Goal: Transaction & Acquisition: Purchase product/service

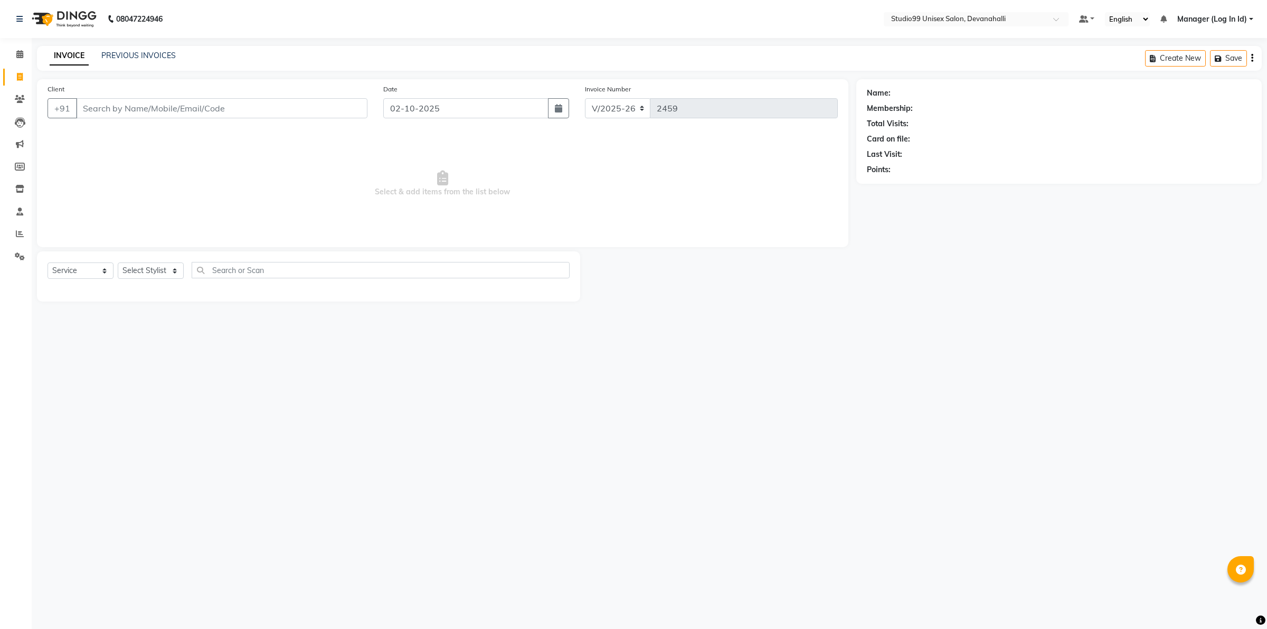
select select "6467"
select select "service"
click at [239, 106] on input "Client" at bounding box center [221, 108] width 291 height 20
click at [134, 108] on input "Client" at bounding box center [221, 108] width 291 height 20
paste input "9987062240"
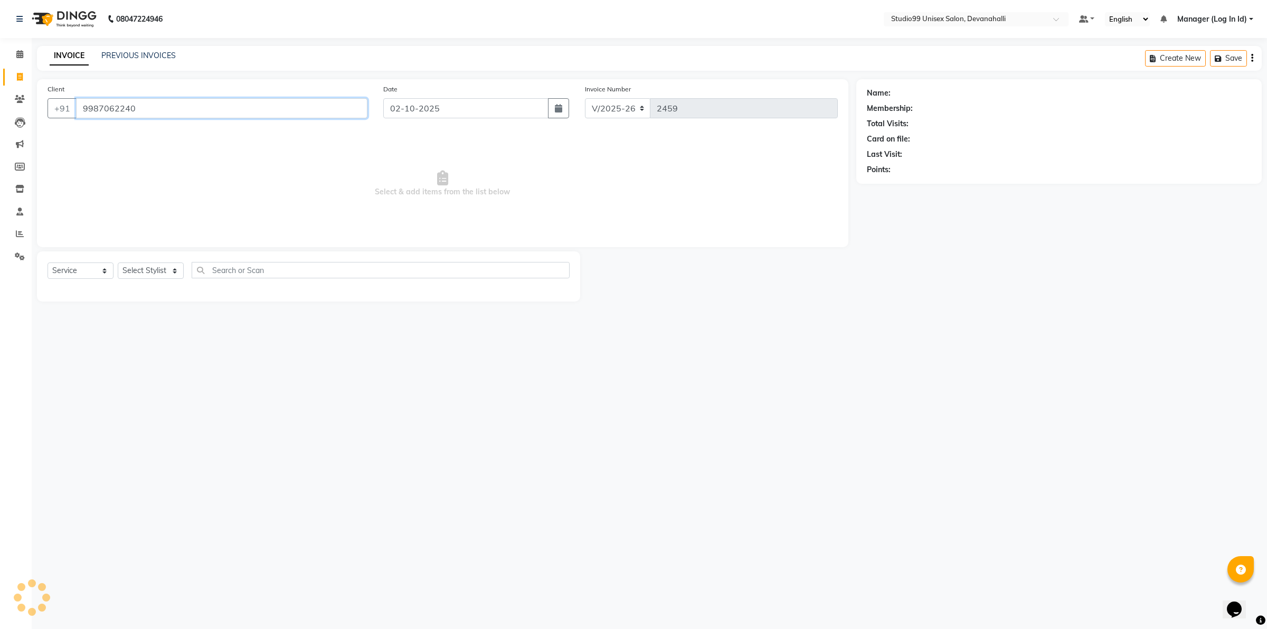
type input "9987062240"
select select "1: Object"
click at [164, 267] on select "Select Stylist AANAYA Manager (Log In Id) Neha [PERSON_NAME] [PERSON_NAME] [PER…" at bounding box center [151, 270] width 66 height 16
select select "58194"
click at [118, 262] on select "Select Stylist AANAYA Manager (Log In Id) Neha [PERSON_NAME] [PERSON_NAME] [PER…" at bounding box center [151, 270] width 66 height 16
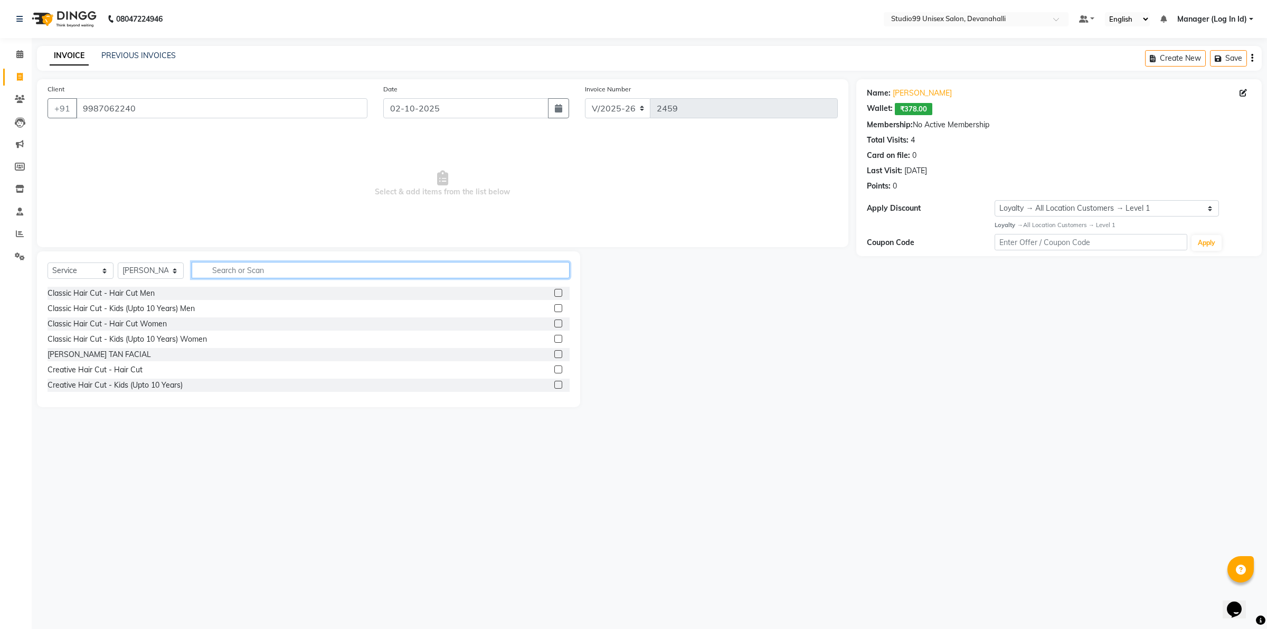
click at [243, 264] on input "text" at bounding box center [381, 270] width 378 height 16
type input "EYE"
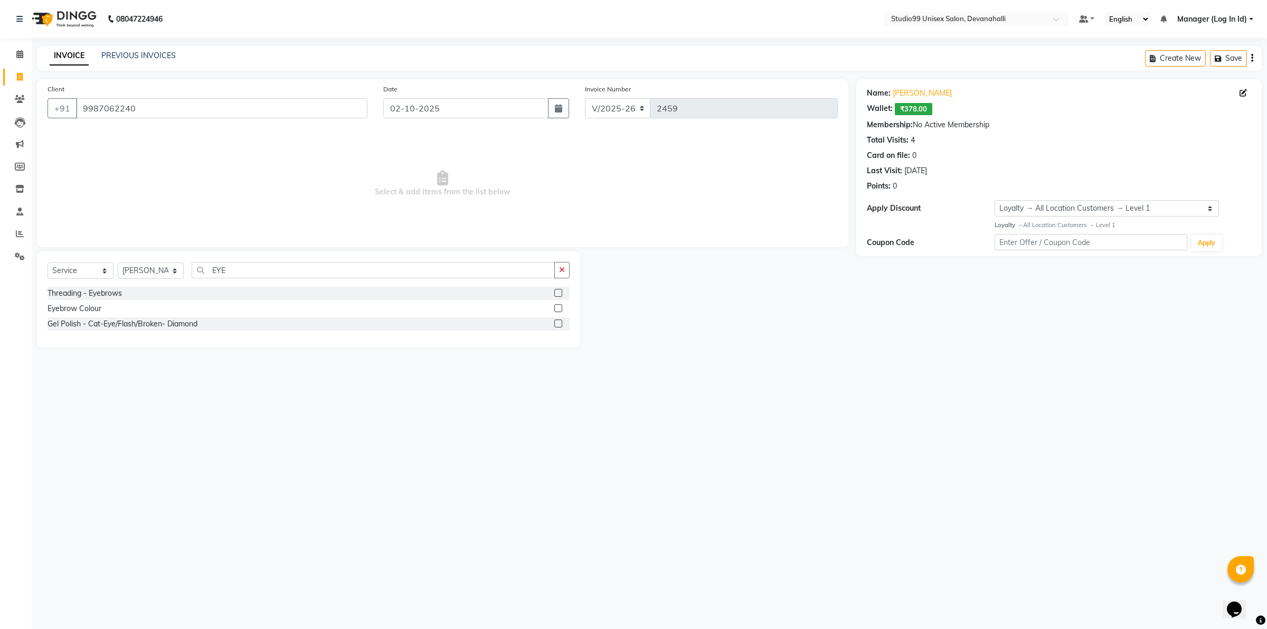
click at [223, 294] on div "Threading - Eyebrows" at bounding box center [309, 293] width 522 height 13
click at [80, 291] on div "Threading - Eyebrows" at bounding box center [85, 293] width 74 height 11
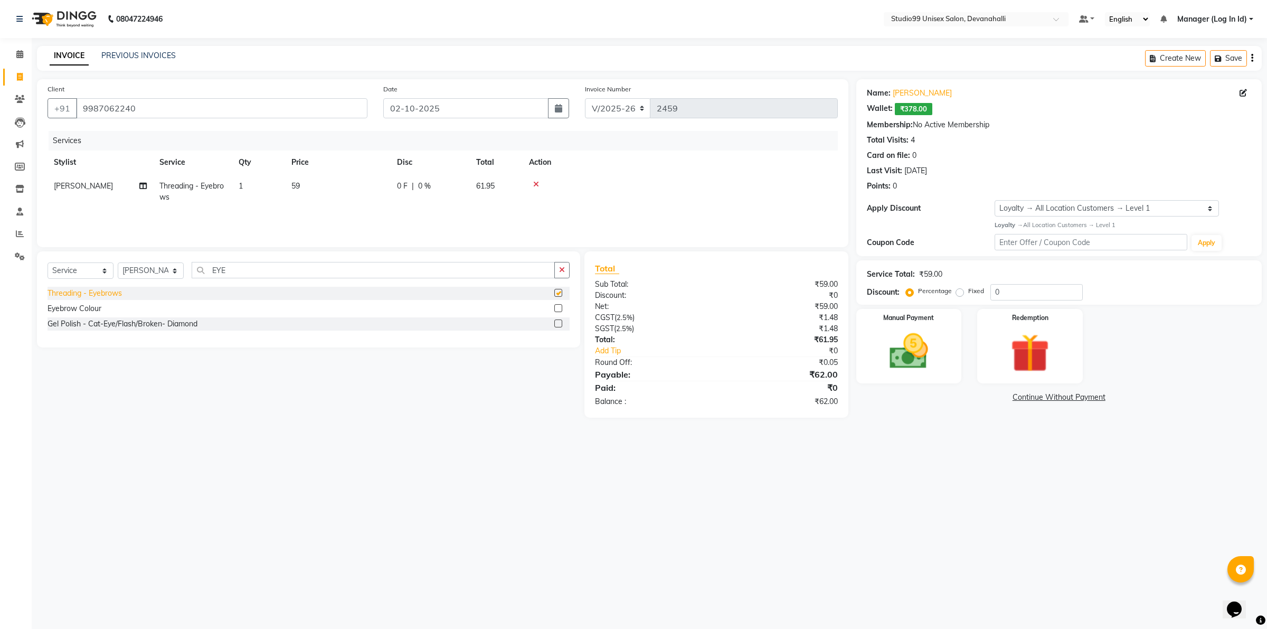
checkbox input "false"
click at [936, 368] on img at bounding box center [908, 351] width 65 height 46
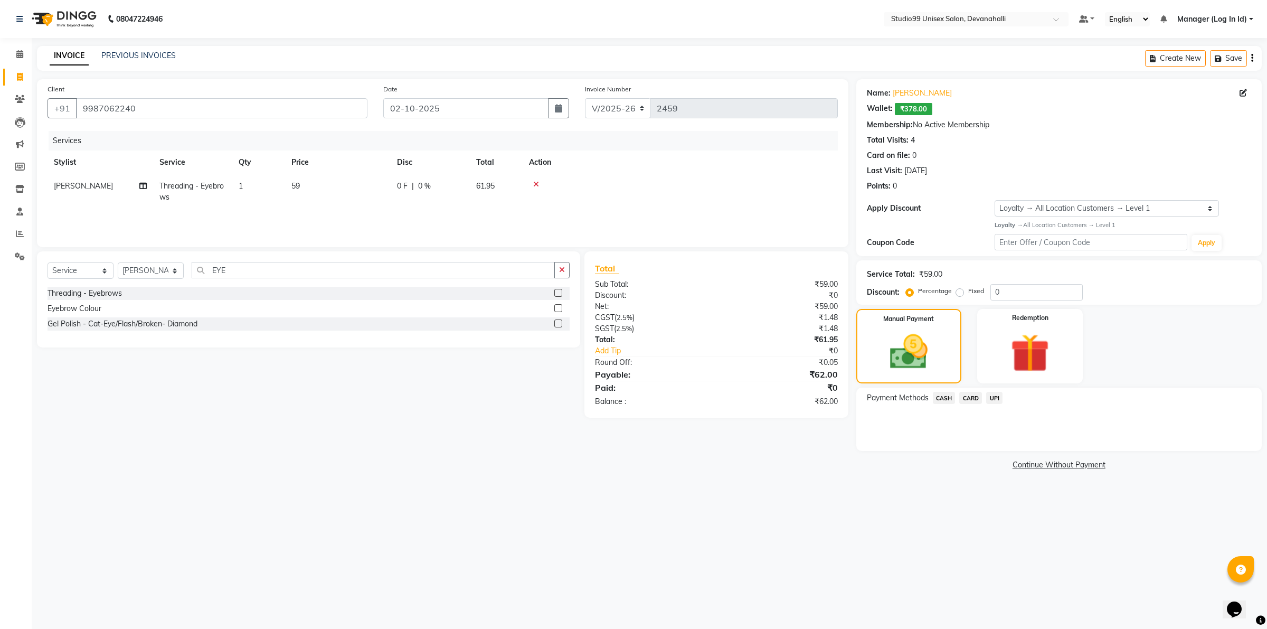
click at [996, 401] on span "UPI" at bounding box center [994, 398] width 16 height 12
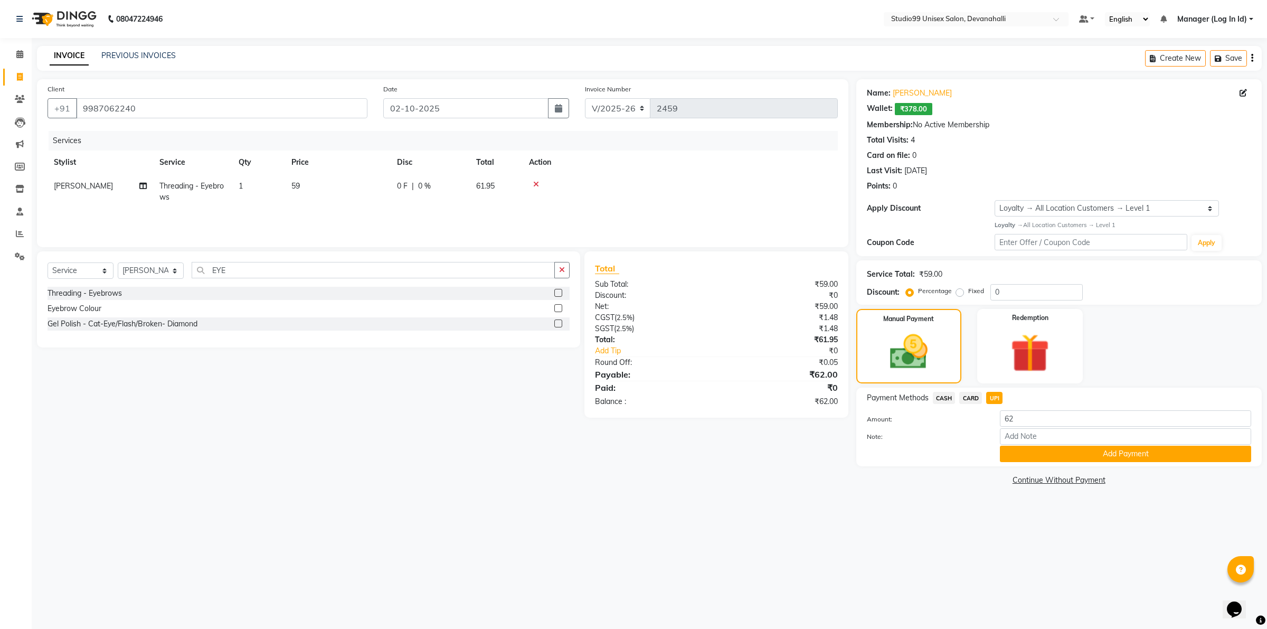
click at [1039, 462] on div "Payment Methods CASH CARD UPI Amount: 62 Note: Add Payment" at bounding box center [1058, 426] width 405 height 79
click at [1038, 457] on button "Add Payment" at bounding box center [1125, 454] width 251 height 16
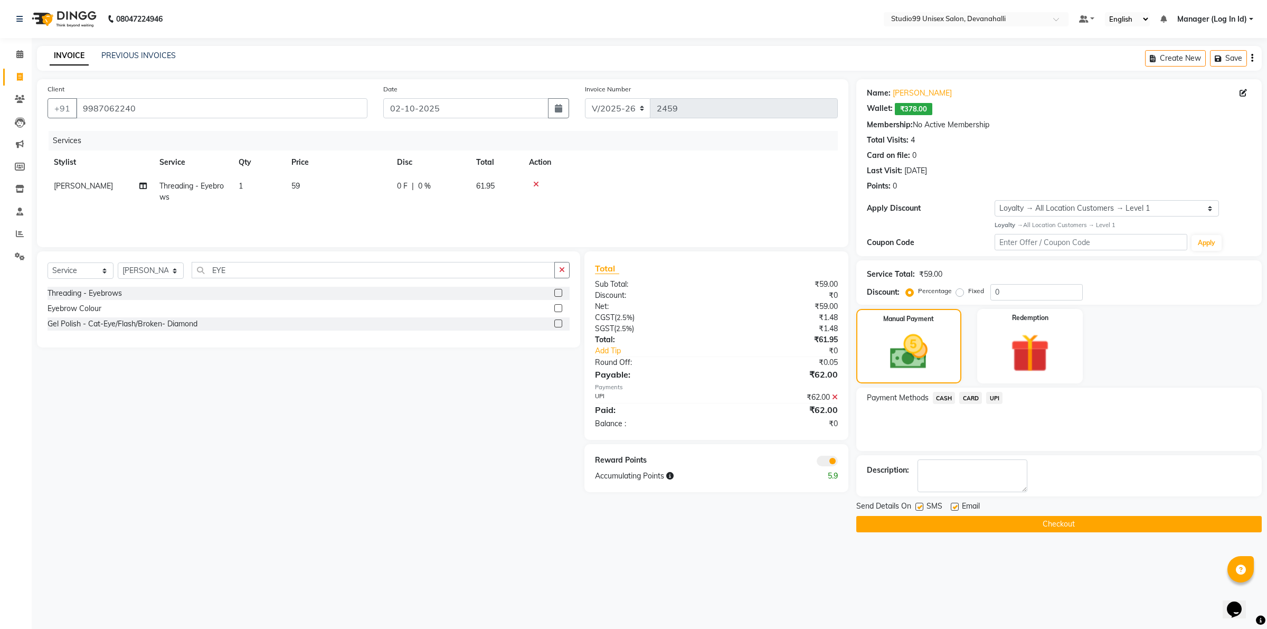
click at [946, 524] on button "Checkout" at bounding box center [1058, 524] width 405 height 16
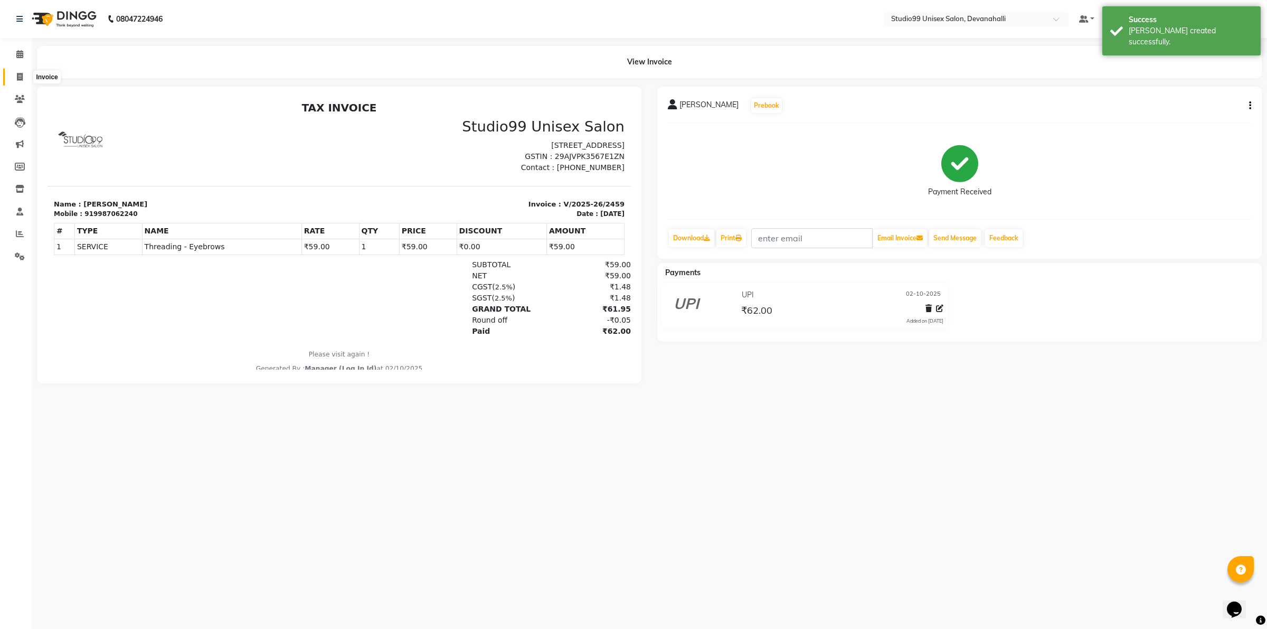
click at [21, 77] on icon at bounding box center [20, 77] width 6 height 8
select select "service"
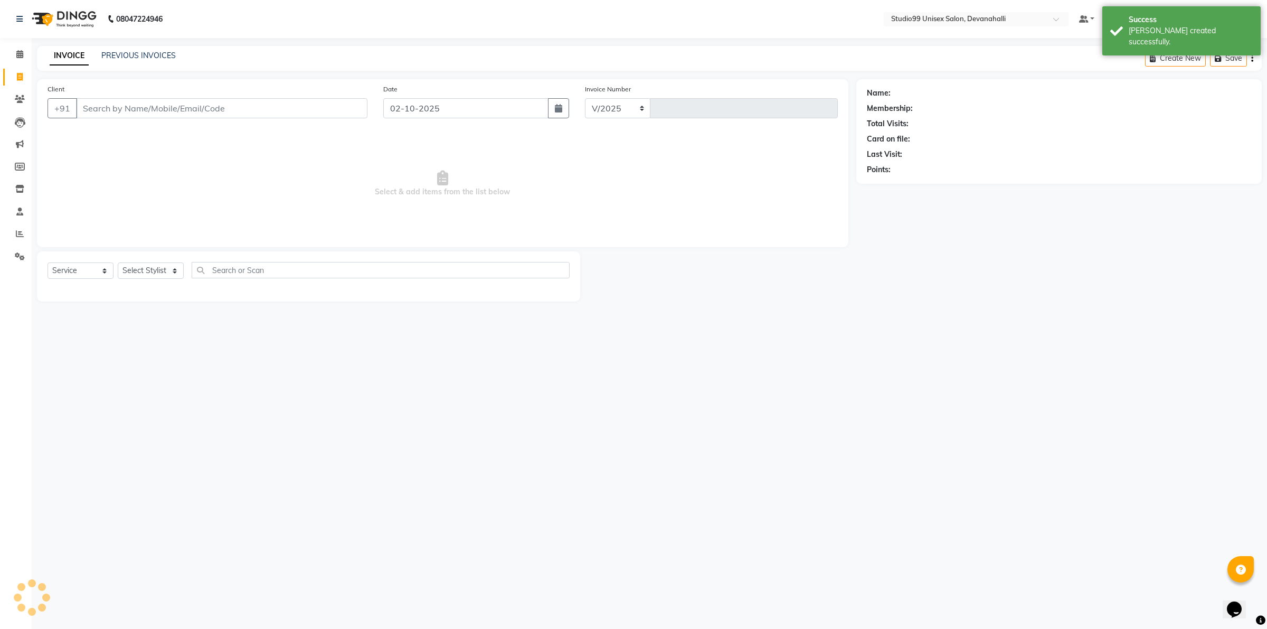
select select "6467"
type input "2460"
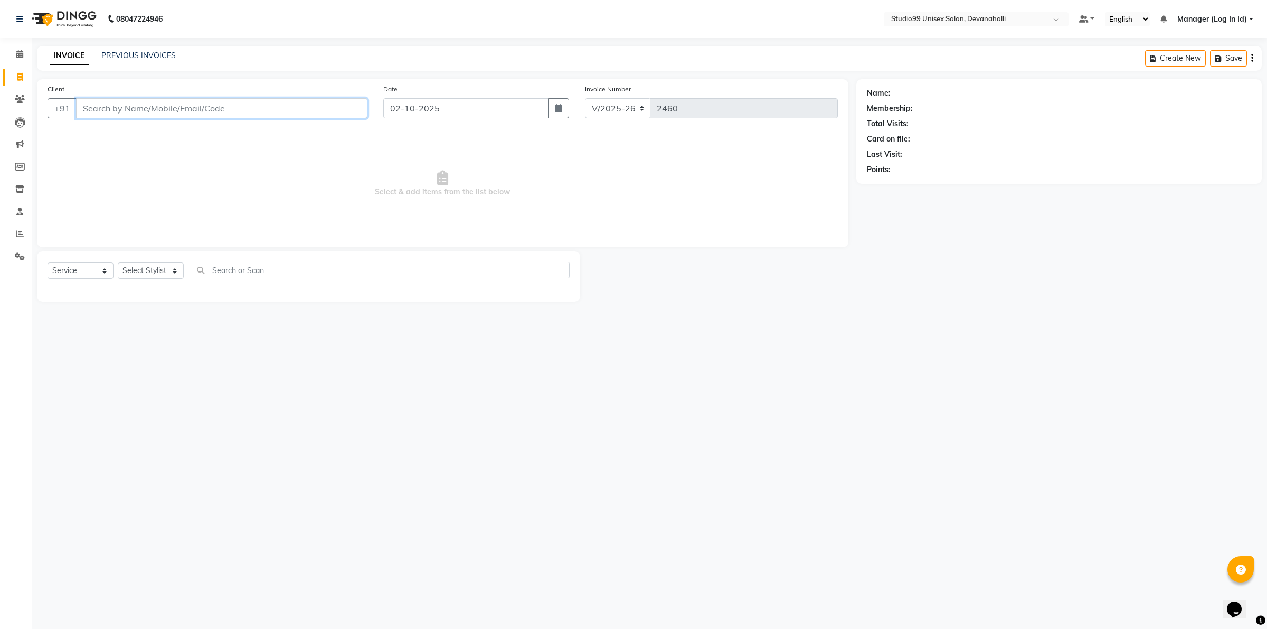
click at [152, 110] on input "Client" at bounding box center [221, 108] width 291 height 20
paste input "9633543460"
type input "9633543460"
select select "1: Object"
click at [145, 276] on select "Select Stylist AANAYA Manager (Log In Id) Neha [PERSON_NAME] [PERSON_NAME] [PER…" at bounding box center [151, 270] width 66 height 16
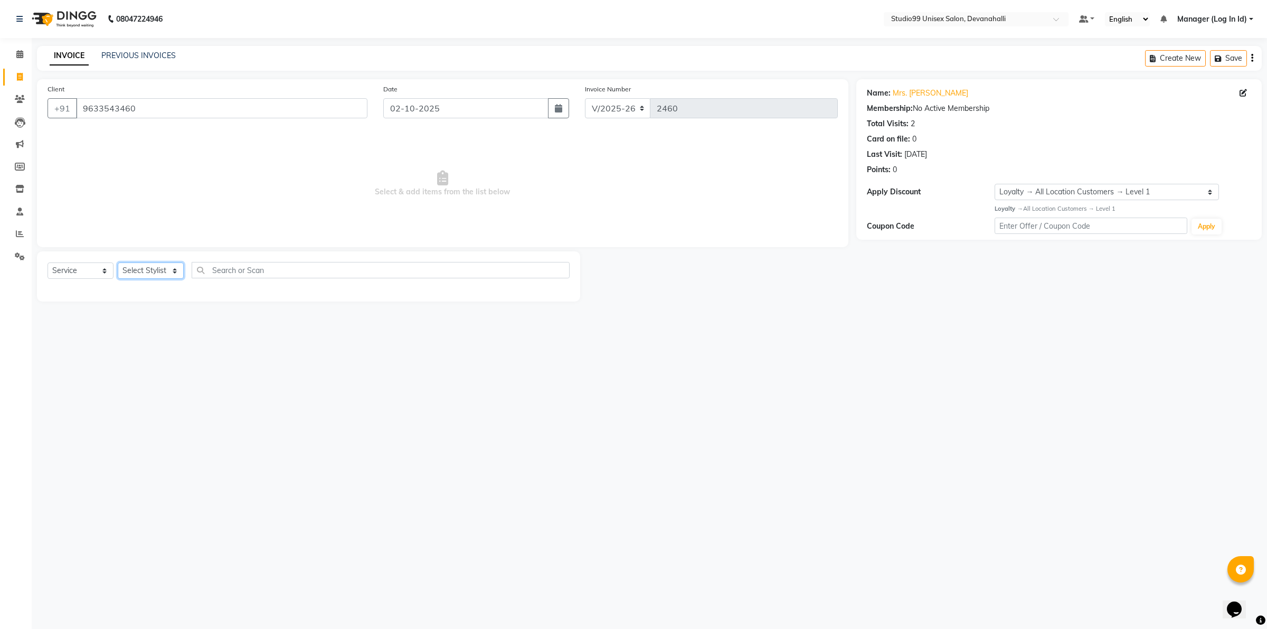
select select "92763"
click at [118, 262] on select "Select Stylist AANAYA Manager (Log In Id) Neha [PERSON_NAME] [PERSON_NAME] [PER…" at bounding box center [151, 270] width 66 height 16
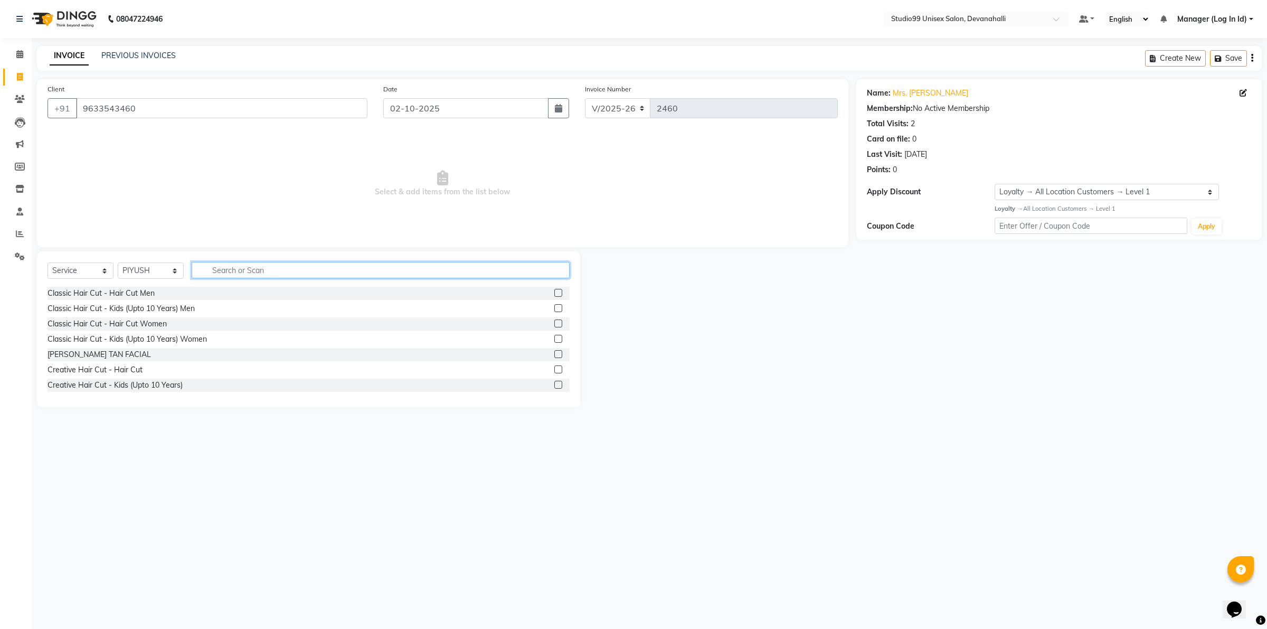
click at [245, 271] on input "text" at bounding box center [381, 270] width 378 height 16
type input "L"
type input "HAIR SP"
click at [186, 296] on div "Hair Spa Treatment Men - Classic Hair Spa (L'Oreal)" at bounding box center [136, 293] width 177 height 11
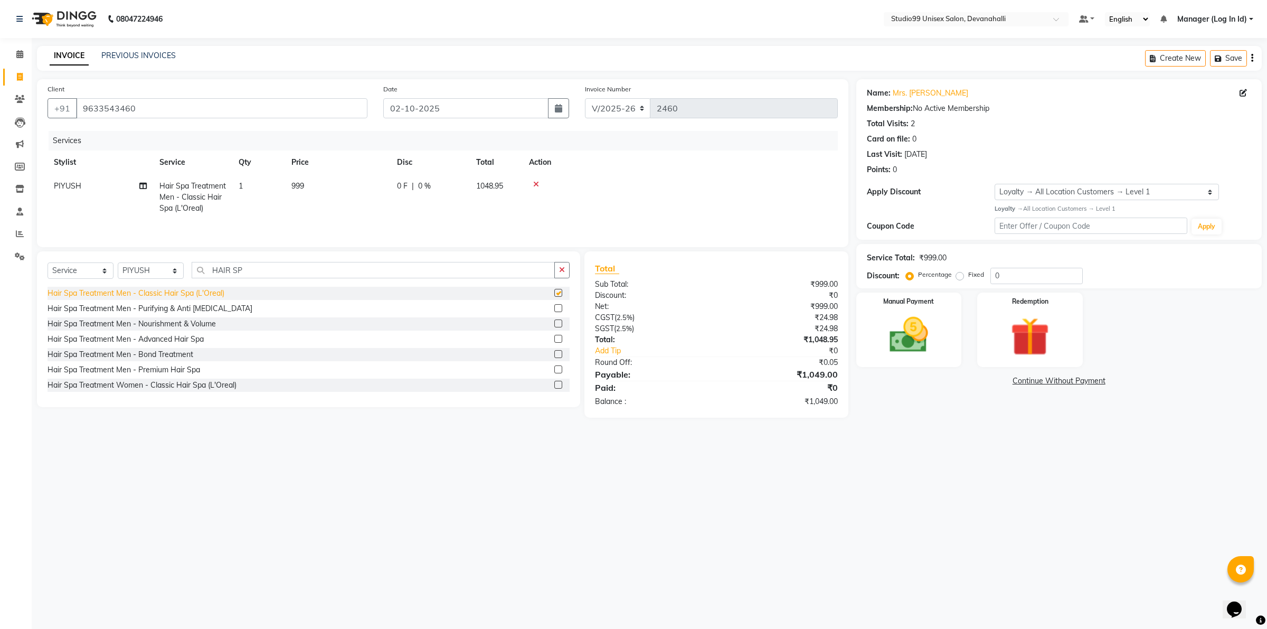
checkbox input "false"
click at [167, 384] on div "Hair Spa Treatment Women - Classic Hair Spa (L'Oreal)" at bounding box center [142, 385] width 189 height 11
checkbox input "false"
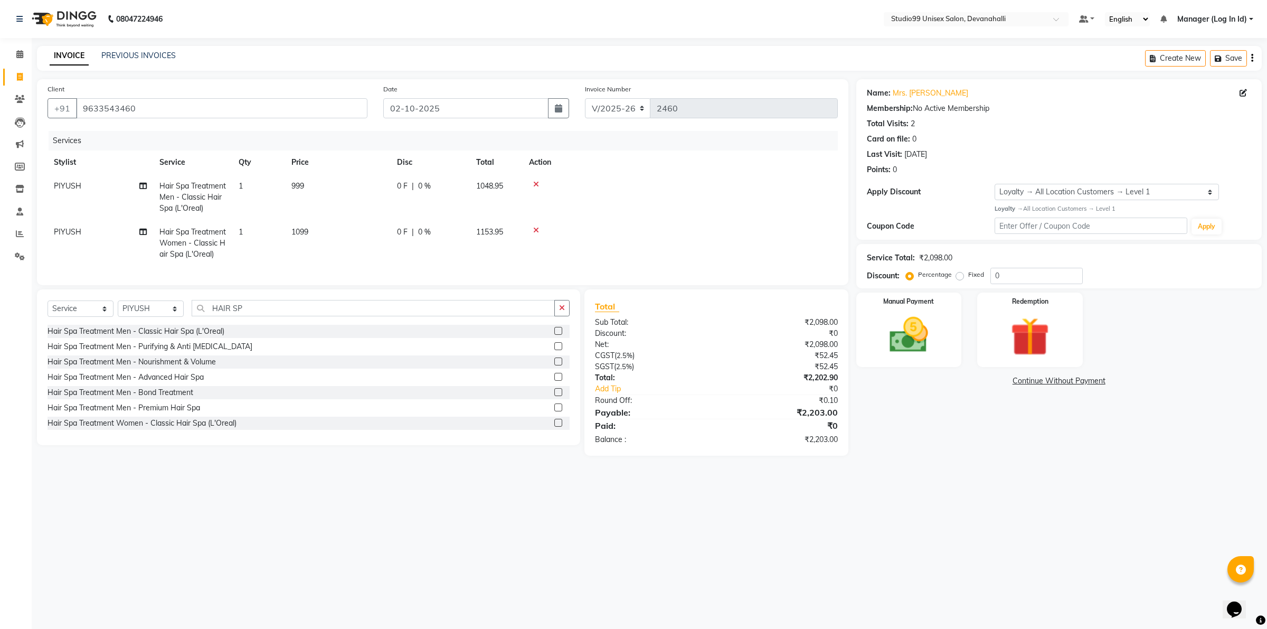
click at [537, 181] on icon at bounding box center [536, 184] width 6 height 7
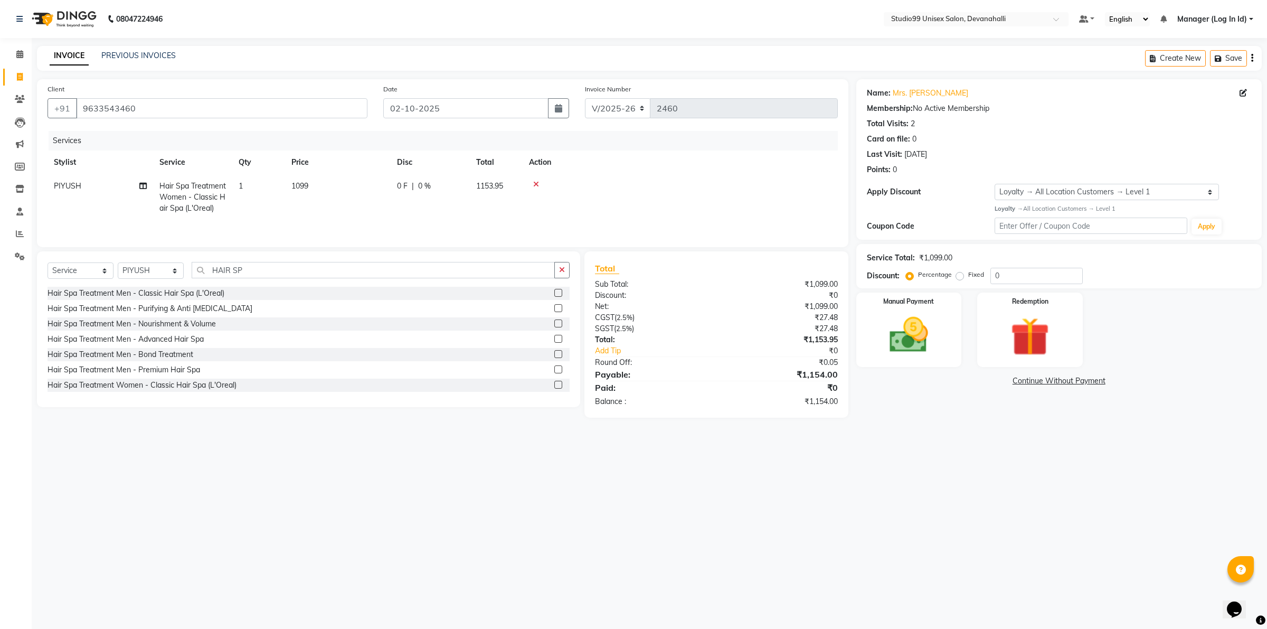
click at [297, 179] on td "1099" at bounding box center [338, 197] width 106 height 46
select select "92763"
click at [385, 193] on input "1099" at bounding box center [387, 189] width 93 height 16
type input "1200"
click at [436, 539] on div "08047224946 Select Location × Studio99 Unisex Salon, Devanahalli Default Panel …" at bounding box center [633, 314] width 1267 height 629
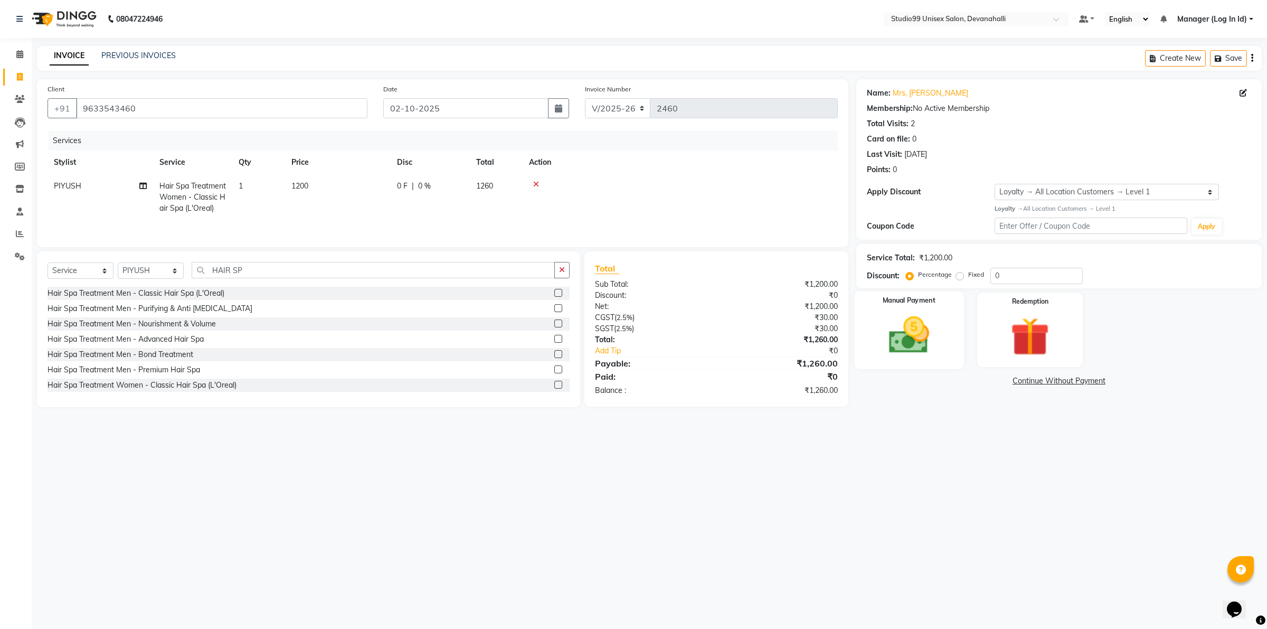
click at [883, 327] on img at bounding box center [908, 334] width 65 height 46
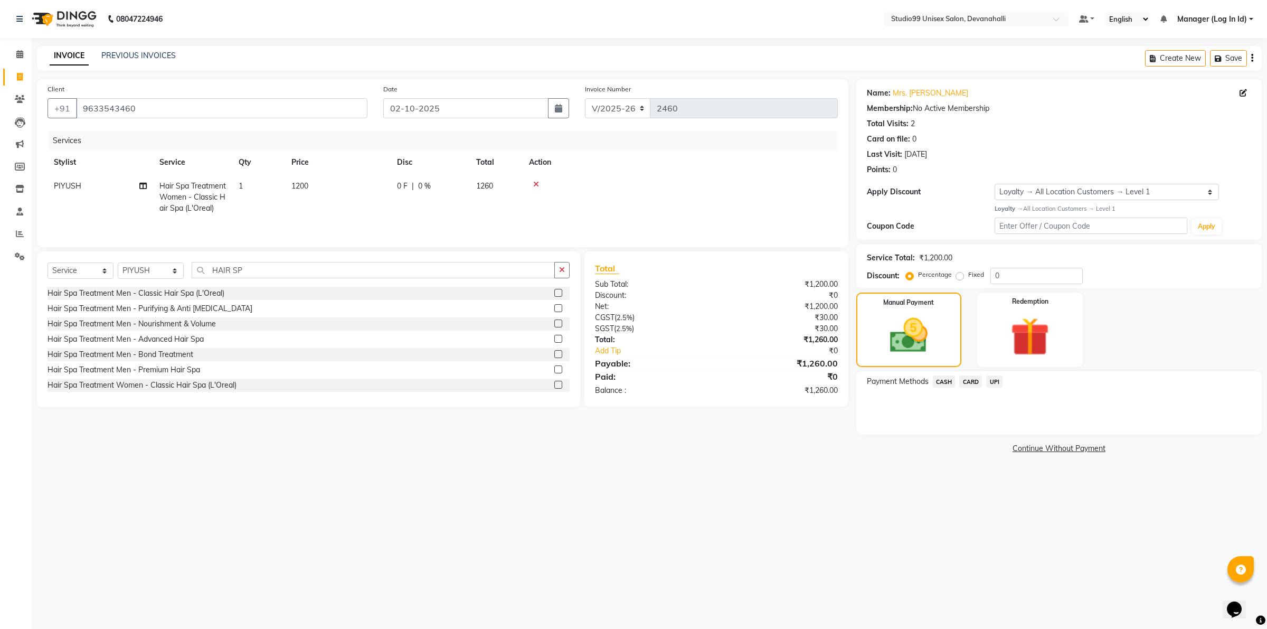
click at [991, 383] on span "UPI" at bounding box center [994, 381] width 16 height 12
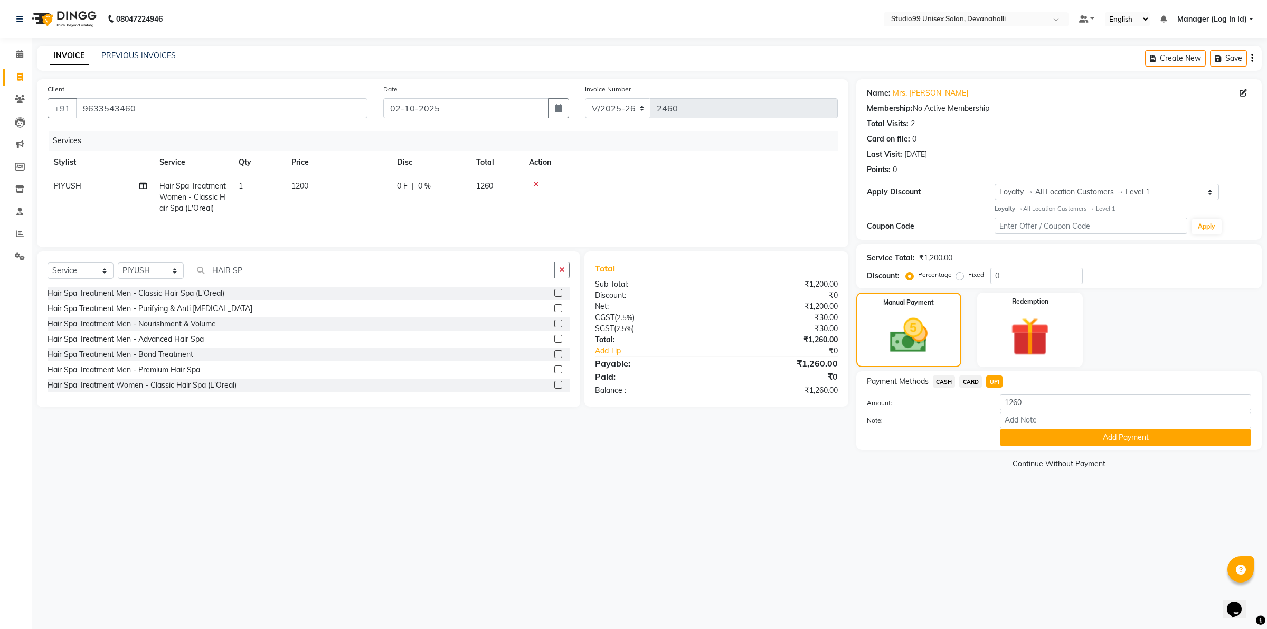
click at [1048, 445] on div "Payment Methods CASH CARD UPI Amount: 1260 Note: Add Payment" at bounding box center [1058, 410] width 405 height 79
click at [1047, 439] on button "Add Payment" at bounding box center [1125, 437] width 251 height 16
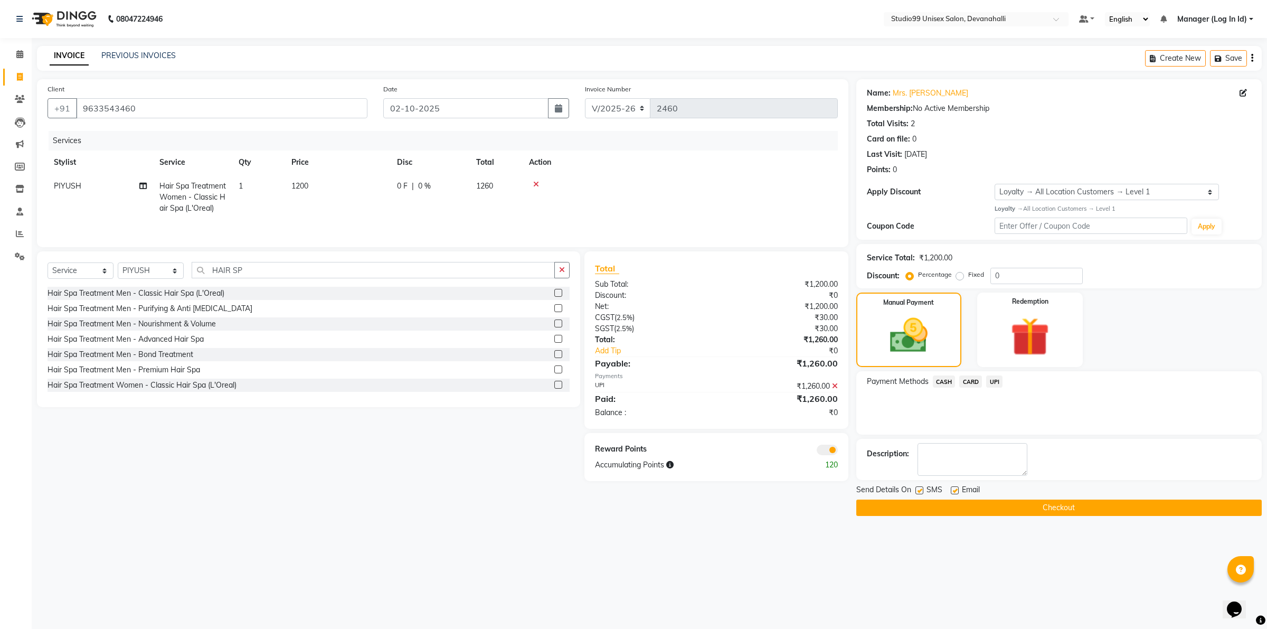
drag, startPoint x: 943, startPoint y: 508, endPoint x: 895, endPoint y: 503, distance: 48.4
click at [942, 508] on button "Checkout" at bounding box center [1058, 507] width 405 height 16
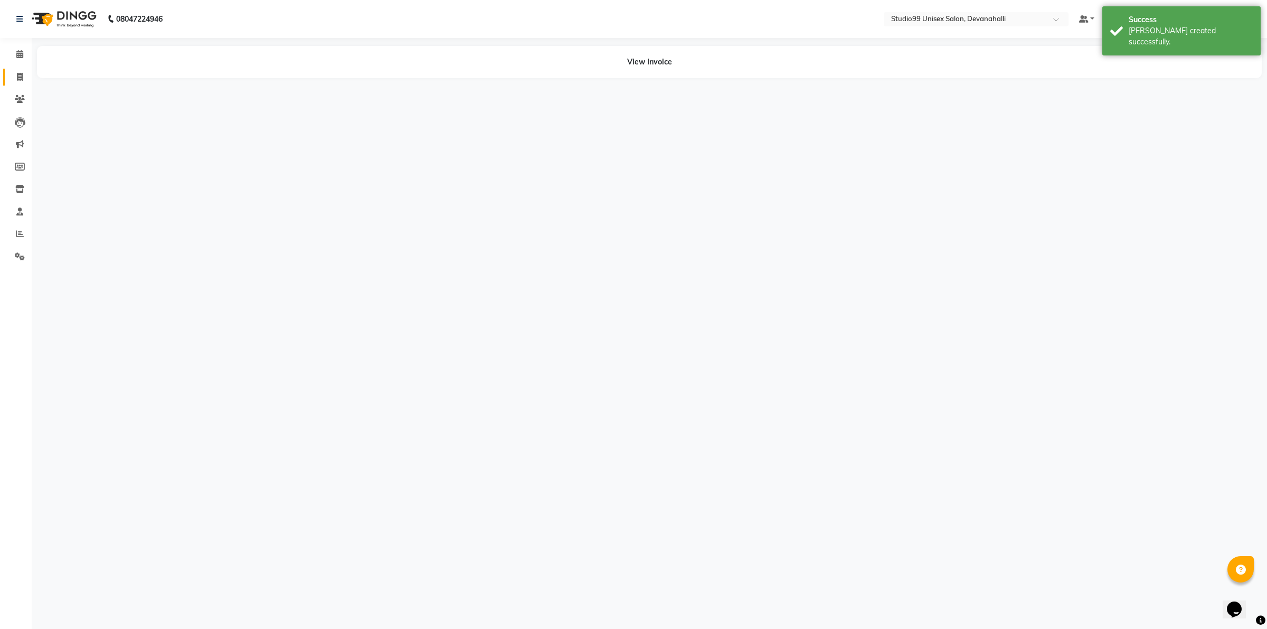
click at [14, 77] on span at bounding box center [20, 77] width 18 height 12
select select "service"
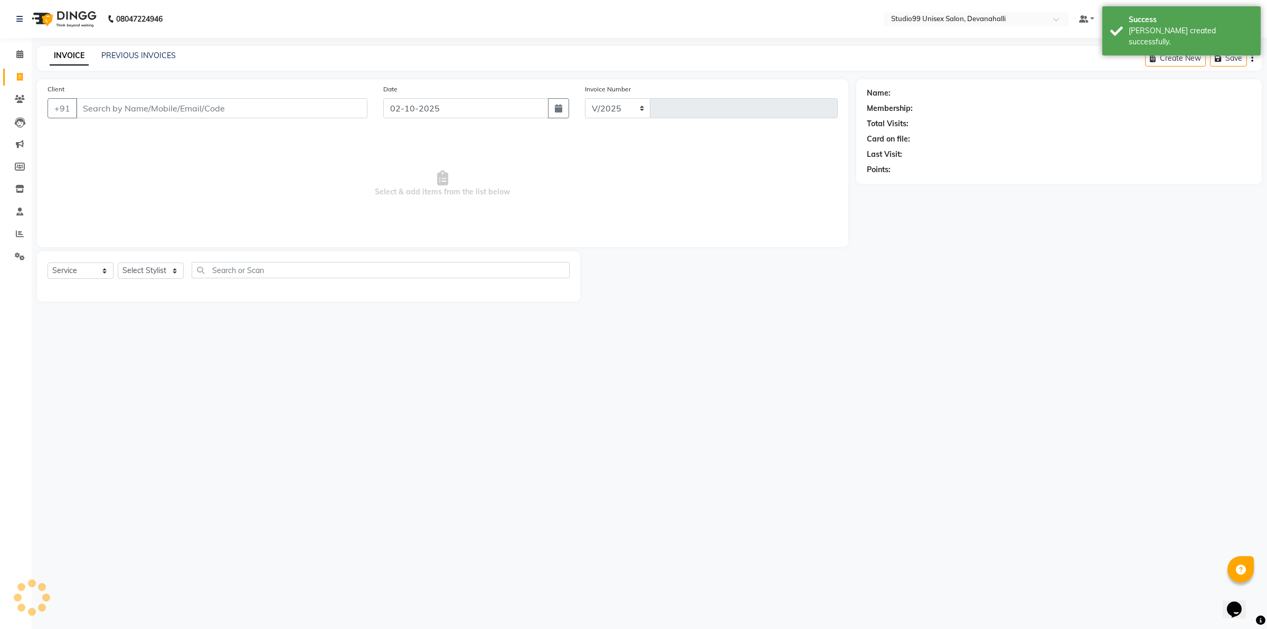
select select "6467"
type input "2461"
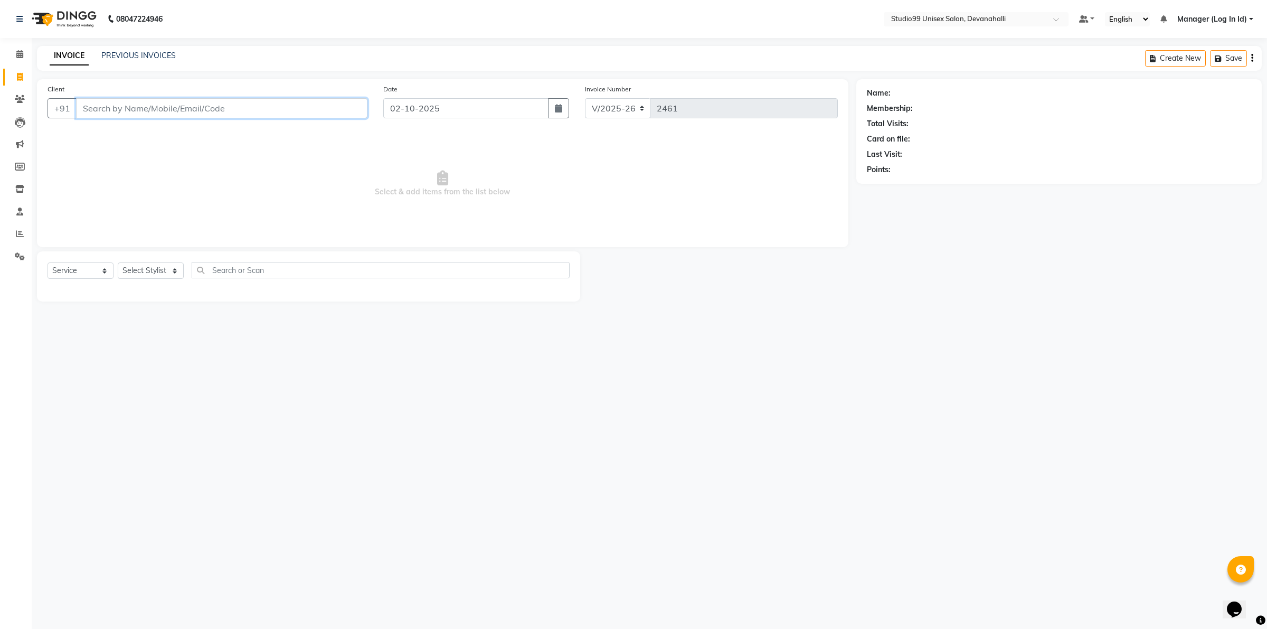
click at [153, 101] on input "Client" at bounding box center [221, 108] width 291 height 20
paste input "9740540767"
type input "9740540767"
click at [357, 111] on span "Add Client" at bounding box center [340, 108] width 42 height 11
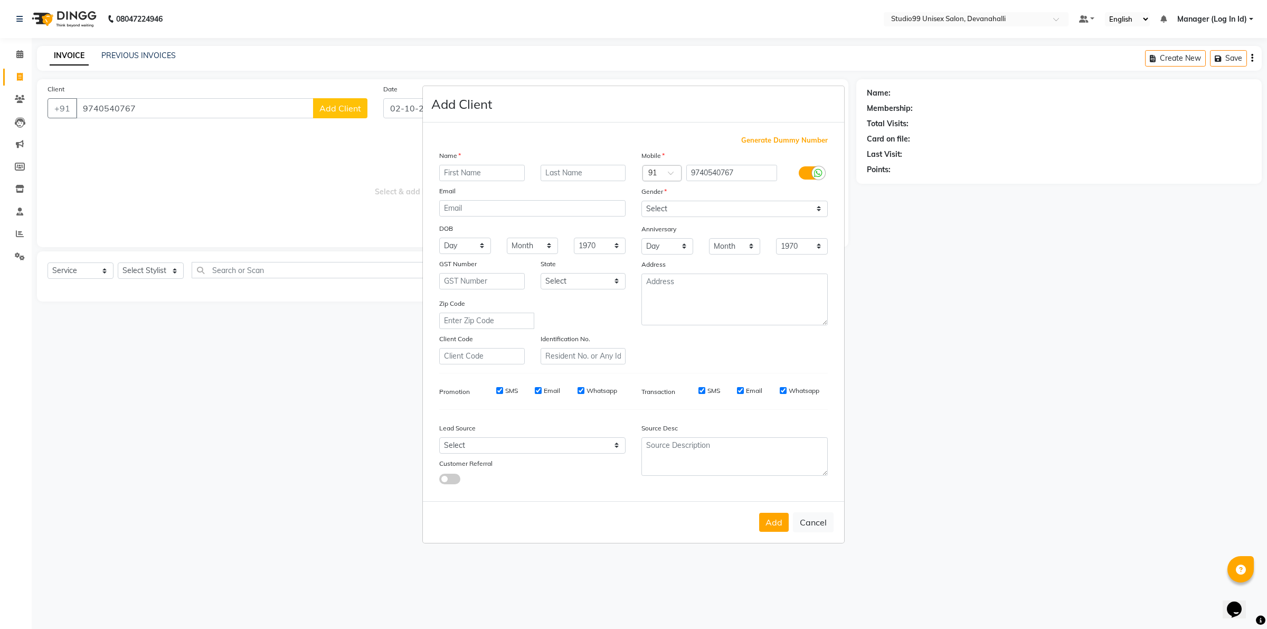
click at [484, 170] on input "text" at bounding box center [482, 173] width 86 height 16
type input "ABY"
click at [656, 214] on select "Select [DEMOGRAPHIC_DATA] [DEMOGRAPHIC_DATA] Other Prefer Not To Say" at bounding box center [734, 209] width 186 height 16
select select "[DEMOGRAPHIC_DATA]"
click at [641, 202] on select "Select [DEMOGRAPHIC_DATA] [DEMOGRAPHIC_DATA] Other Prefer Not To Say" at bounding box center [734, 209] width 186 height 16
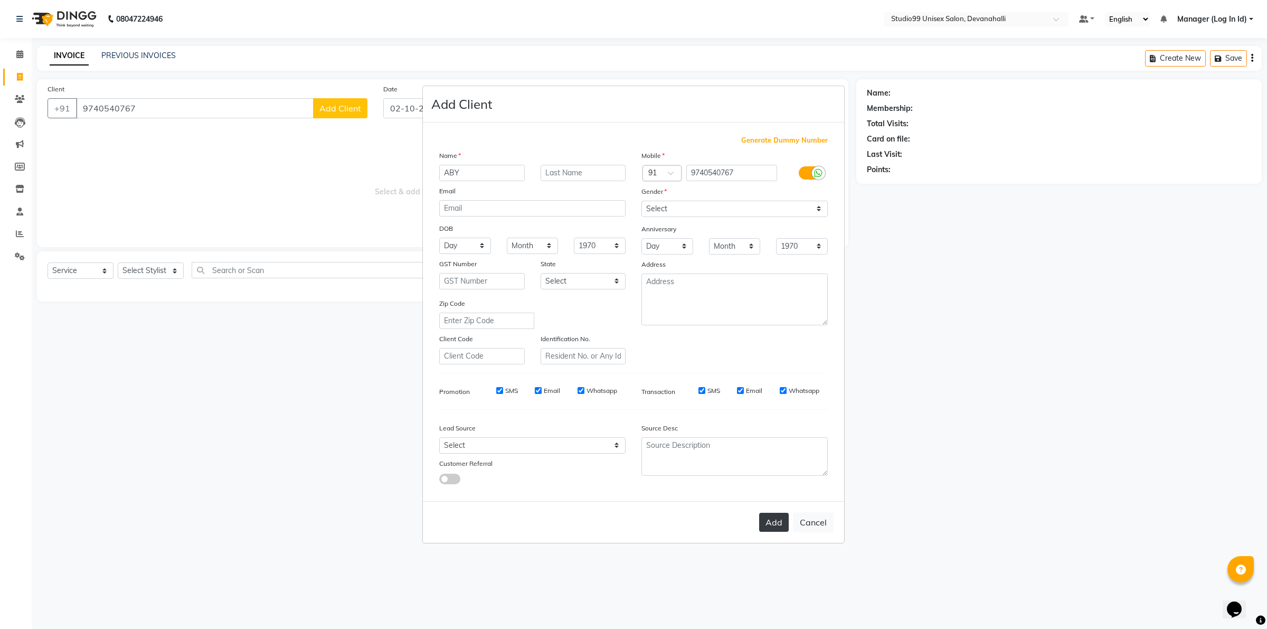
click at [776, 528] on button "Add" at bounding box center [774, 522] width 30 height 19
select select
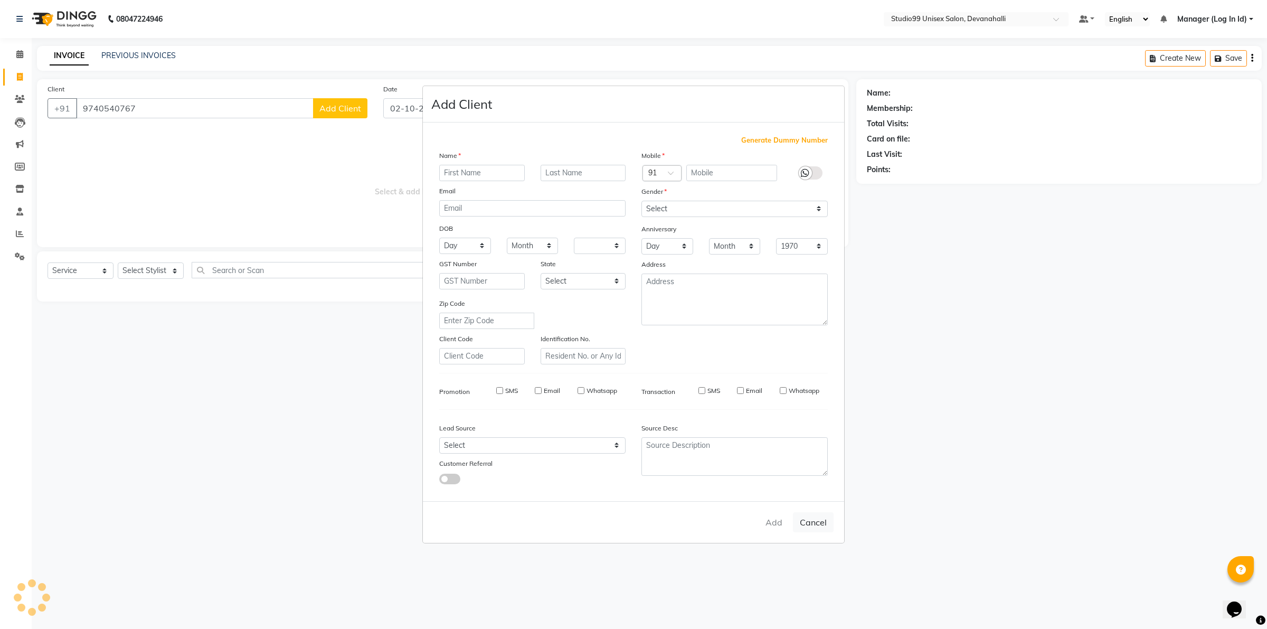
select select
checkbox input "false"
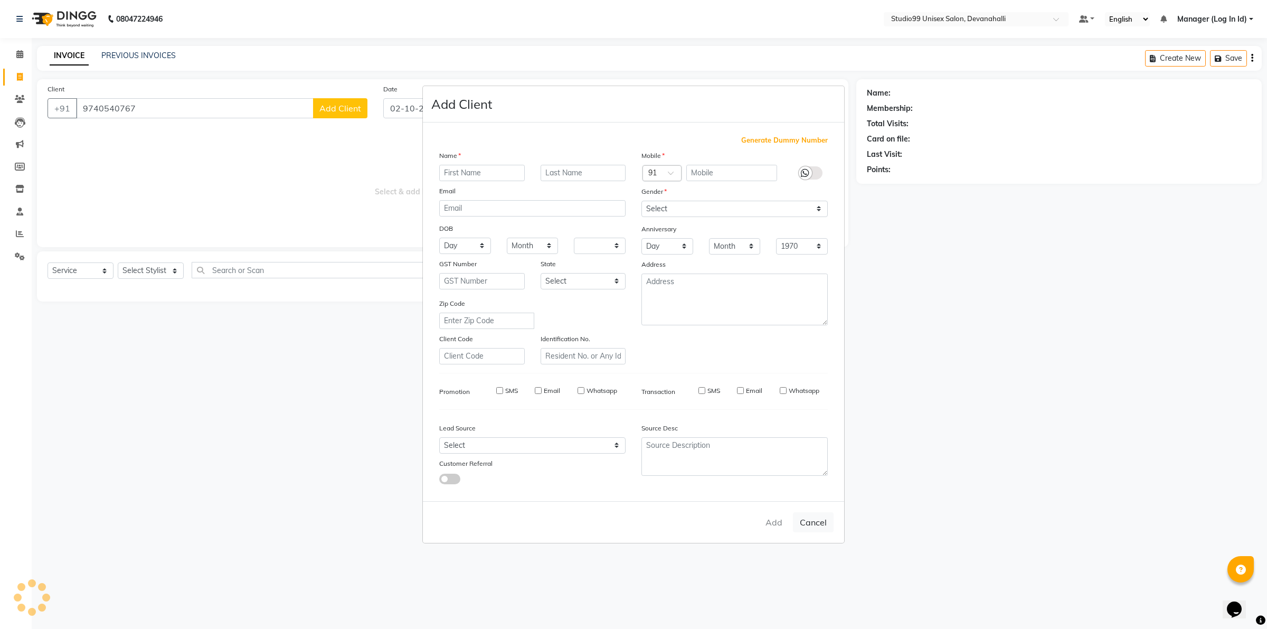
checkbox input "false"
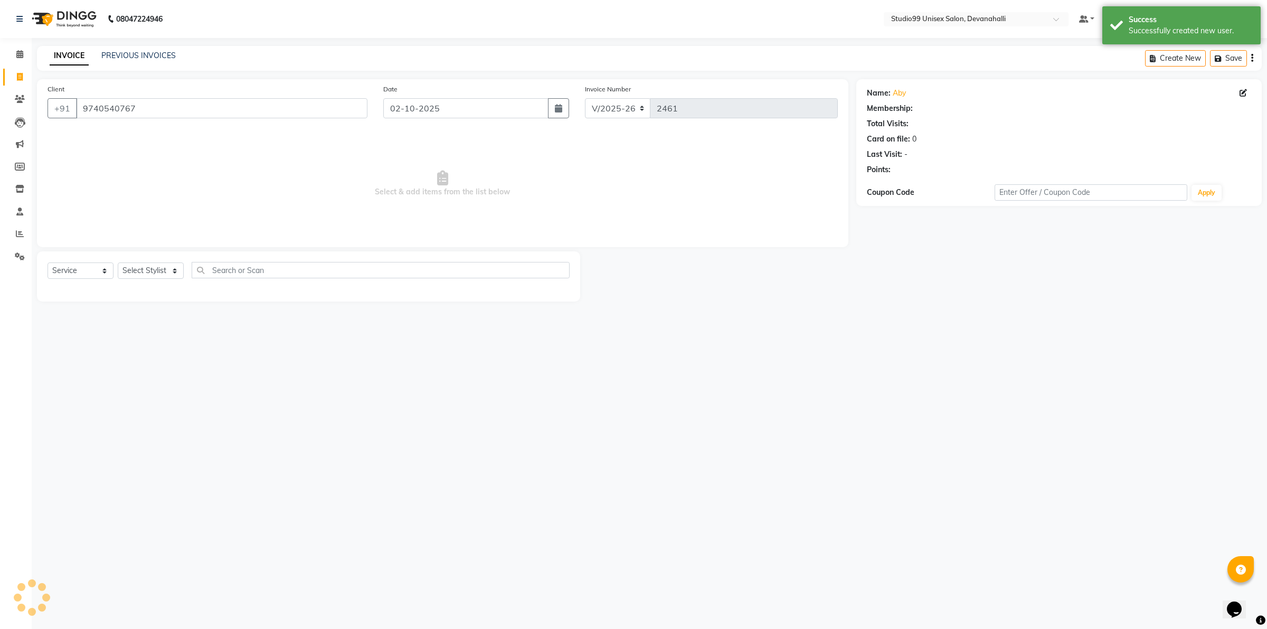
select select "1: Object"
click at [159, 270] on select "Select Stylist AANAYA Manager (Log In Id) Neha [PERSON_NAME] [PERSON_NAME] [PER…" at bounding box center [151, 270] width 66 height 16
select select "92763"
click at [118, 262] on select "Select Stylist AANAYA Manager (Log In Id) Neha [PERSON_NAME] [PERSON_NAME] [PER…" at bounding box center [151, 270] width 66 height 16
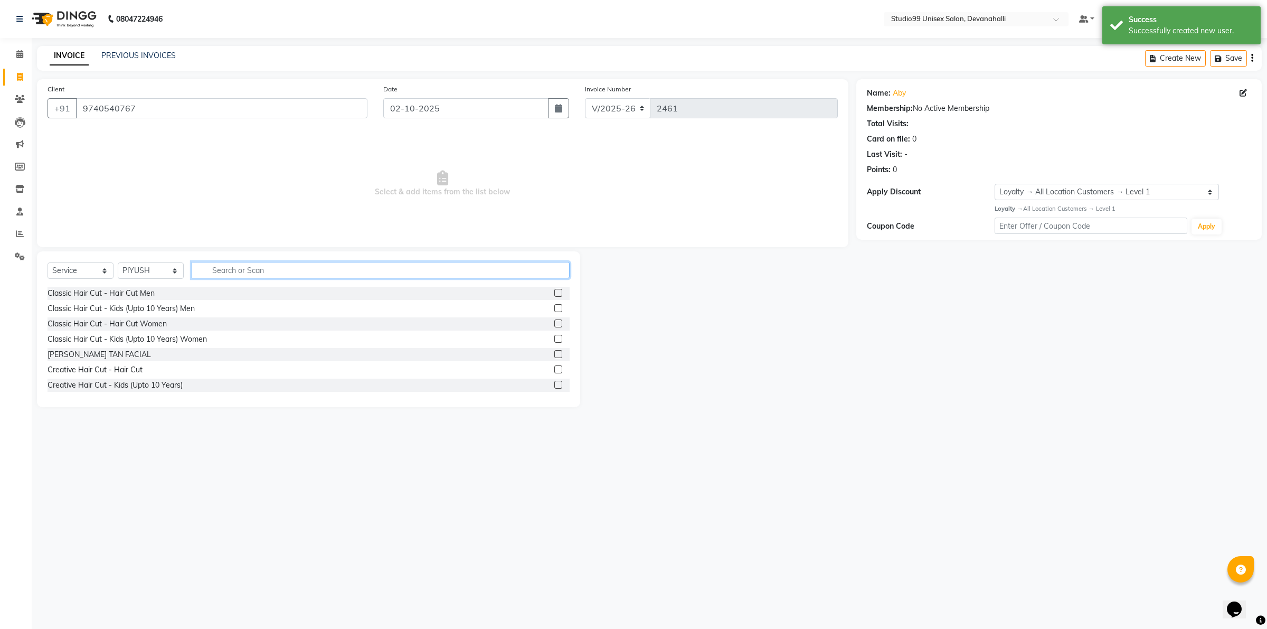
click at [272, 264] on input "text" at bounding box center [381, 270] width 378 height 16
type input "KID"
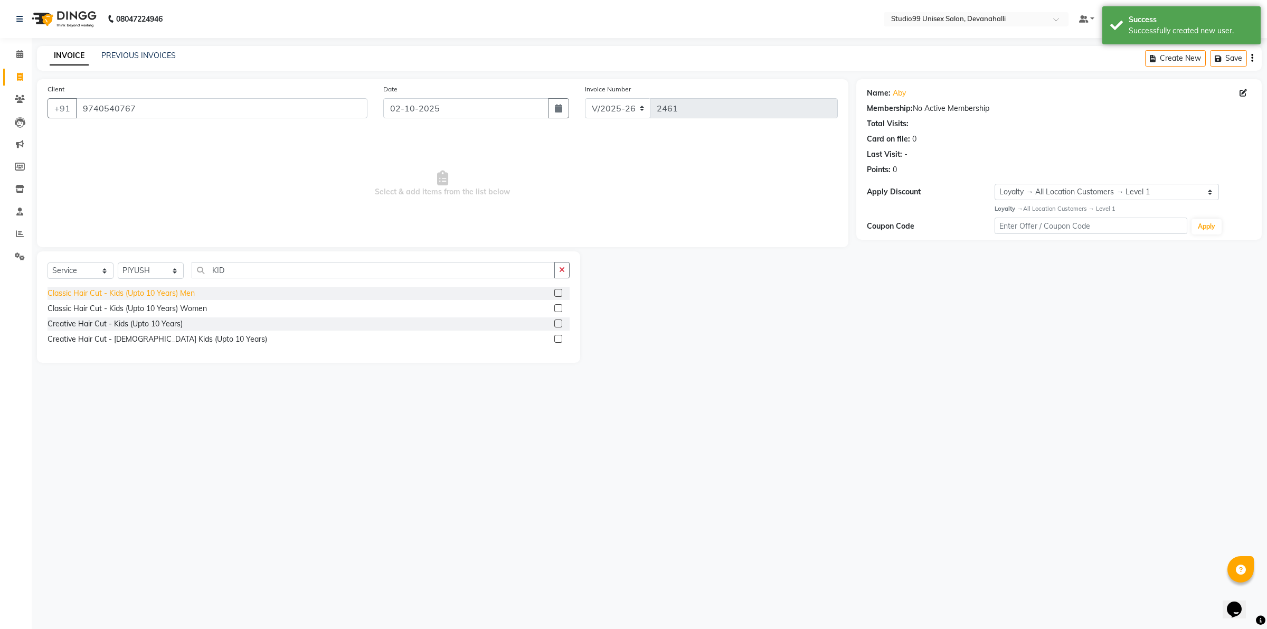
click at [137, 292] on div "Classic Hair Cut - Kids (Upto 10 Years) Men" at bounding box center [121, 293] width 147 height 11
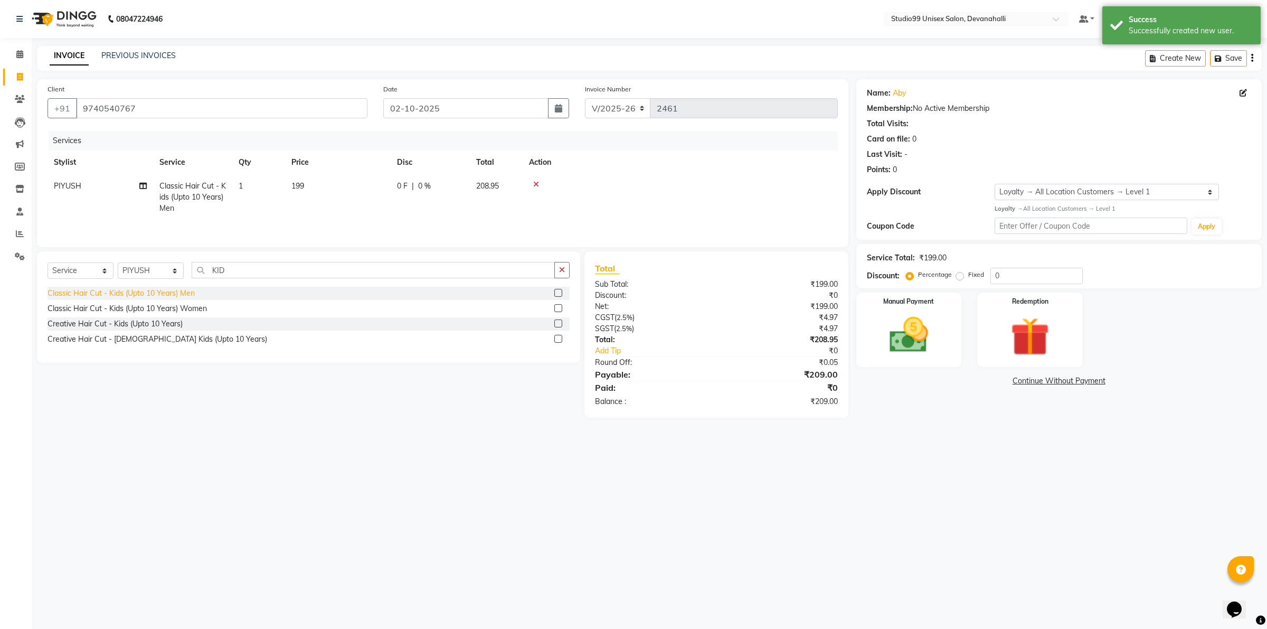
click at [138, 293] on div "Classic Hair Cut - Kids (Upto 10 Years) Men" at bounding box center [121, 293] width 147 height 11
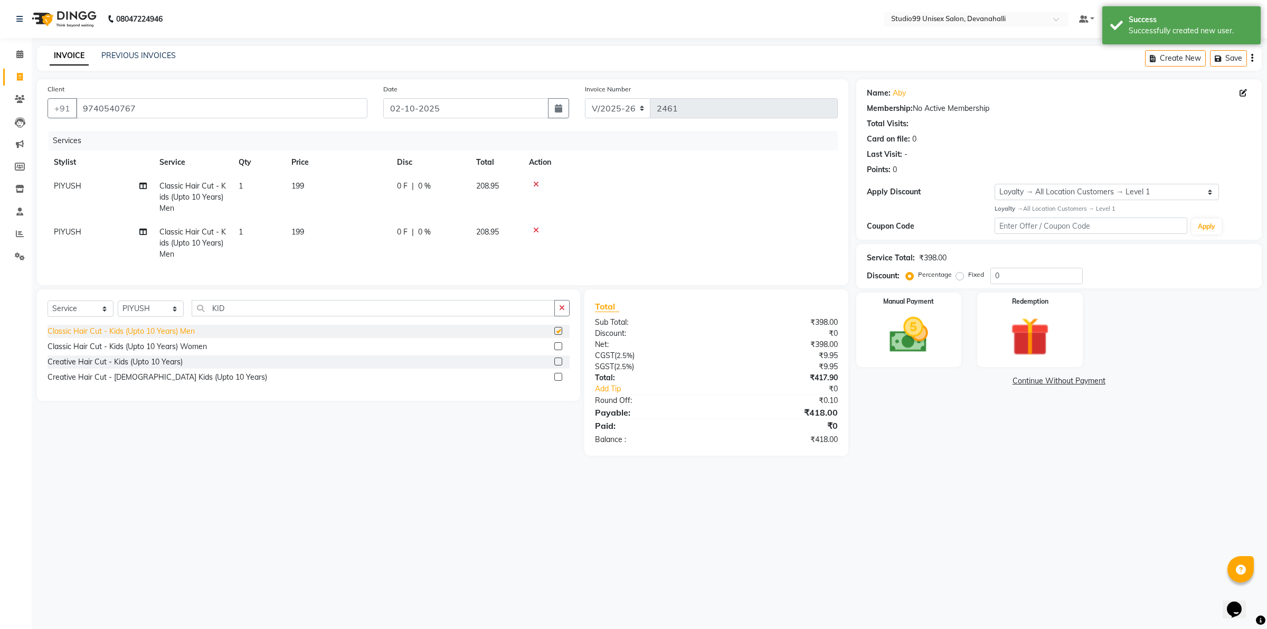
checkbox input "false"
click at [486, 185] on span "208.95" at bounding box center [487, 186] width 23 height 10
select select "92763"
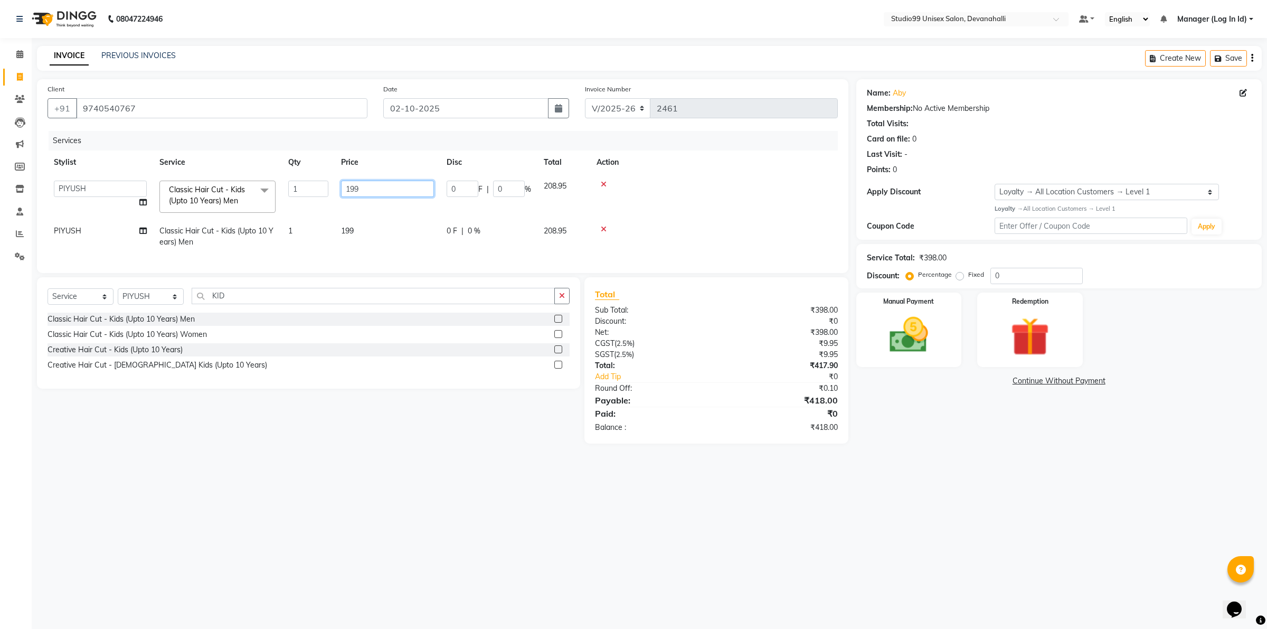
click at [403, 188] on input "199" at bounding box center [387, 189] width 93 height 16
click at [553, 178] on tr "AANAYA Manager (Log In Id) Neha [PERSON_NAME] [PERSON_NAME] [PERSON_NAME] RANVI…" at bounding box center [443, 196] width 790 height 45
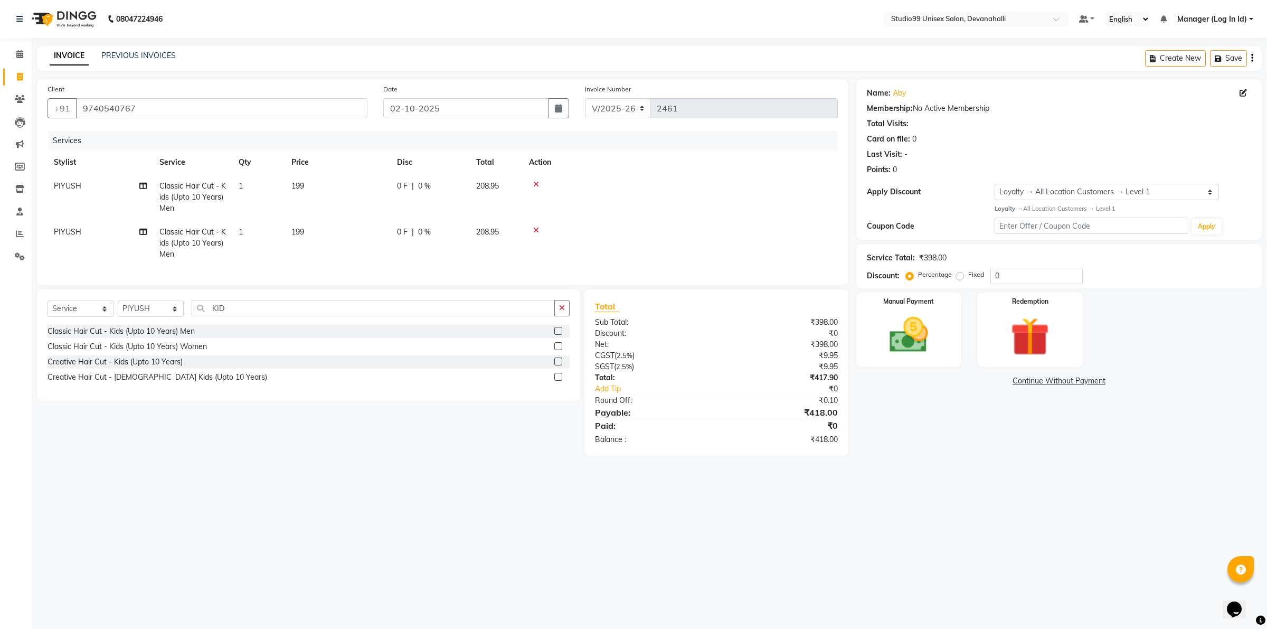
click at [291, 185] on span "199" at bounding box center [297, 186] width 13 height 10
select select "92763"
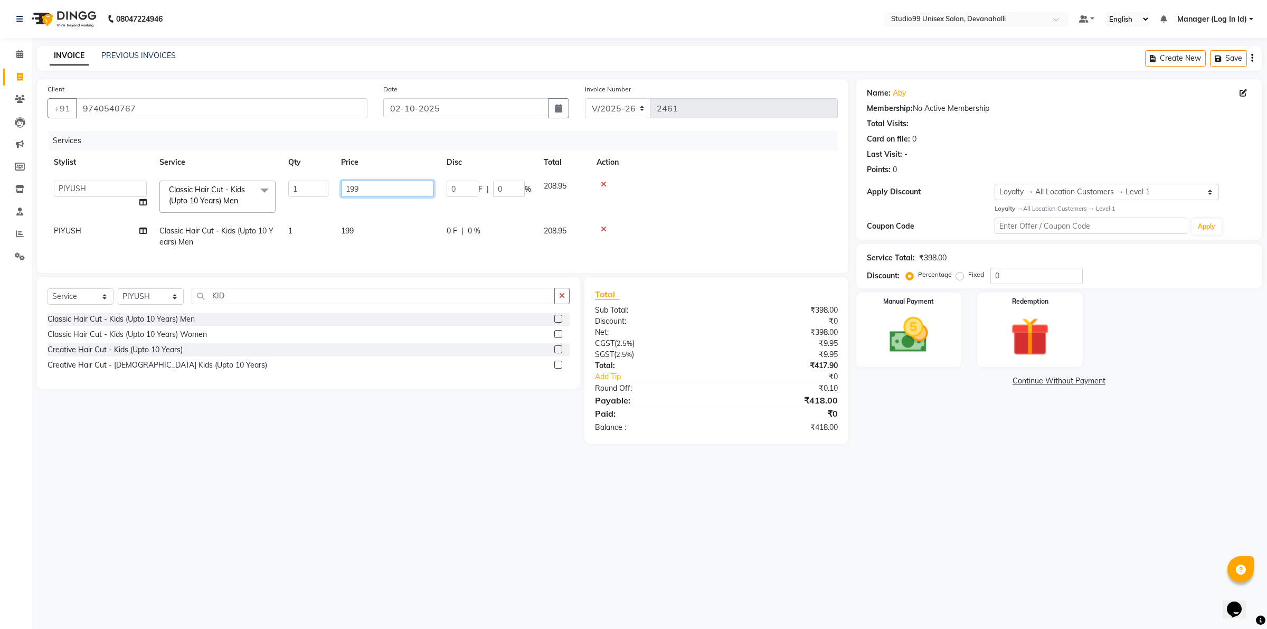
click at [368, 185] on input "199" at bounding box center [387, 189] width 93 height 16
type input "188"
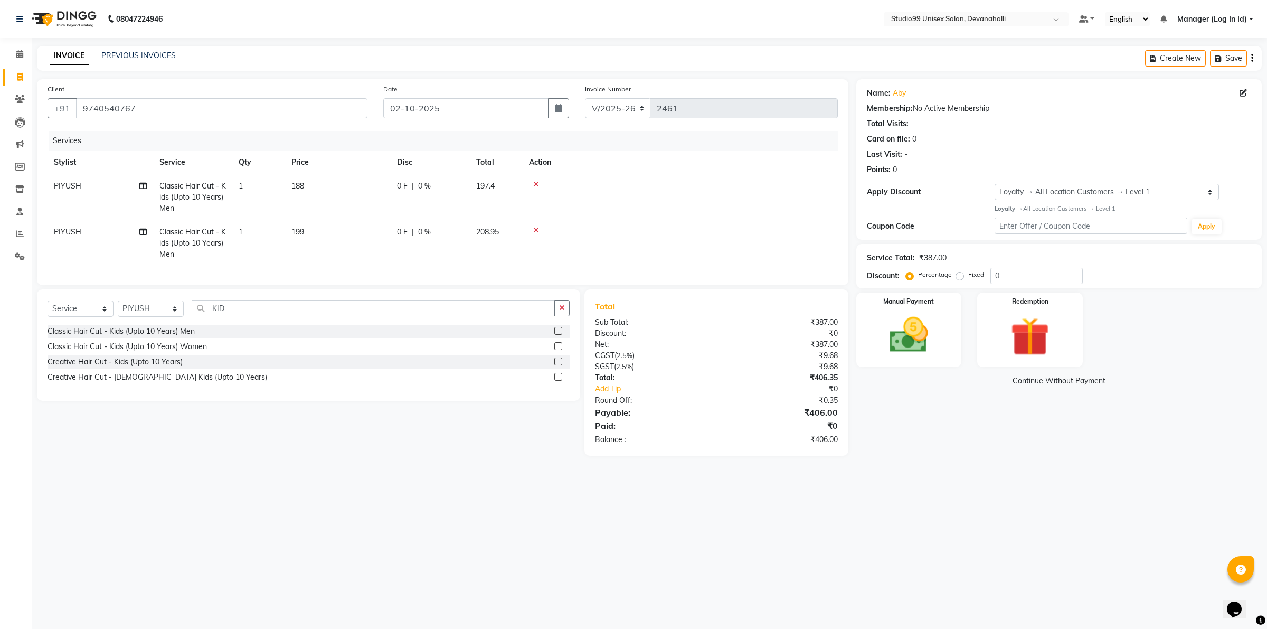
click at [447, 490] on div "08047224946 Select Location × Studio99 Unisex Salon, Devanahalli Default Panel …" at bounding box center [633, 314] width 1267 height 629
click at [301, 183] on span "188" at bounding box center [297, 186] width 13 height 10
select select "92763"
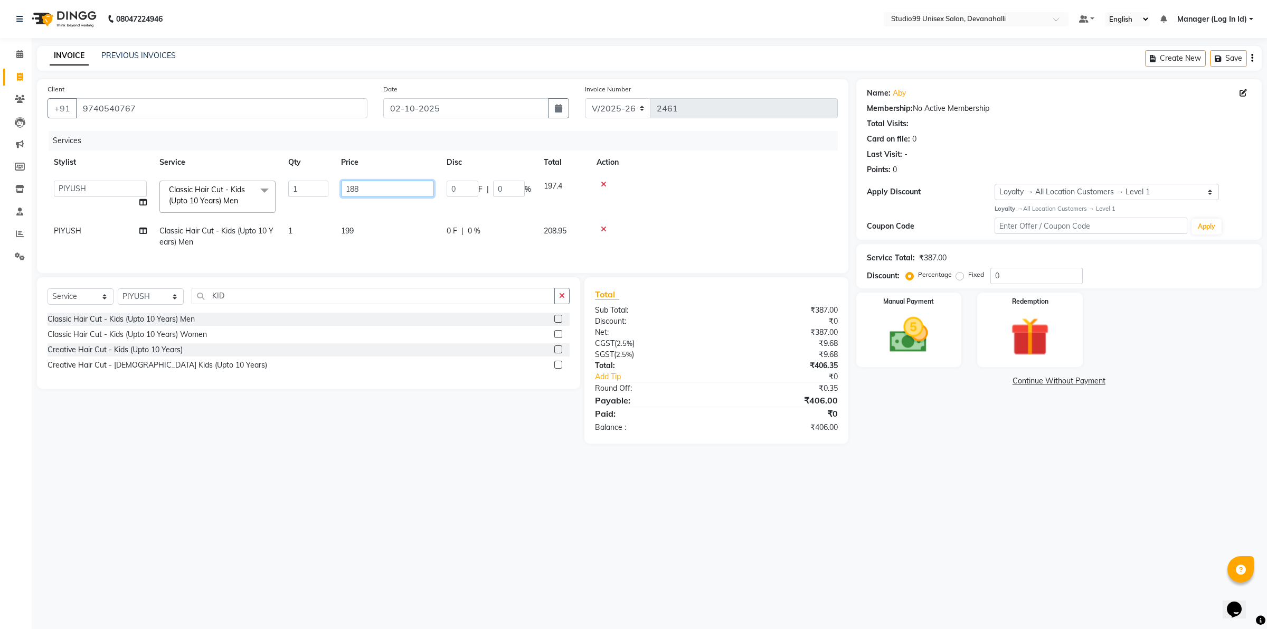
click at [371, 184] on input "188" at bounding box center [387, 189] width 93 height 16
type input "189"
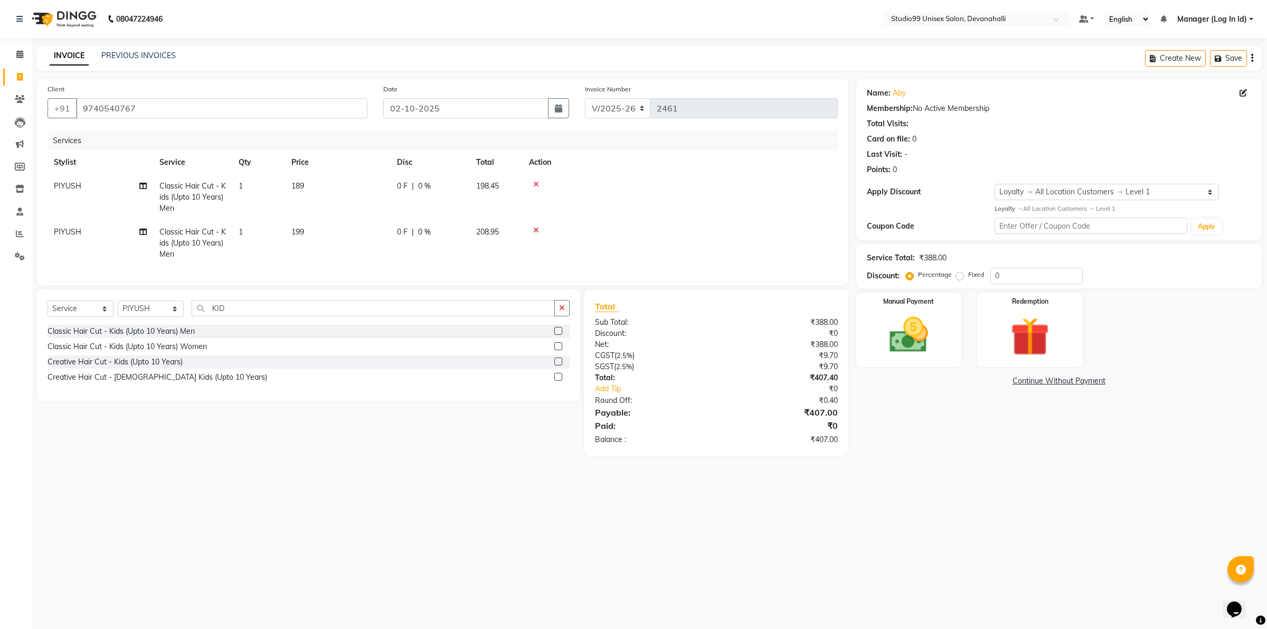
click at [428, 469] on main "INVOICE PREVIOUS INVOICES Create New Save Client [PHONE_NUMBER] Date [DATE] Inv…" at bounding box center [649, 258] width 1235 height 425
click at [301, 186] on span "189" at bounding box center [297, 186] width 13 height 10
select select "92763"
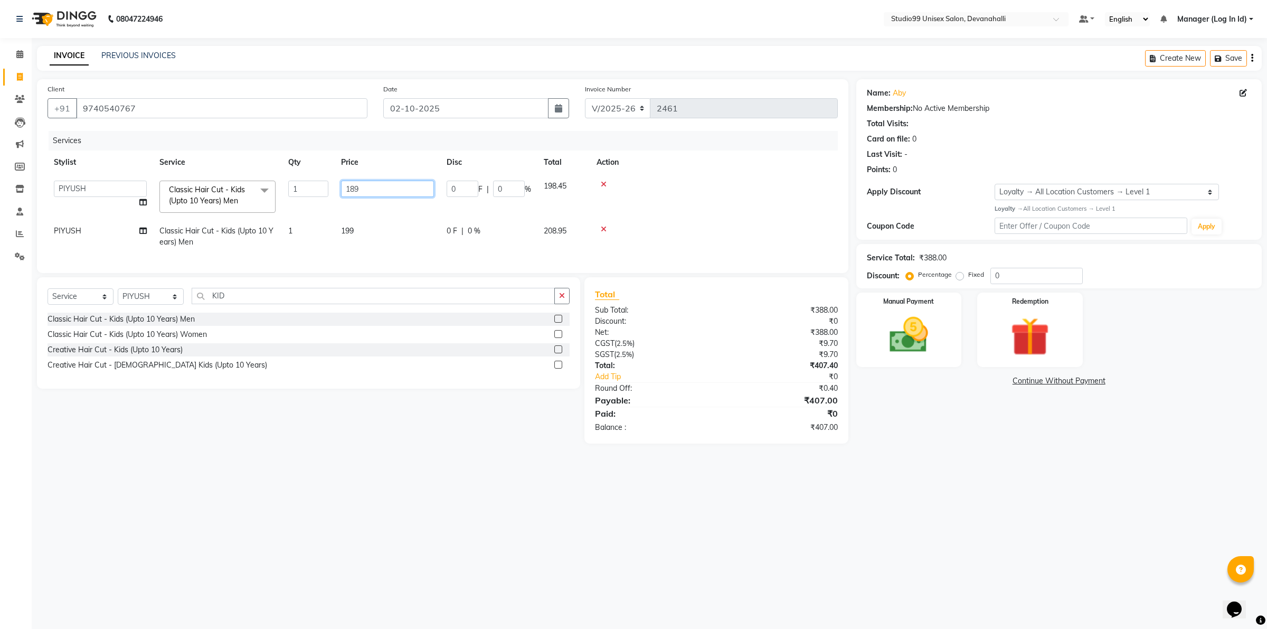
click at [370, 185] on input "189" at bounding box center [387, 189] width 93 height 16
type input "1"
type input "200"
click at [439, 459] on main "INVOICE PREVIOUS INVOICES Create New Save Client [PHONE_NUMBER] Date [DATE] Inv…" at bounding box center [649, 252] width 1235 height 413
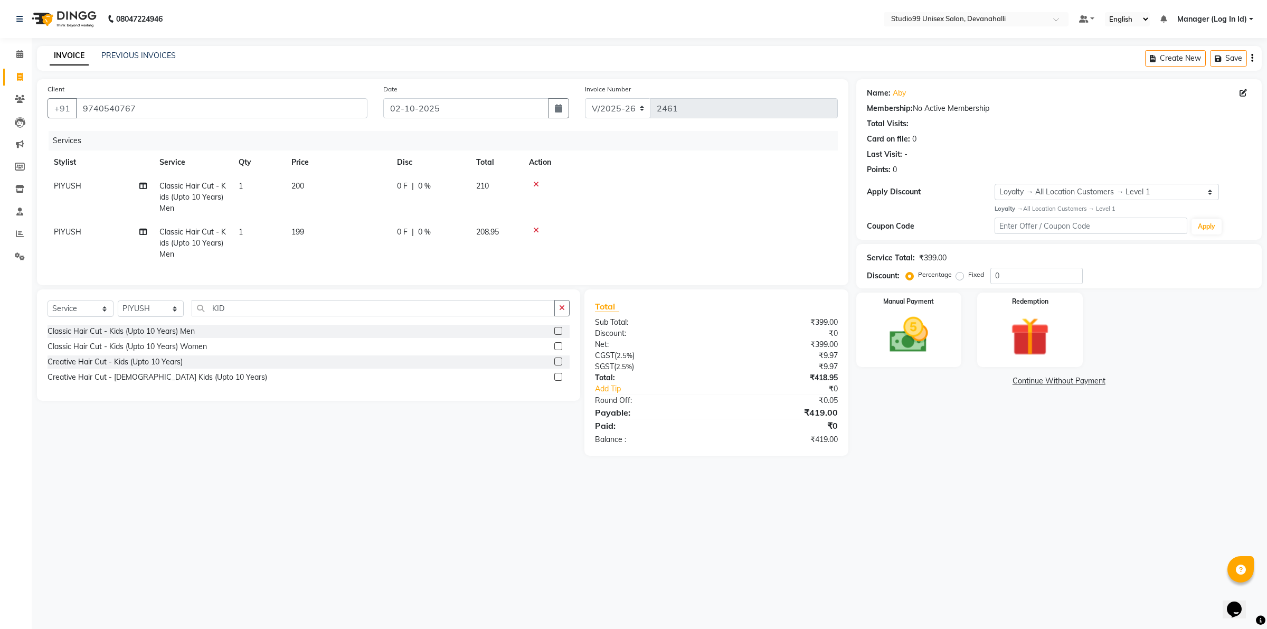
click at [535, 228] on icon at bounding box center [536, 229] width 6 height 7
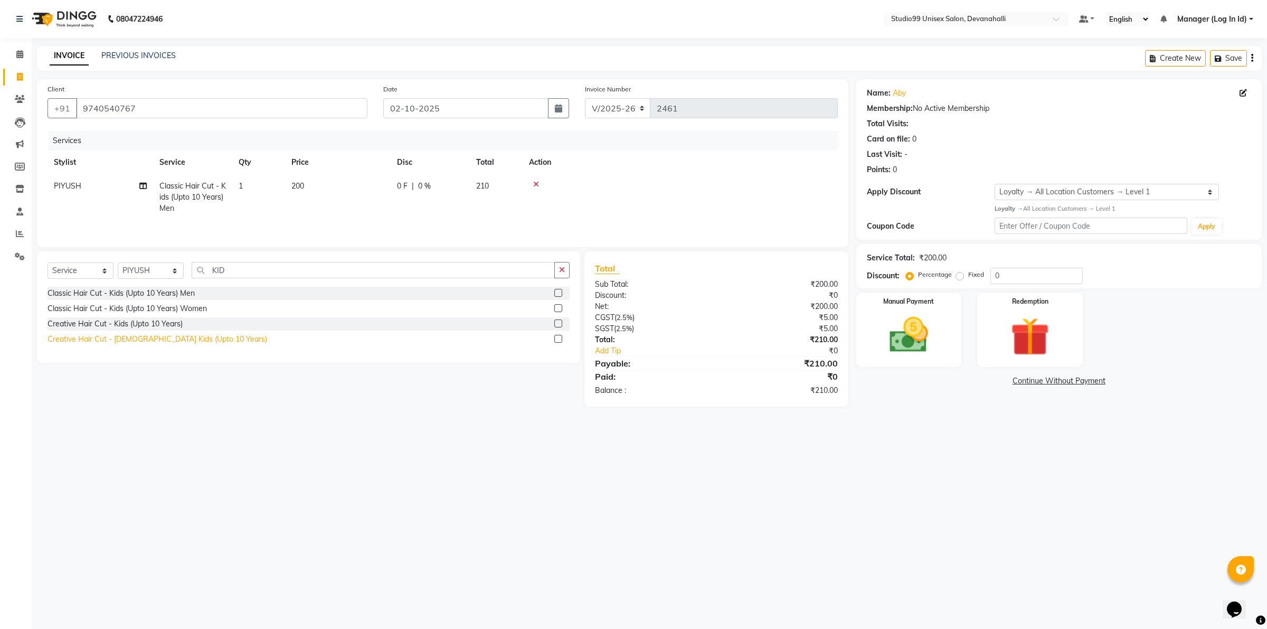
click at [121, 337] on div "Creative Hair Cut - [DEMOGRAPHIC_DATA] Kids (Upto 10 Years)" at bounding box center [158, 339] width 220 height 11
checkbox input "false"
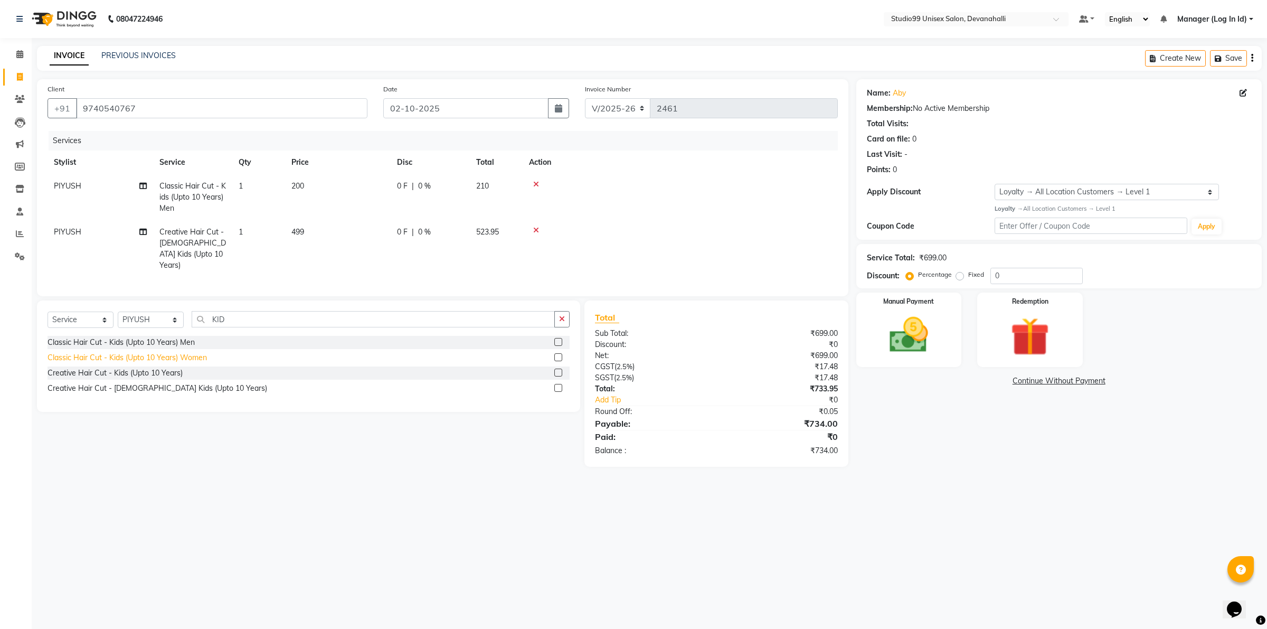
click at [124, 355] on div "Classic Hair Cut - Kids (Upto 10 Years) Women" at bounding box center [127, 357] width 159 height 11
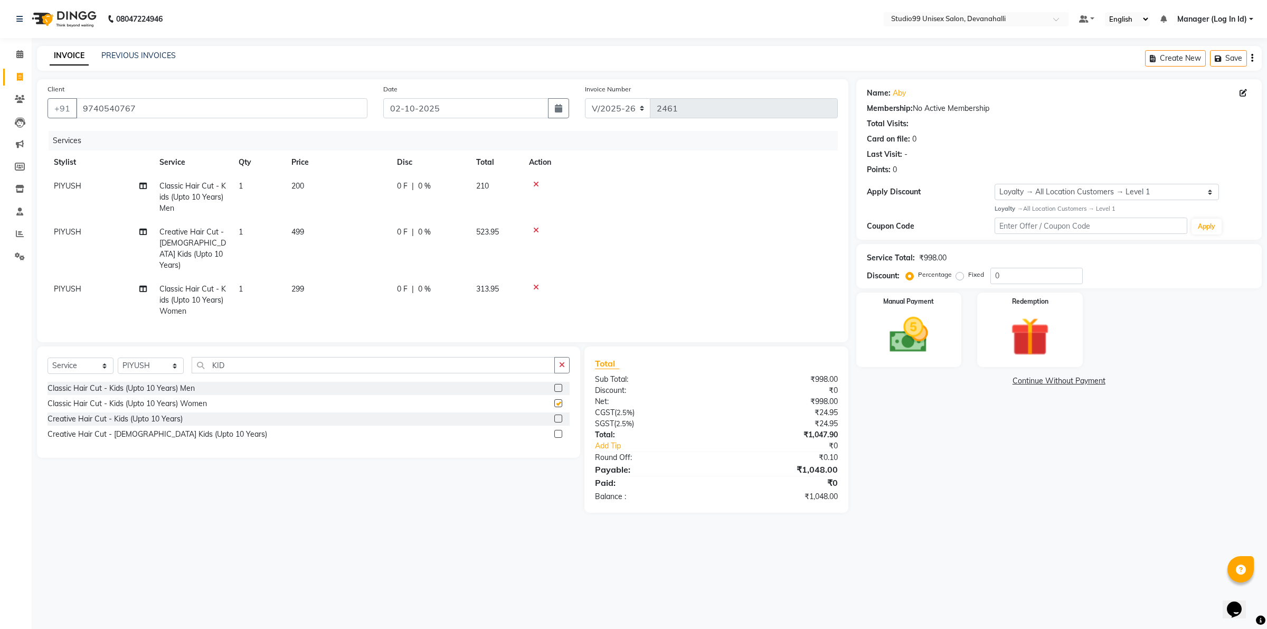
checkbox input "false"
click at [534, 231] on icon at bounding box center [536, 229] width 6 height 7
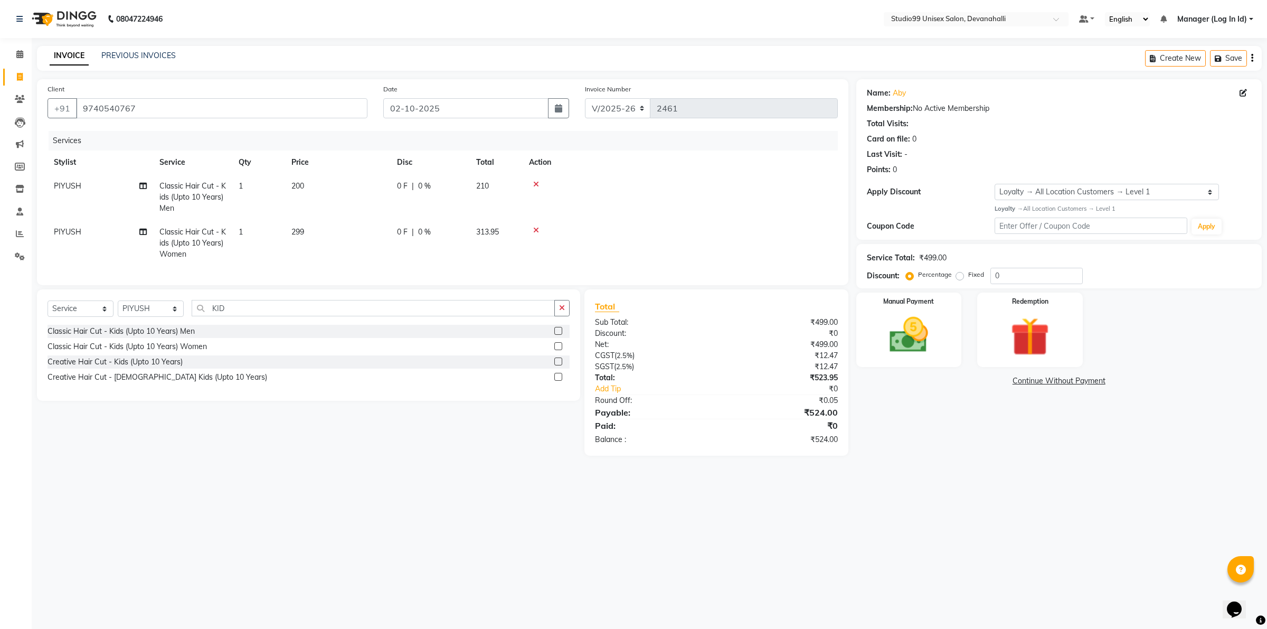
click at [534, 231] on icon at bounding box center [536, 229] width 6 height 7
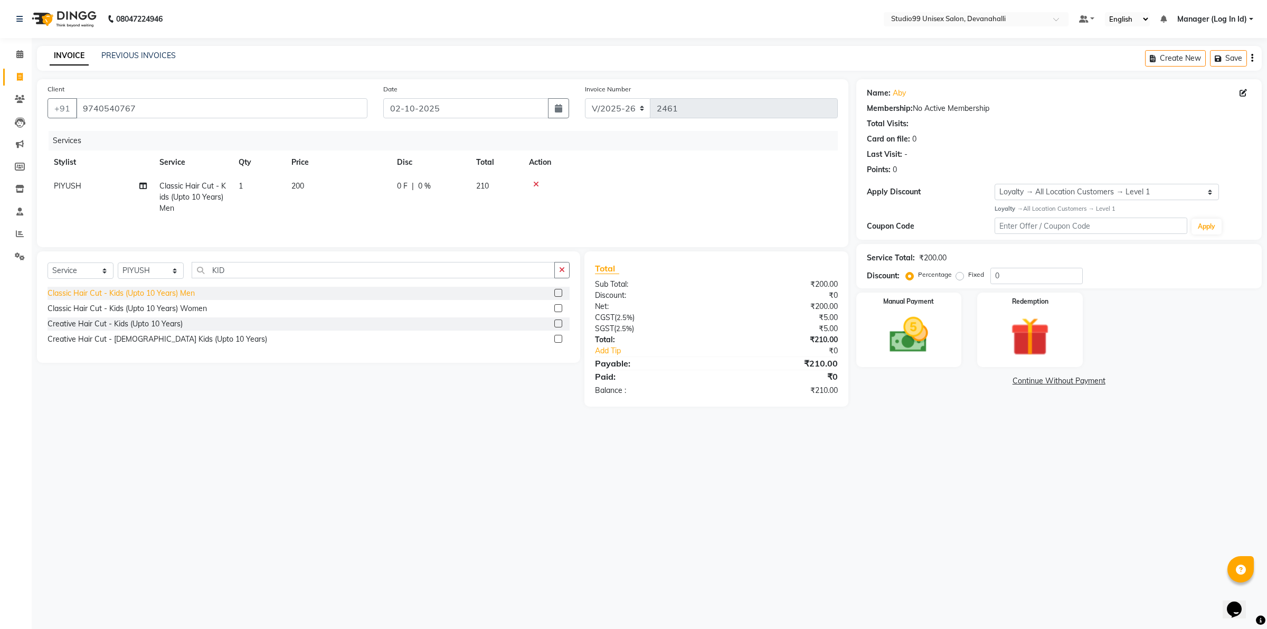
click at [157, 296] on div "Classic Hair Cut - Kids (Upto 10 Years) Men" at bounding box center [121, 293] width 147 height 11
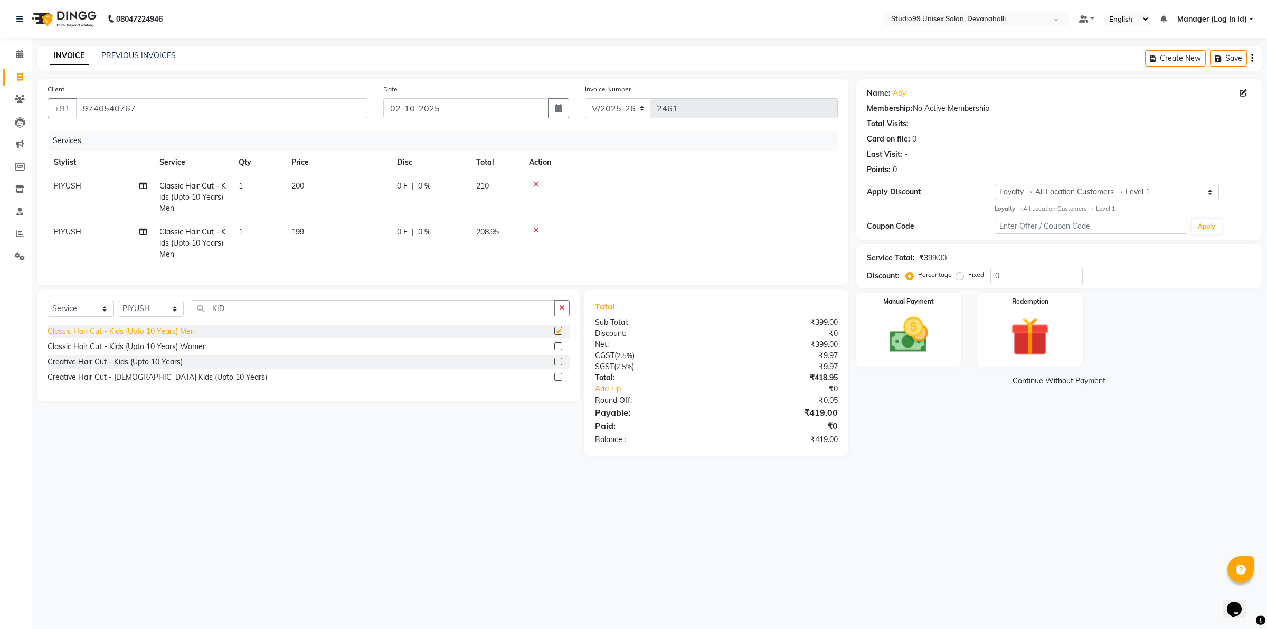
checkbox input "false"
click at [915, 308] on div "Manual Payment" at bounding box center [909, 330] width 110 height 78
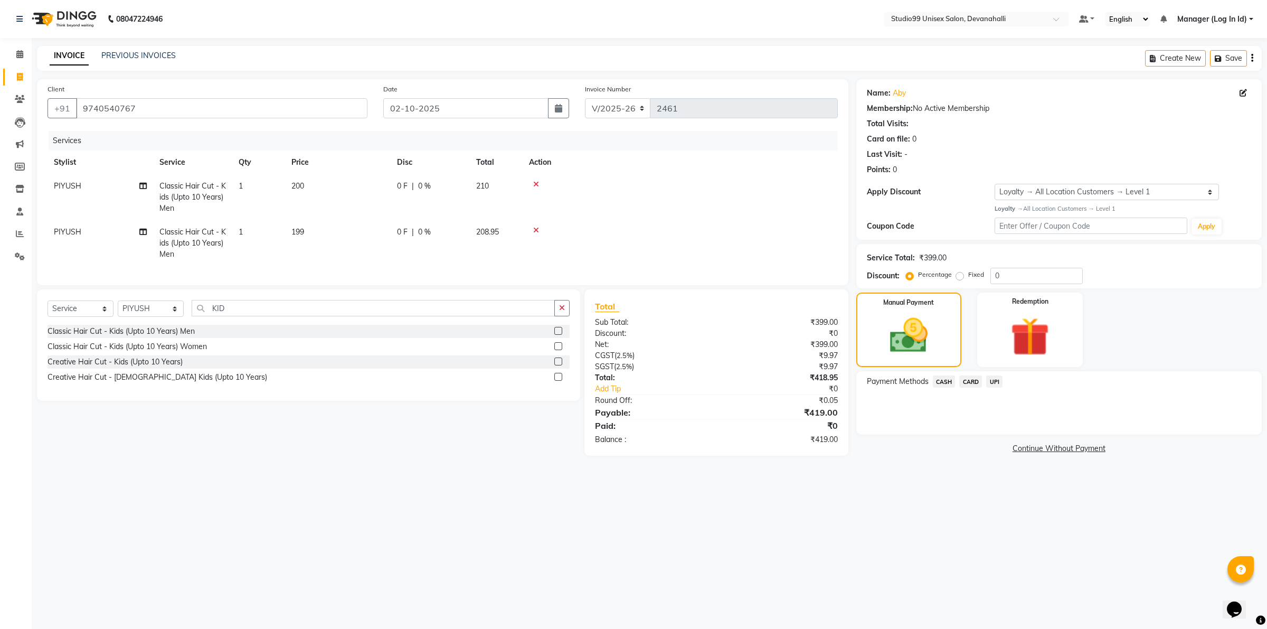
click at [997, 384] on span "UPI" at bounding box center [994, 381] width 16 height 12
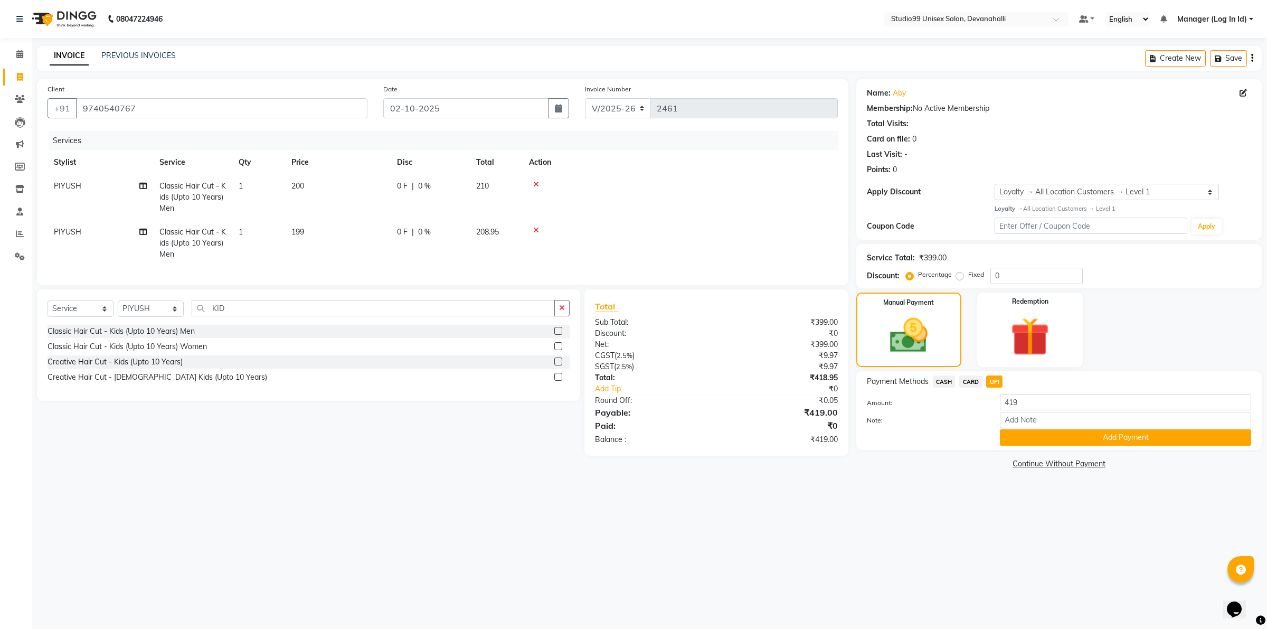
click at [295, 185] on span "200" at bounding box center [297, 186] width 13 height 10
select select "92763"
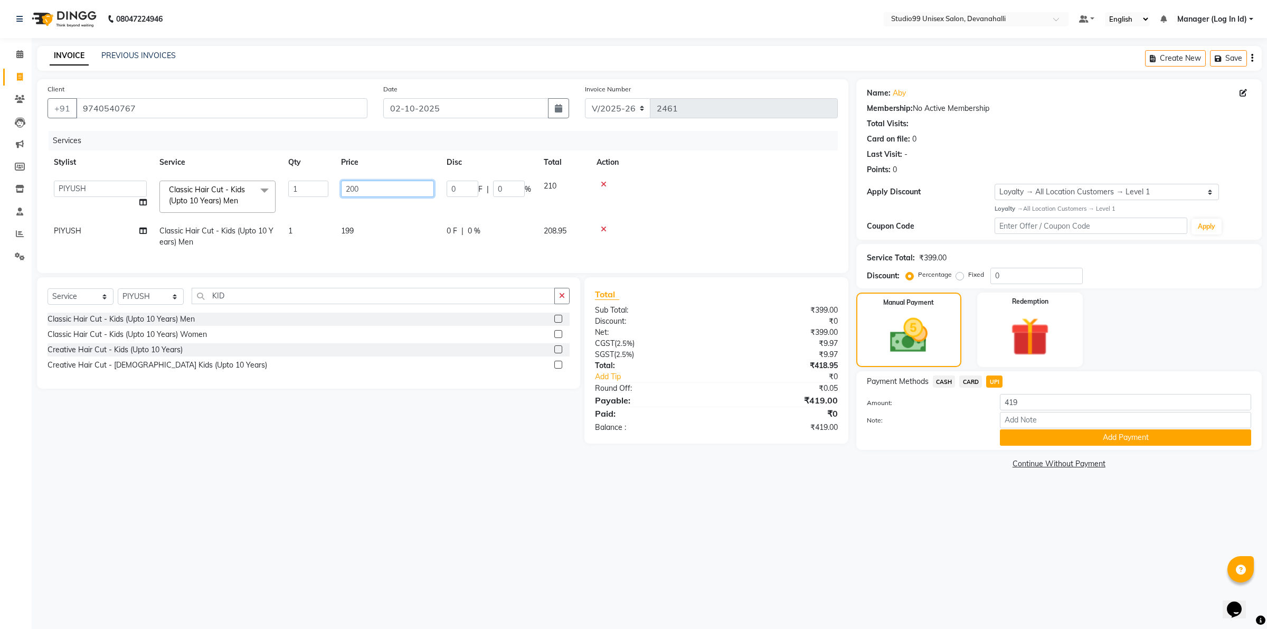
click at [361, 186] on input "200" at bounding box center [387, 189] width 93 height 16
type input "2"
type input "195"
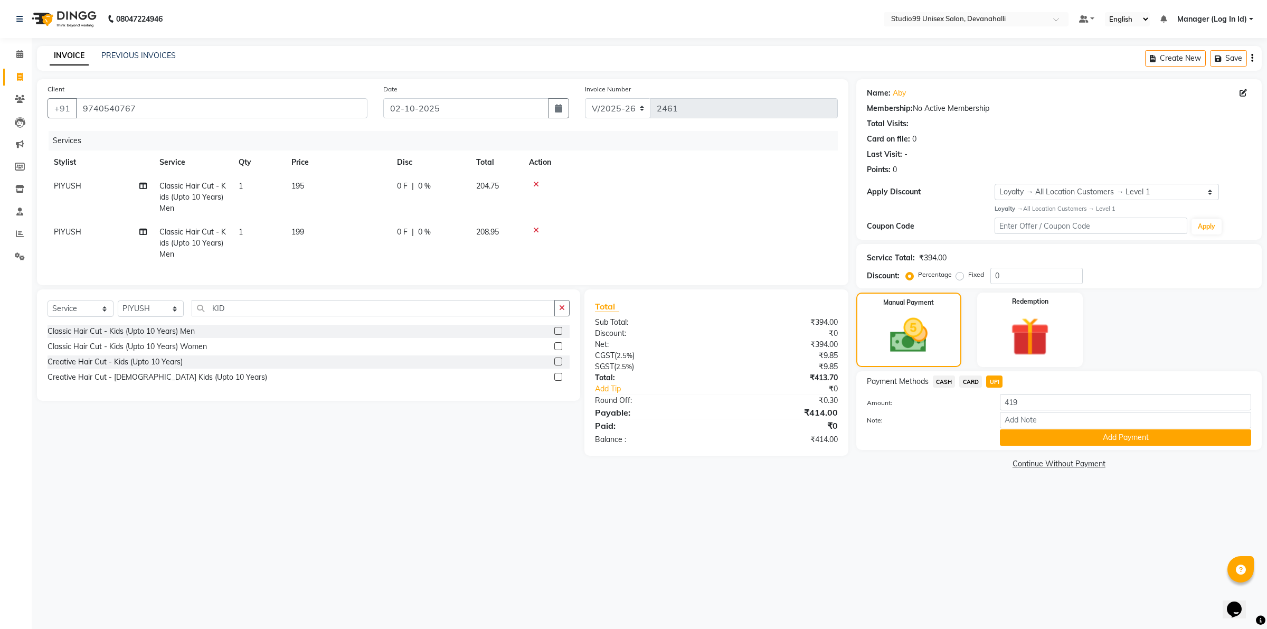
click at [444, 462] on div "Client [PHONE_NUMBER] Date [DATE] Invoice Number V/2025 V/[PHONE_NUMBER] Servic…" at bounding box center [442, 275] width 827 height 392
click at [304, 185] on span "195" at bounding box center [297, 186] width 13 height 10
select select "92763"
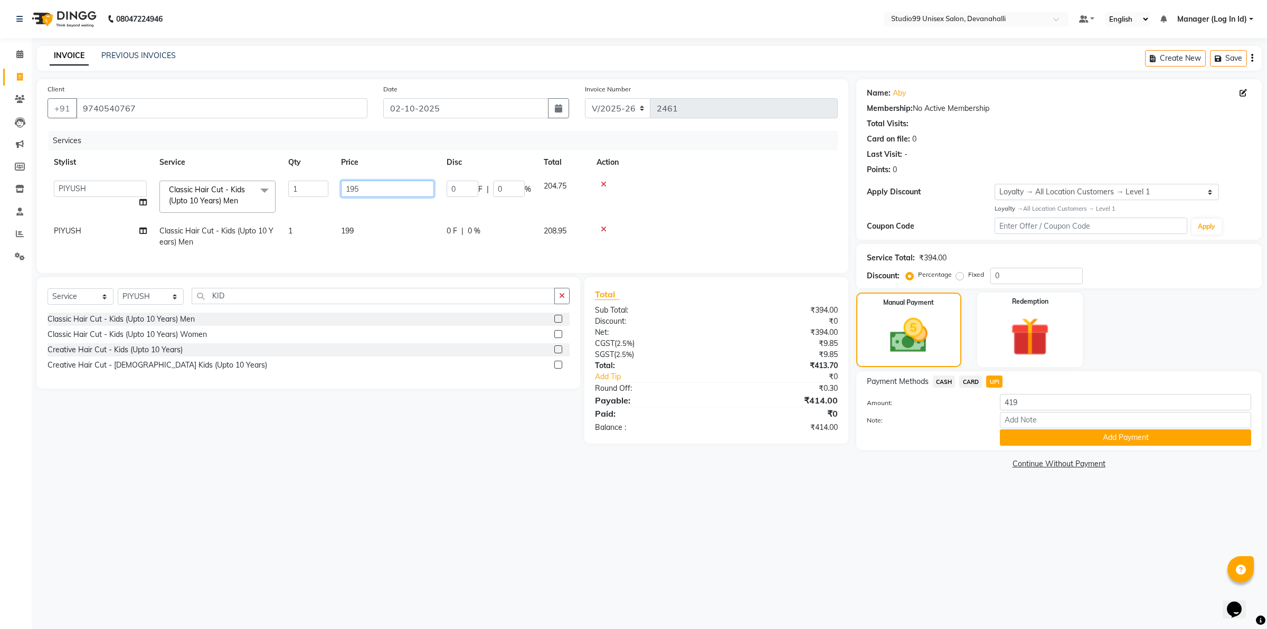
click at [387, 193] on input "195" at bounding box center [387, 189] width 93 height 16
type input "190"
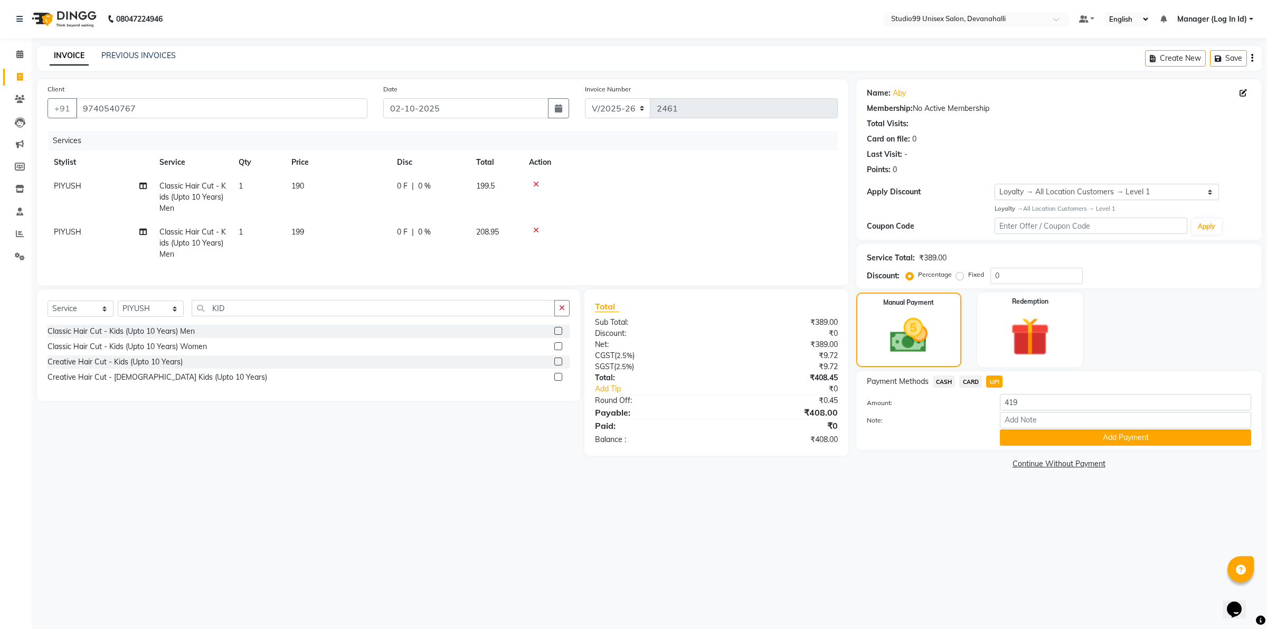
click at [478, 552] on div "08047224946 Select Location × Studio99 Unisex Salon, Devanahalli Default Panel …" at bounding box center [633, 314] width 1267 height 629
click at [1047, 431] on button "Add Payment" at bounding box center [1125, 437] width 251 height 16
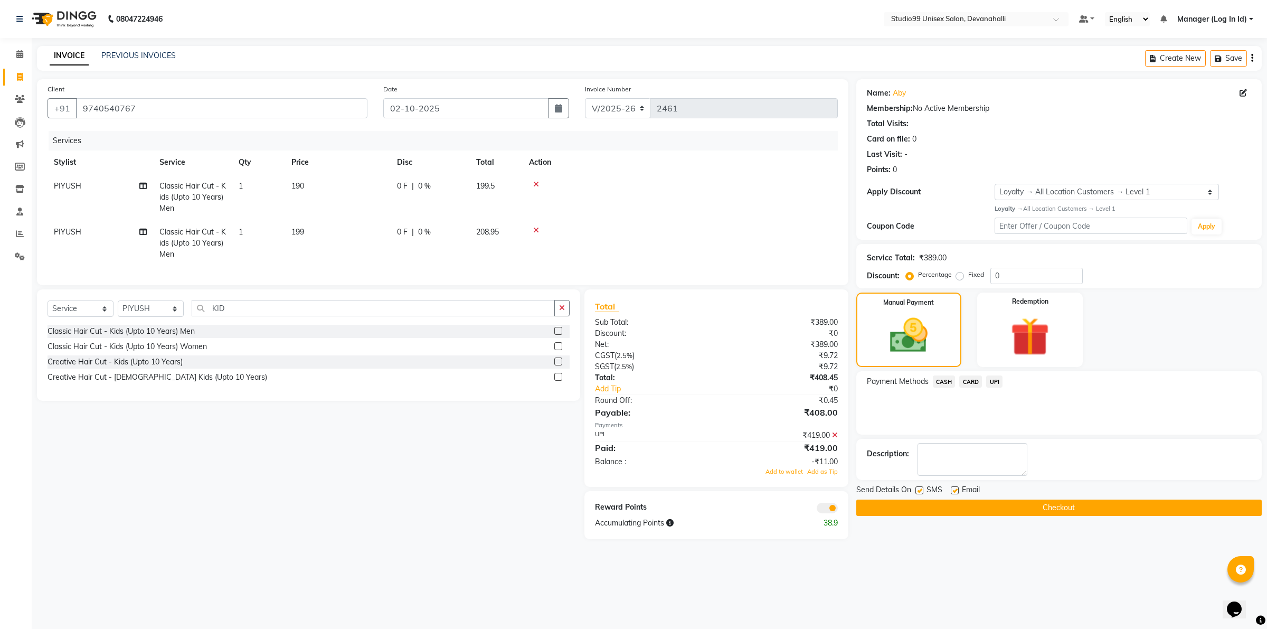
click at [1006, 506] on button "Checkout" at bounding box center [1058, 507] width 405 height 16
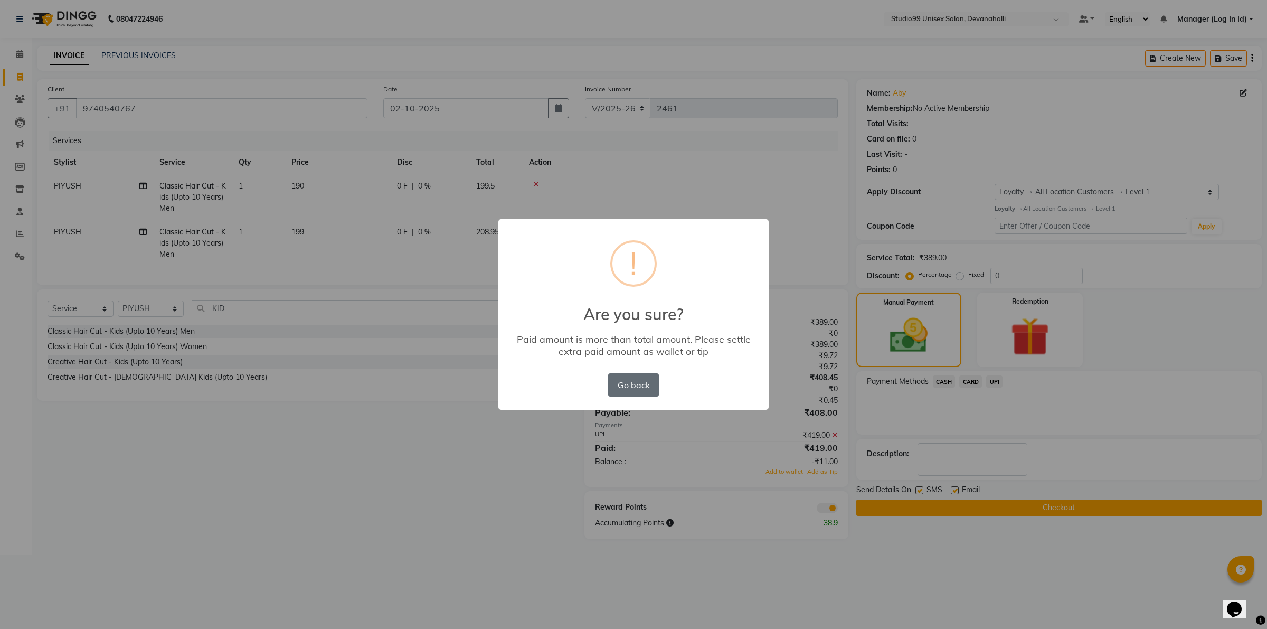
click at [629, 388] on button "Go back" at bounding box center [633, 384] width 51 height 23
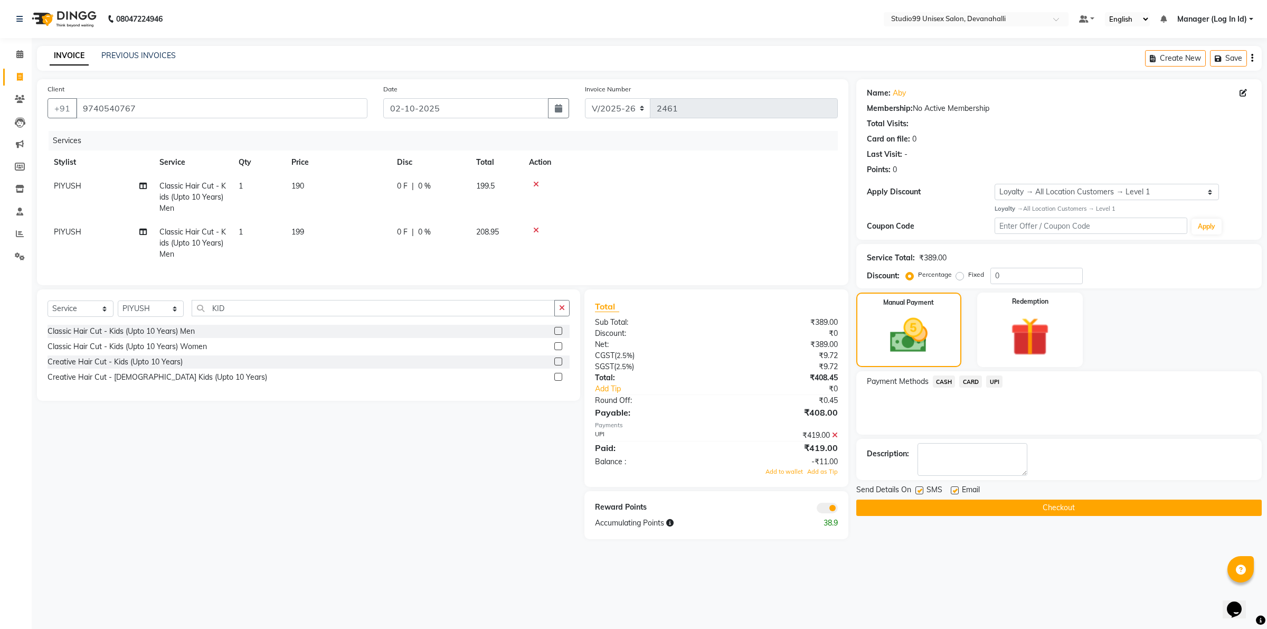
click at [836, 513] on span at bounding box center [827, 508] width 21 height 11
click at [838, 509] on input "checkbox" at bounding box center [838, 509] width 0 height 0
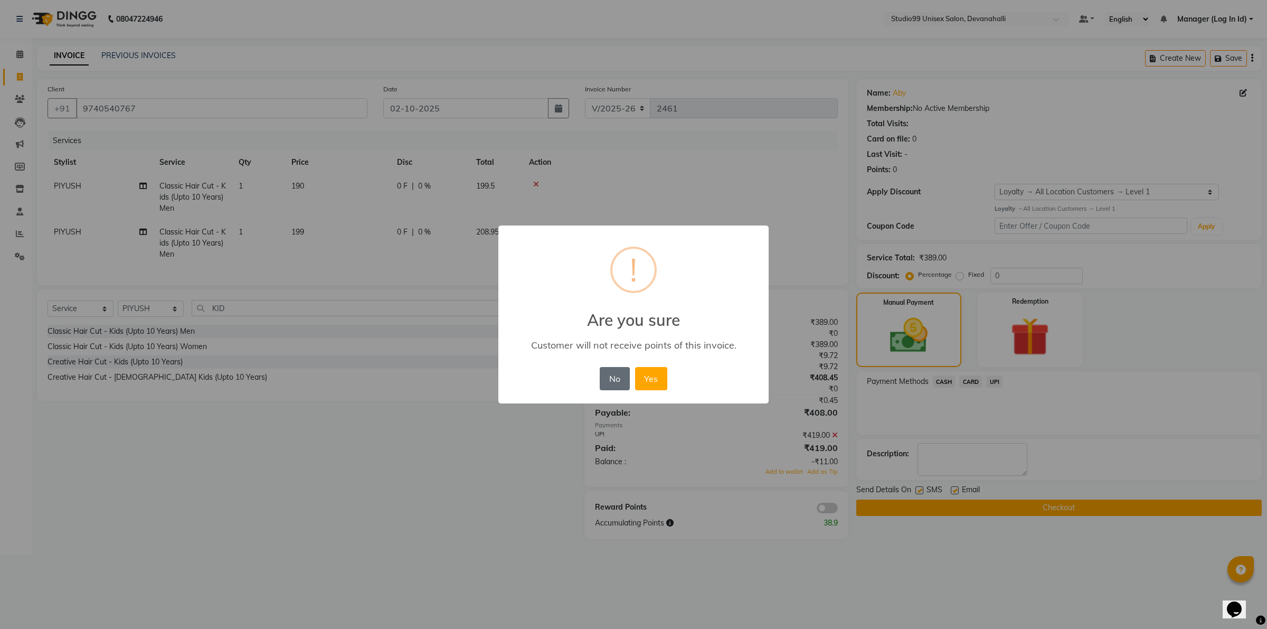
click at [619, 377] on button "No" at bounding box center [615, 378] width 30 height 23
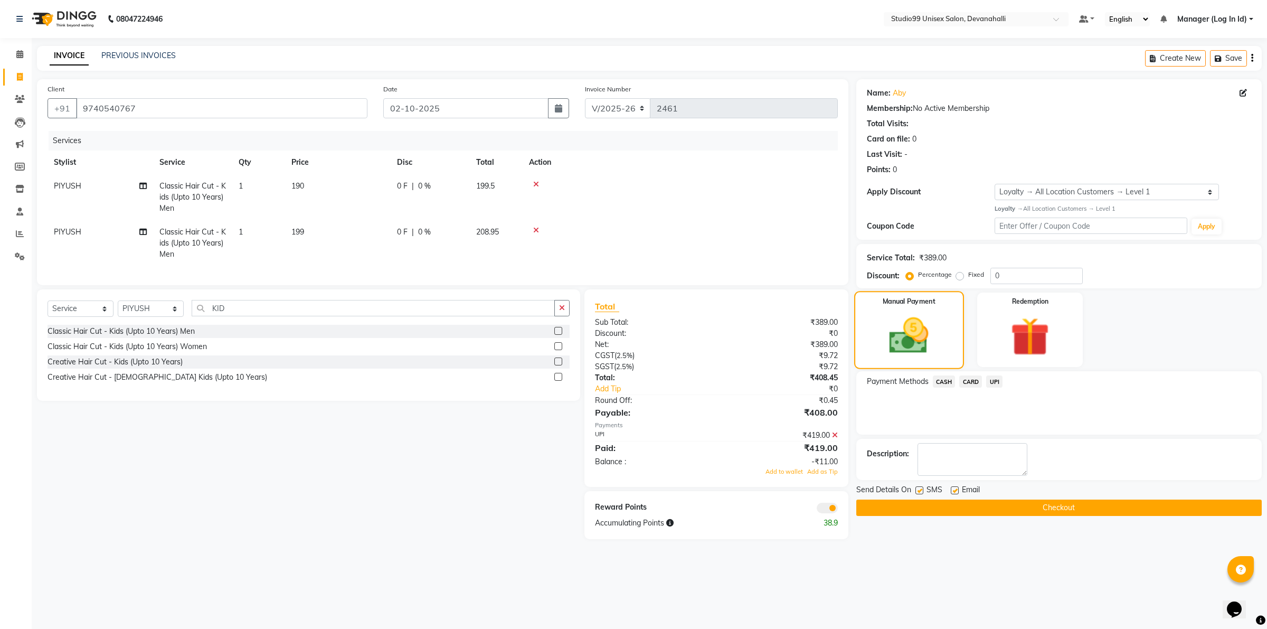
click at [918, 336] on img at bounding box center [909, 335] width 64 height 45
click at [994, 376] on span "UPI" at bounding box center [994, 381] width 16 height 12
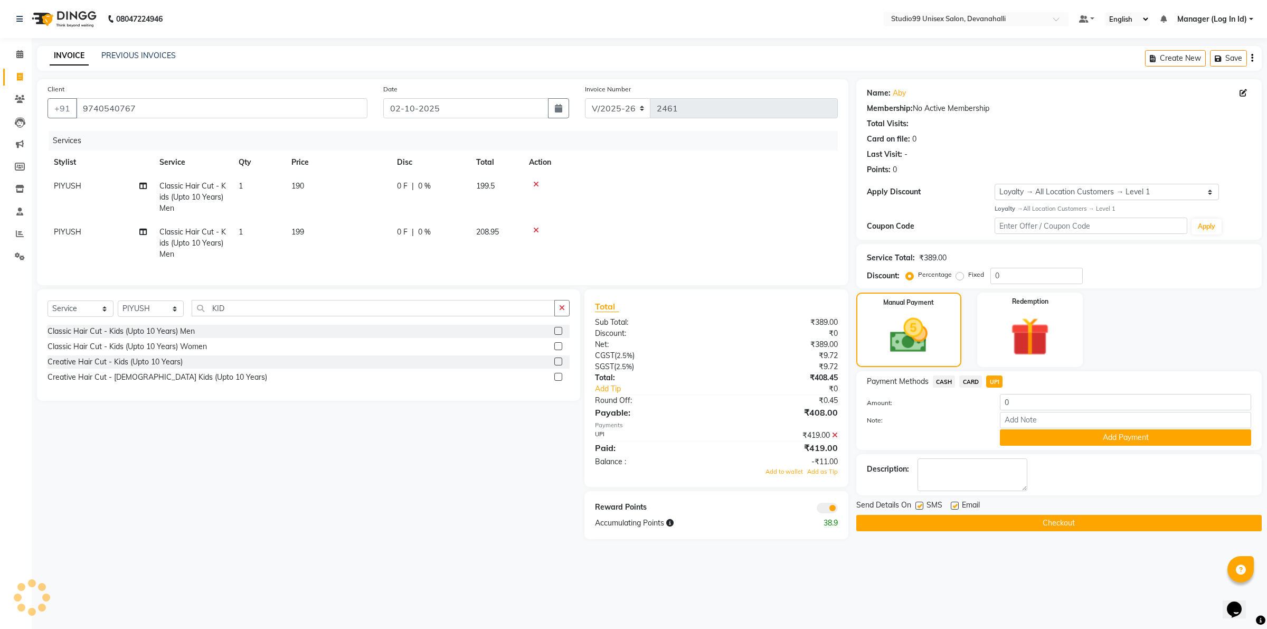
click at [1028, 515] on button "Checkout" at bounding box center [1058, 523] width 405 height 16
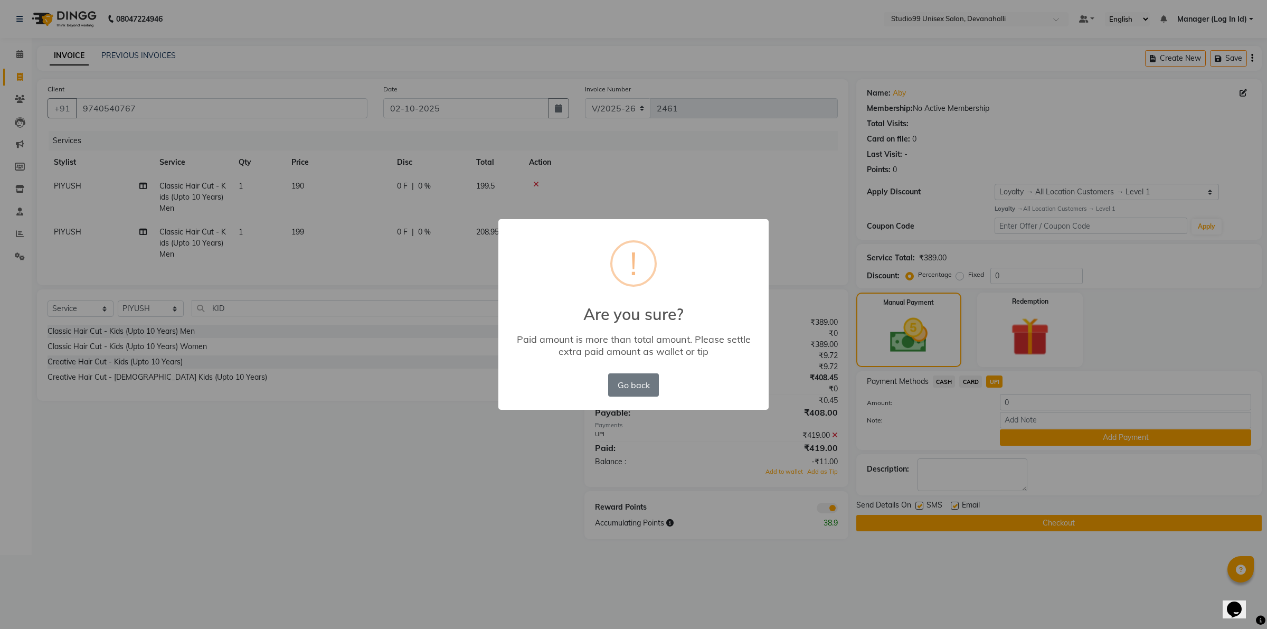
drag, startPoint x: 631, startPoint y: 384, endPoint x: 660, endPoint y: 405, distance: 36.0
click at [635, 389] on button "Go back" at bounding box center [633, 384] width 51 height 23
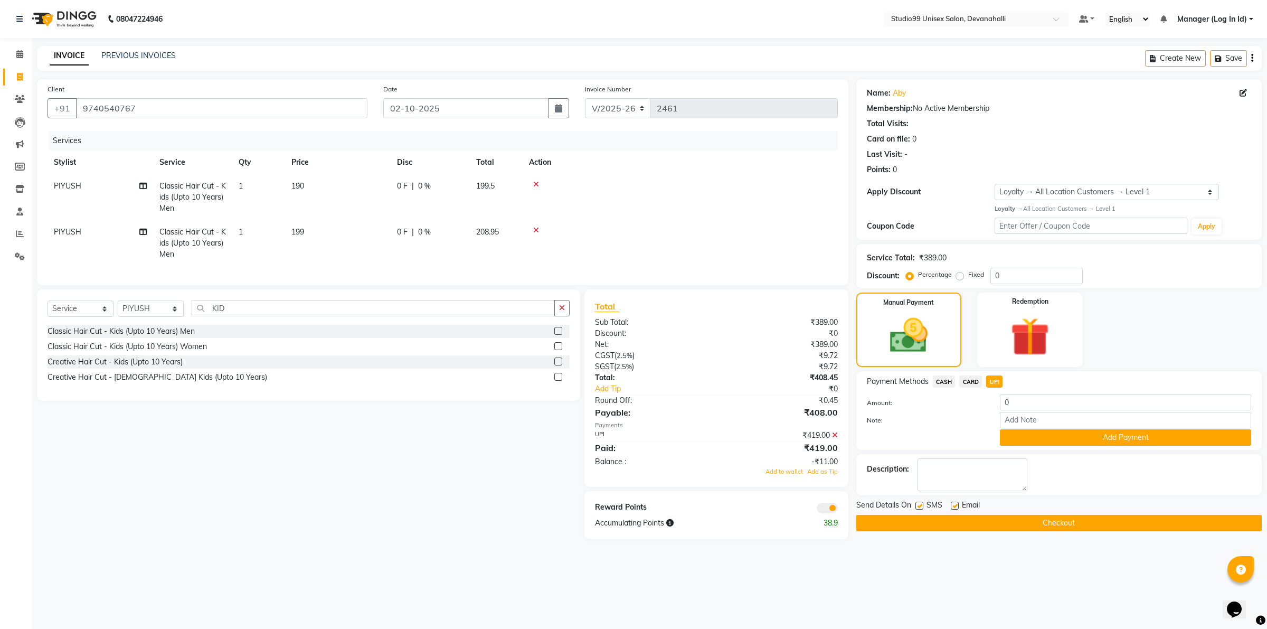
click at [834, 439] on icon at bounding box center [835, 434] width 6 height 7
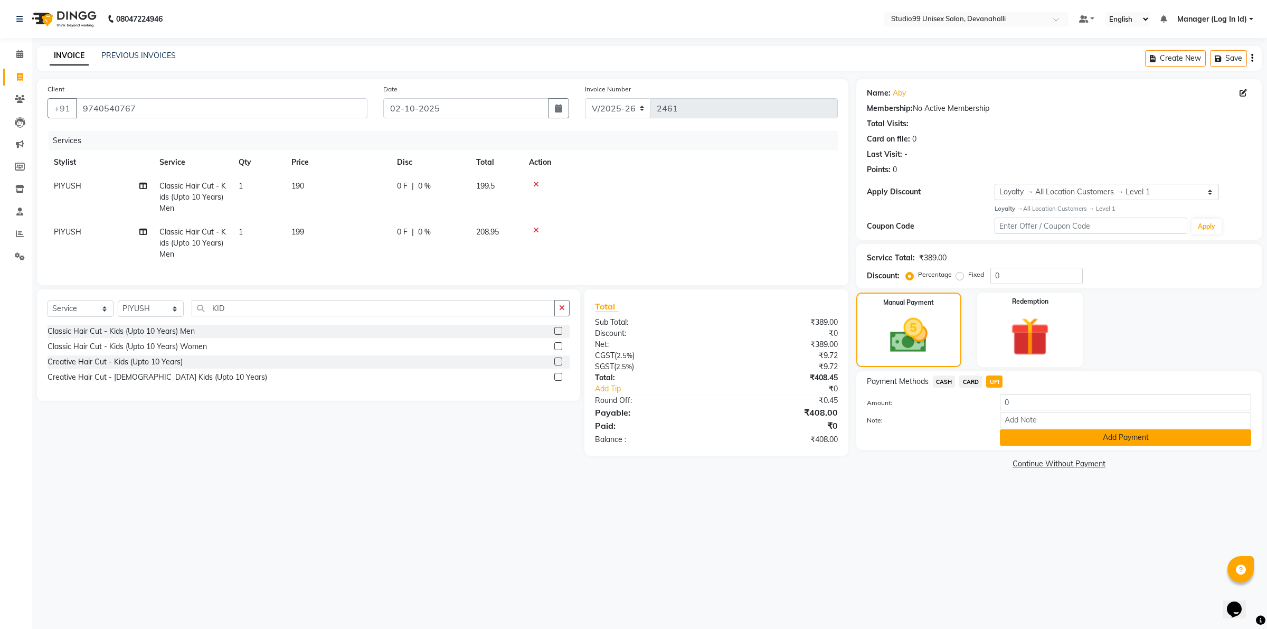
click at [1019, 431] on button "Add Payment" at bounding box center [1125, 437] width 251 height 16
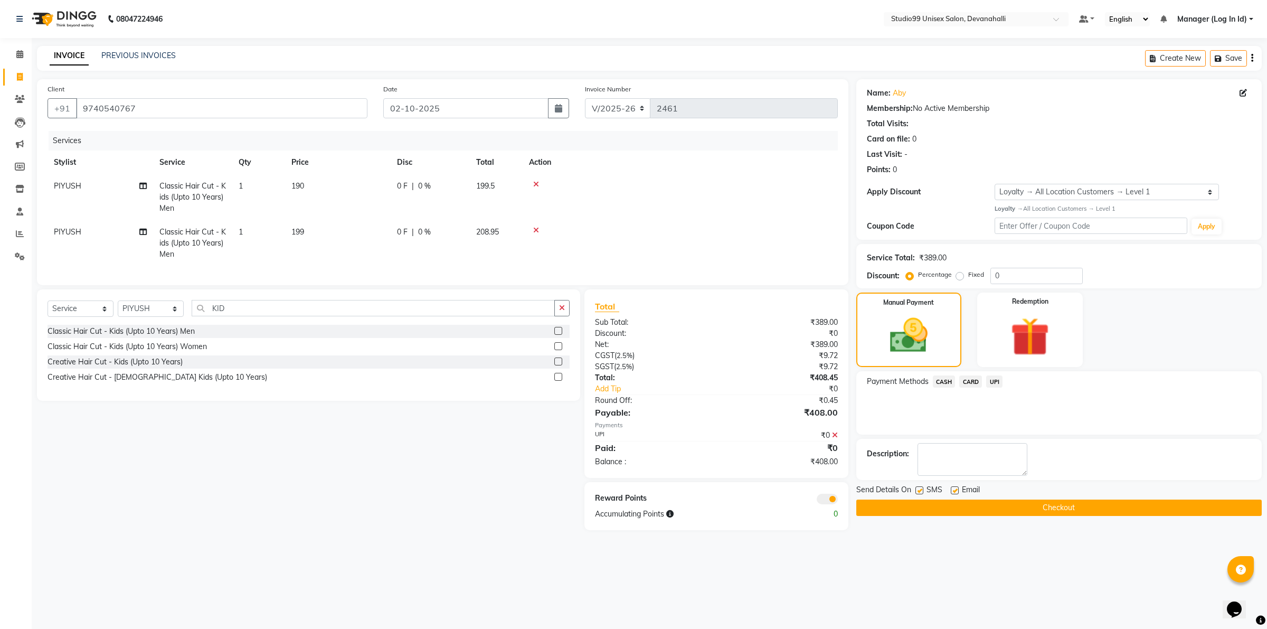
click at [901, 505] on button "Checkout" at bounding box center [1058, 507] width 405 height 16
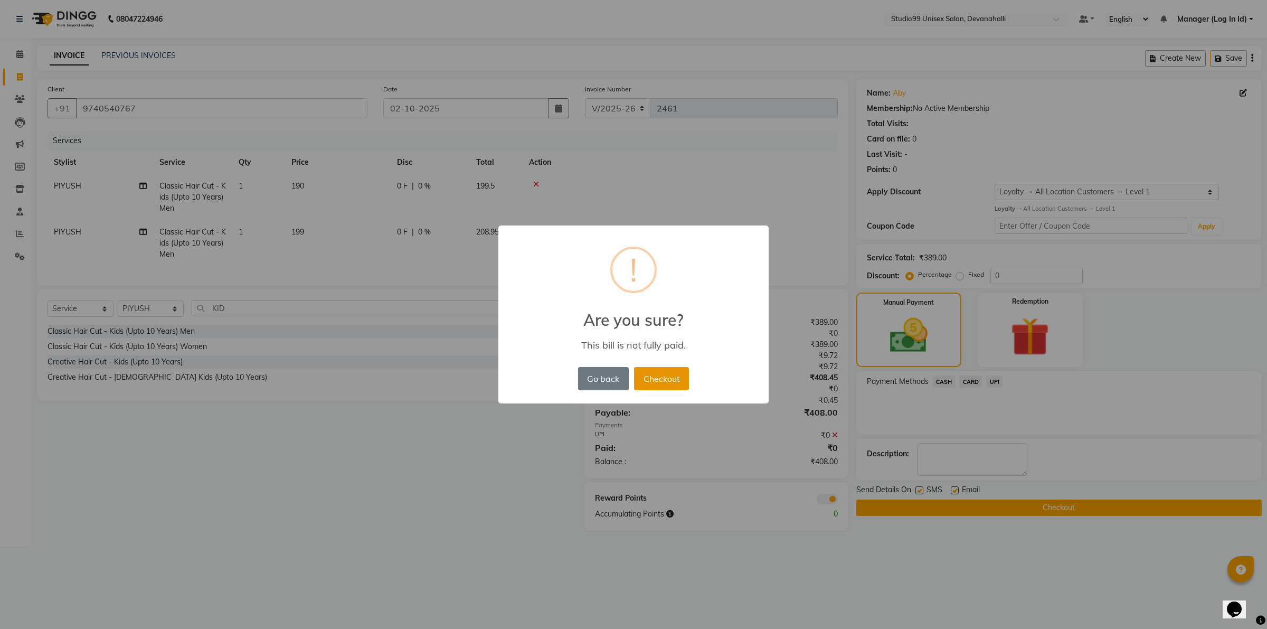
click at [658, 375] on button "Checkout" at bounding box center [661, 378] width 55 height 23
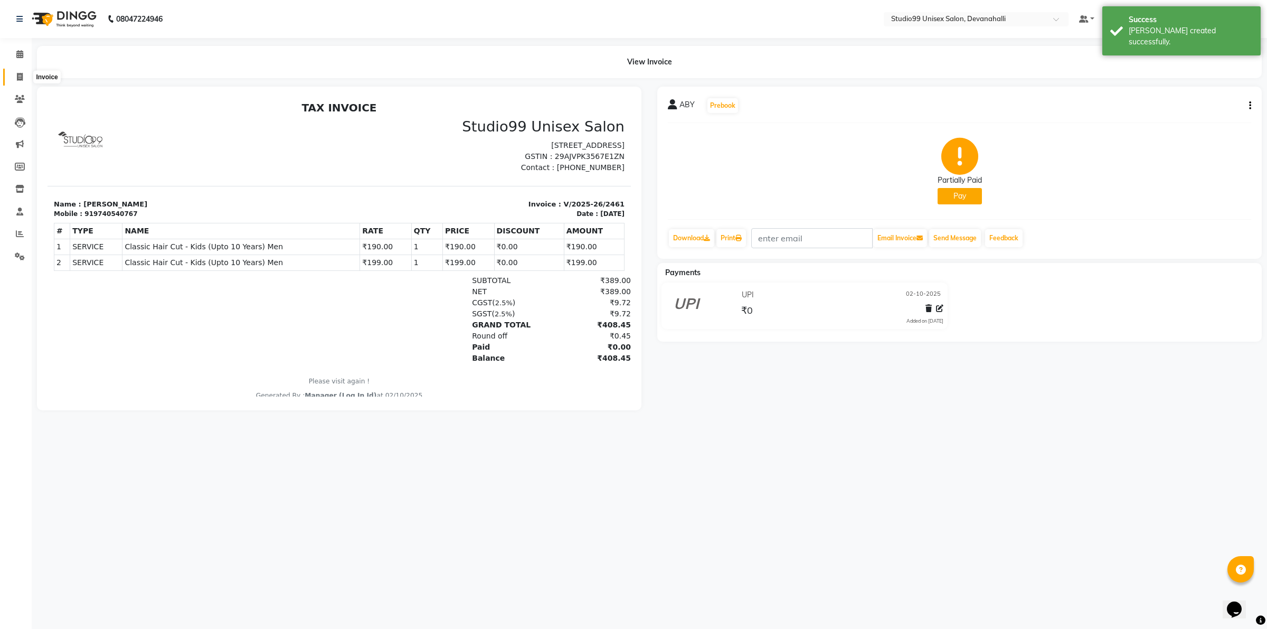
click at [16, 74] on span at bounding box center [20, 77] width 18 height 12
select select "service"
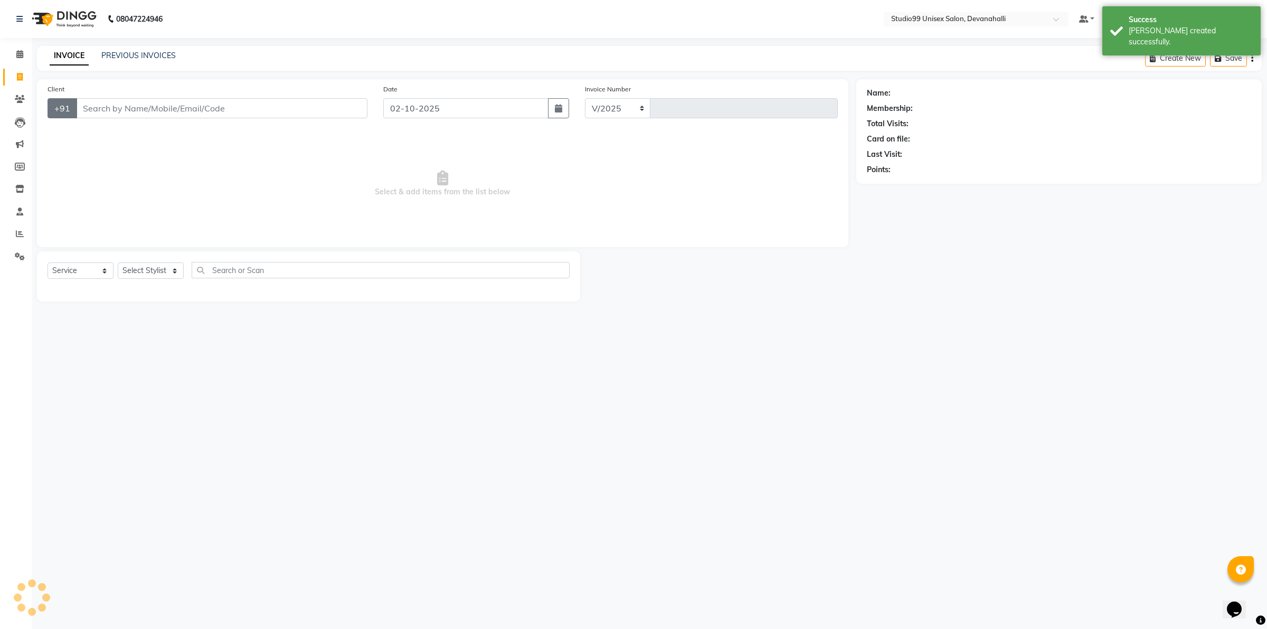
select select "6467"
type input "2462"
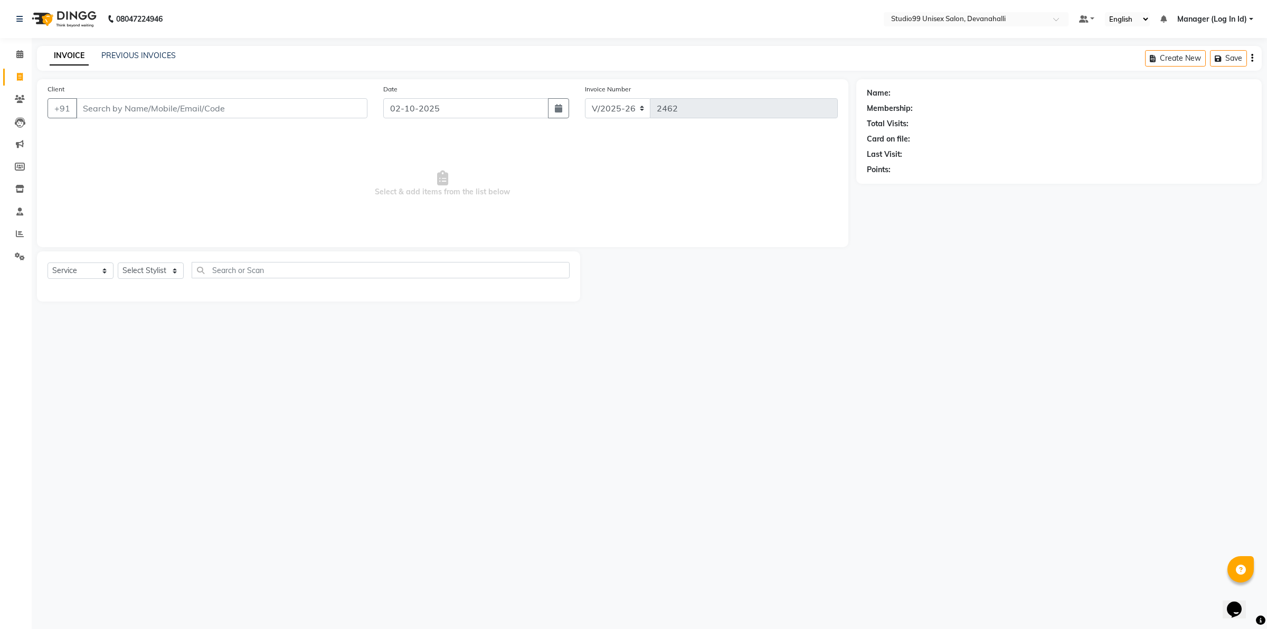
click at [136, 48] on div "INVOICE PREVIOUS INVOICES Create New Save" at bounding box center [649, 58] width 1225 height 25
click at [137, 59] on link "PREVIOUS INVOICES" at bounding box center [138, 56] width 74 height 10
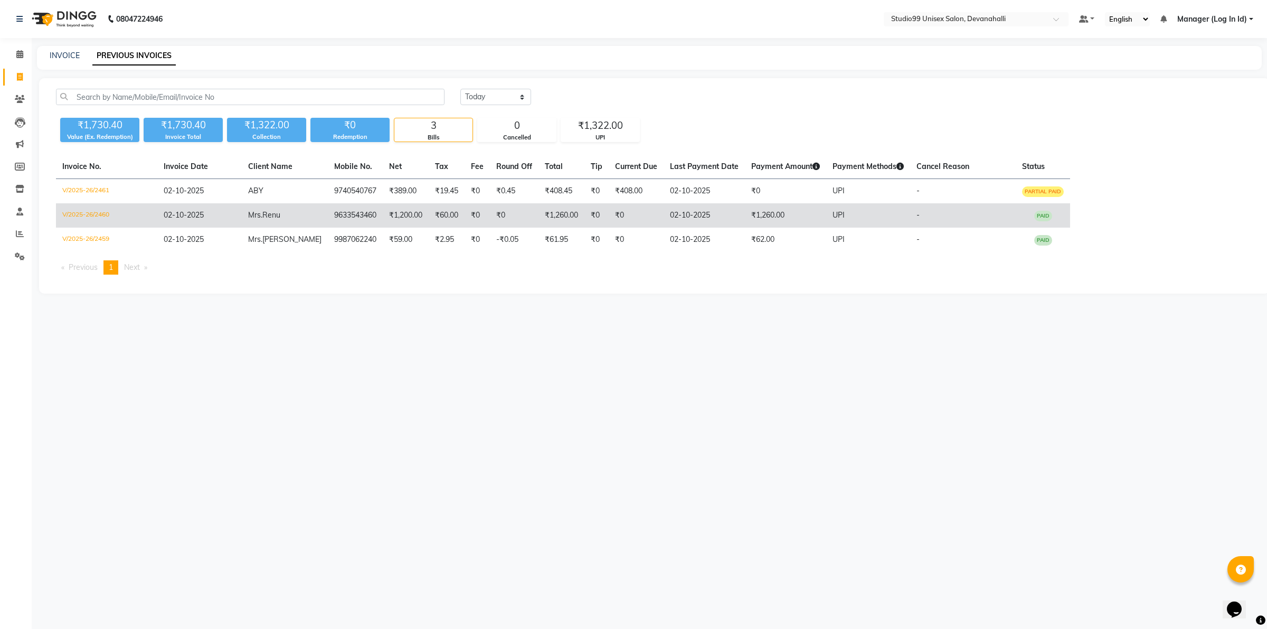
click at [1034, 216] on span "PAID" at bounding box center [1043, 216] width 18 height 11
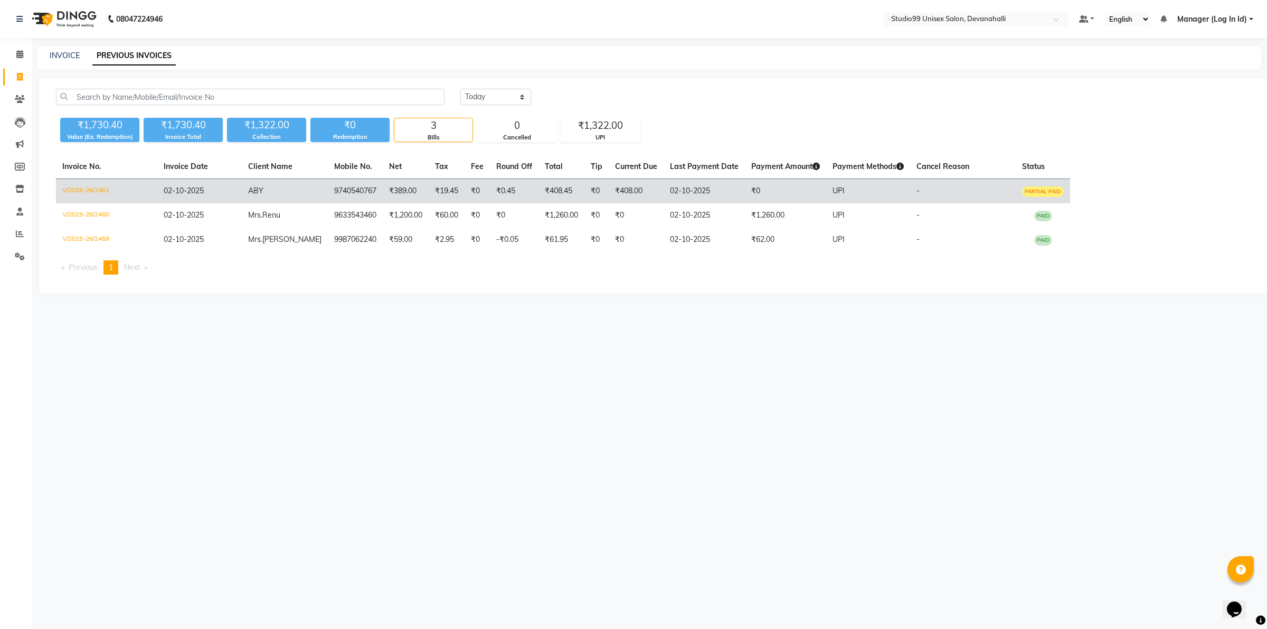
click at [337, 191] on td "9740540767" at bounding box center [355, 191] width 55 height 25
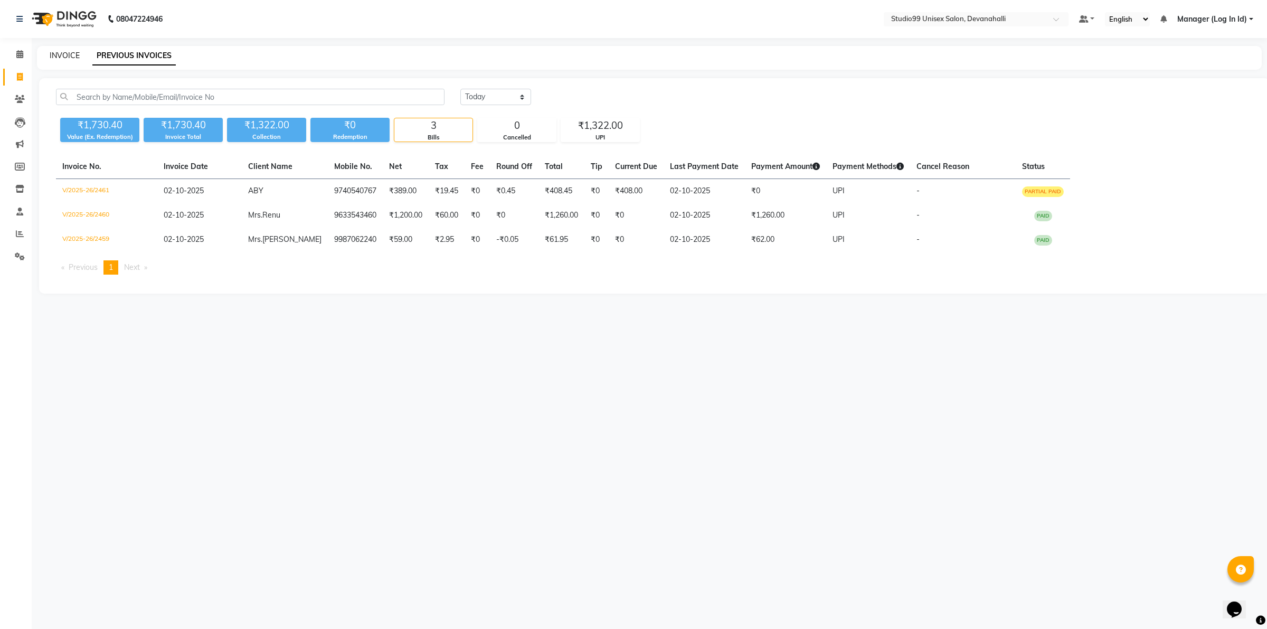
click at [64, 58] on link "INVOICE" at bounding box center [65, 56] width 30 height 10
select select "service"
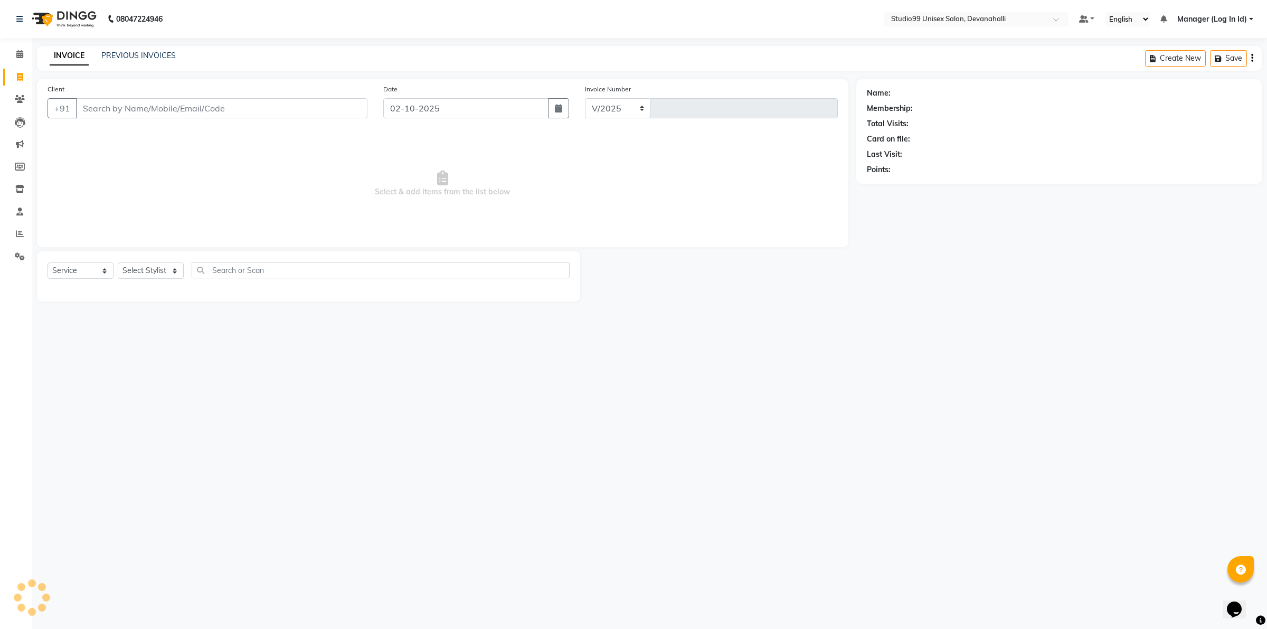
select select "6467"
type input "2463"
click at [115, 107] on input "Client" at bounding box center [221, 108] width 291 height 20
type input "9980573006"
select select "1: Object"
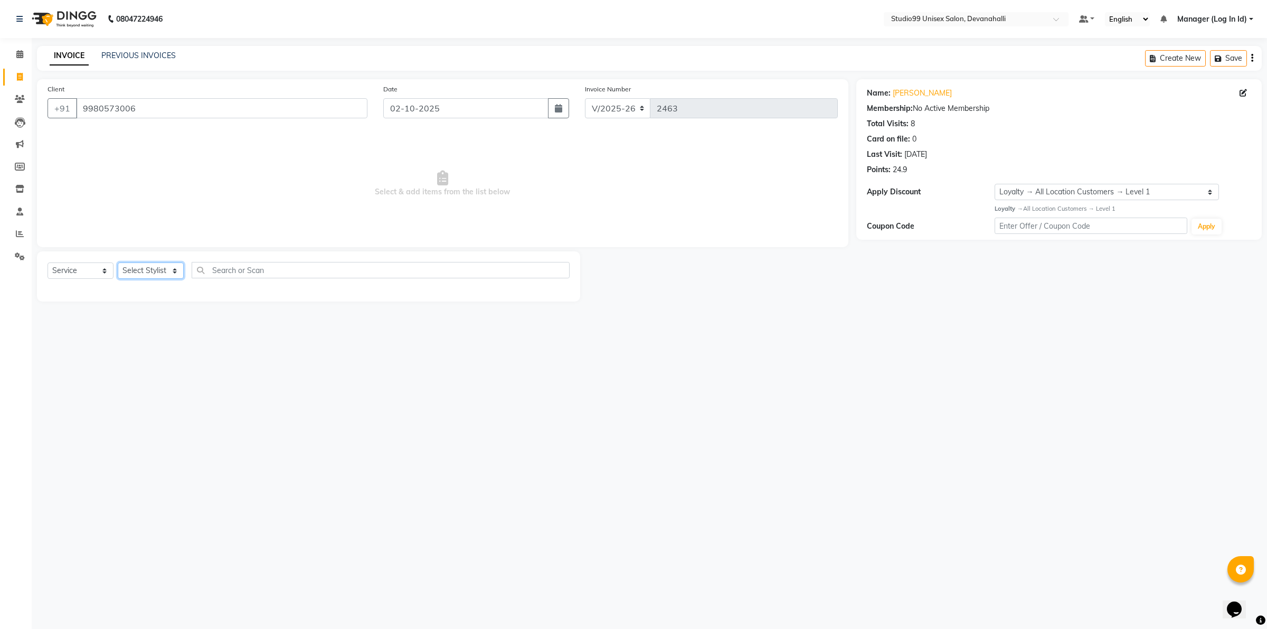
click at [151, 273] on select "Select Stylist AANAYA Manager (Log In Id) Neha [PERSON_NAME] [PERSON_NAME] [PER…" at bounding box center [151, 270] width 66 height 16
select select "92763"
click at [118, 262] on select "Select Stylist AANAYA Manager (Log In Id) Neha [PERSON_NAME] [PERSON_NAME] [PER…" at bounding box center [151, 270] width 66 height 16
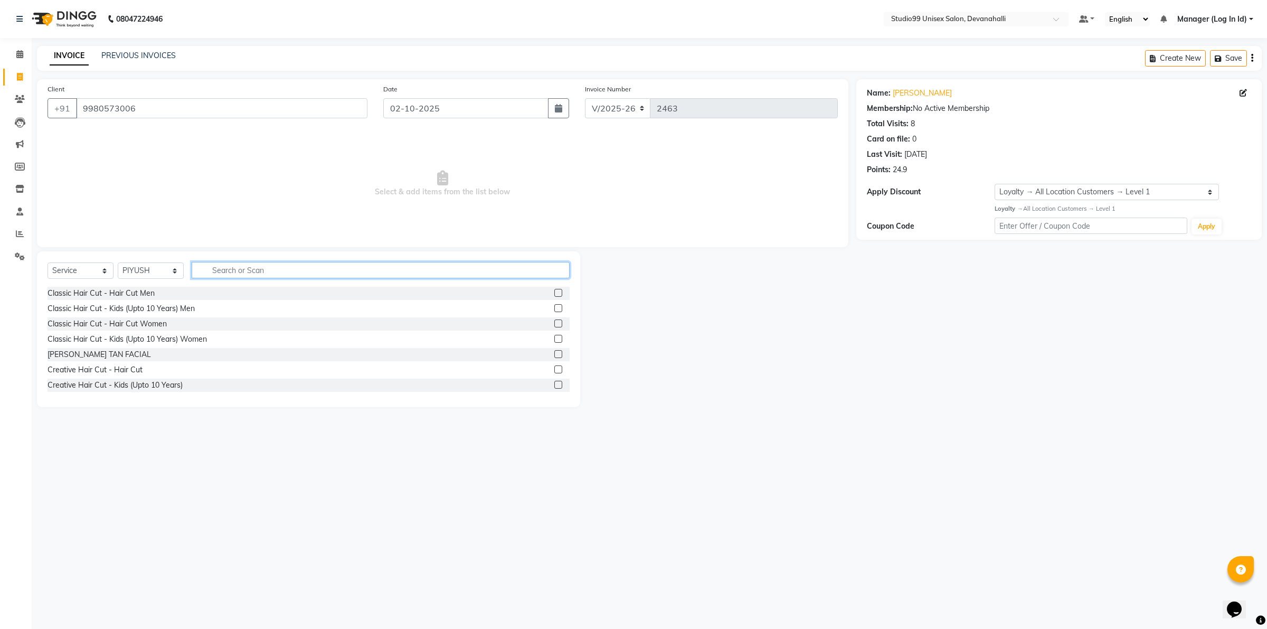
click at [252, 270] on input "text" at bounding box center [381, 270] width 378 height 16
type input "HAI"
click at [108, 296] on div "Classic Hair Cut - Hair Cut Men" at bounding box center [101, 293] width 107 height 11
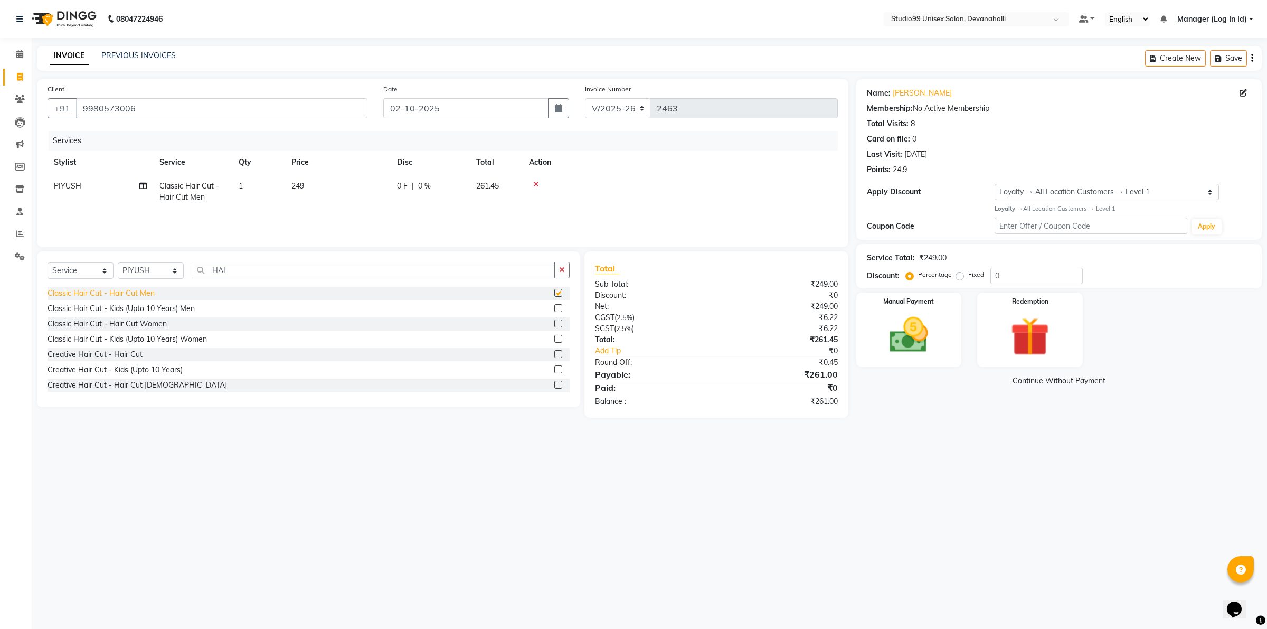
checkbox input "false"
click at [904, 343] on img at bounding box center [908, 334] width 65 height 46
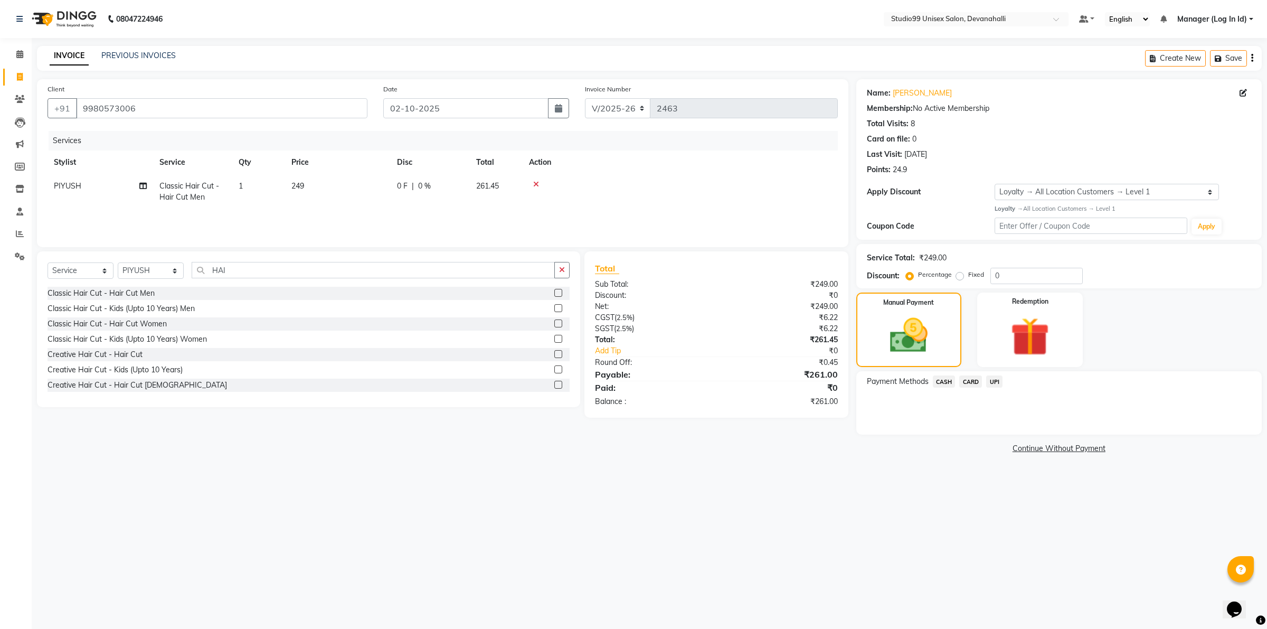
click at [1001, 381] on span "UPI" at bounding box center [994, 381] width 16 height 12
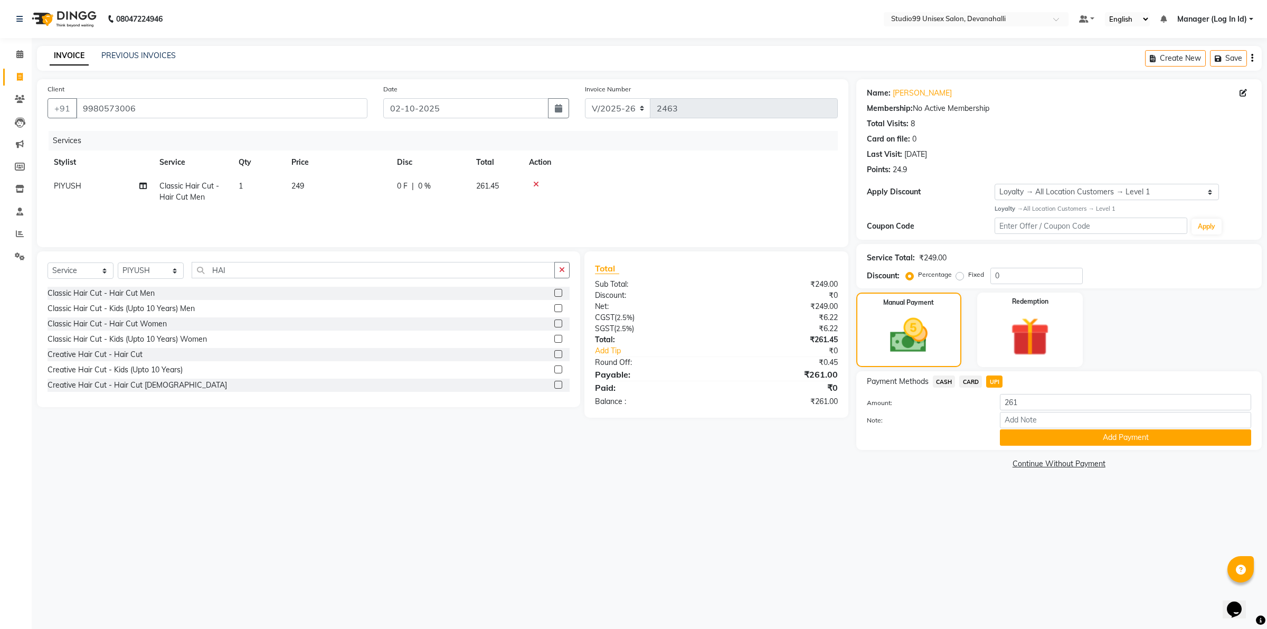
click at [1024, 431] on button "Add Payment" at bounding box center [1125, 437] width 251 height 16
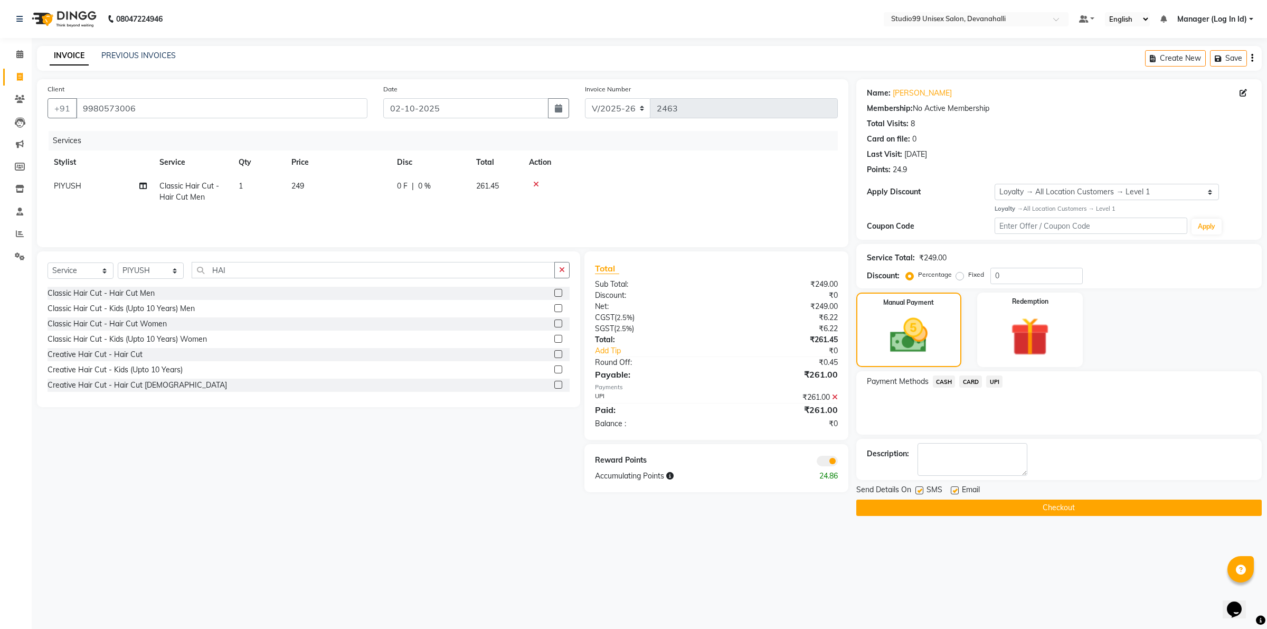
click at [937, 511] on button "Checkout" at bounding box center [1058, 507] width 405 height 16
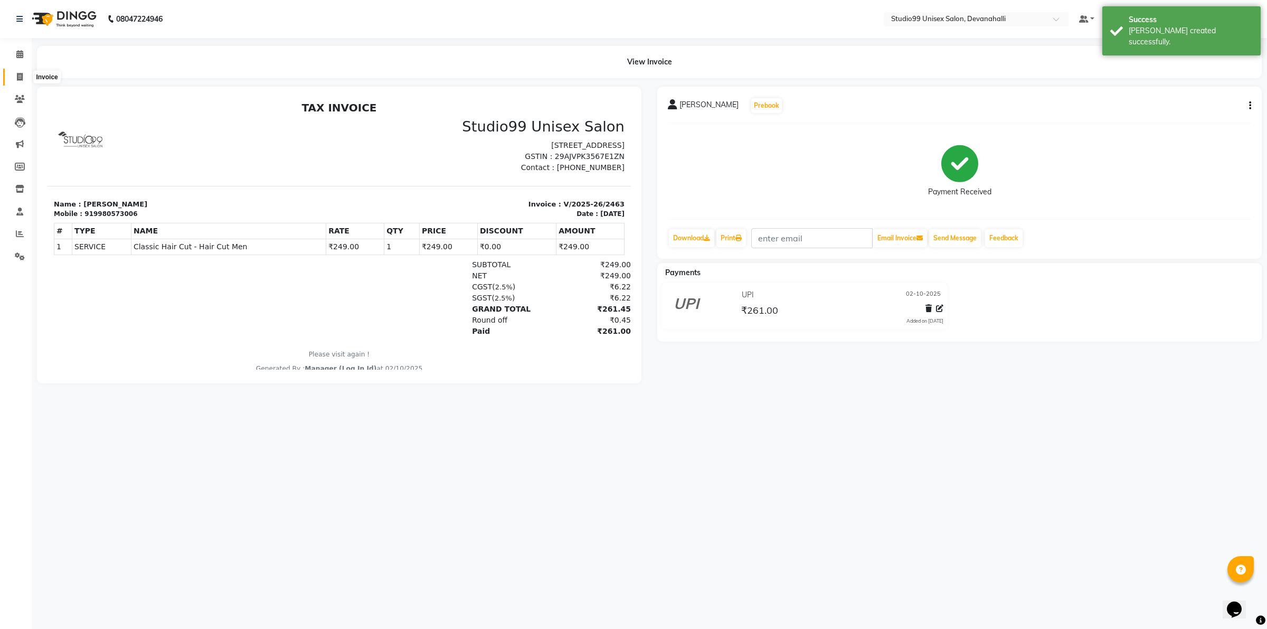
click at [12, 72] on span at bounding box center [20, 77] width 18 height 12
select select "service"
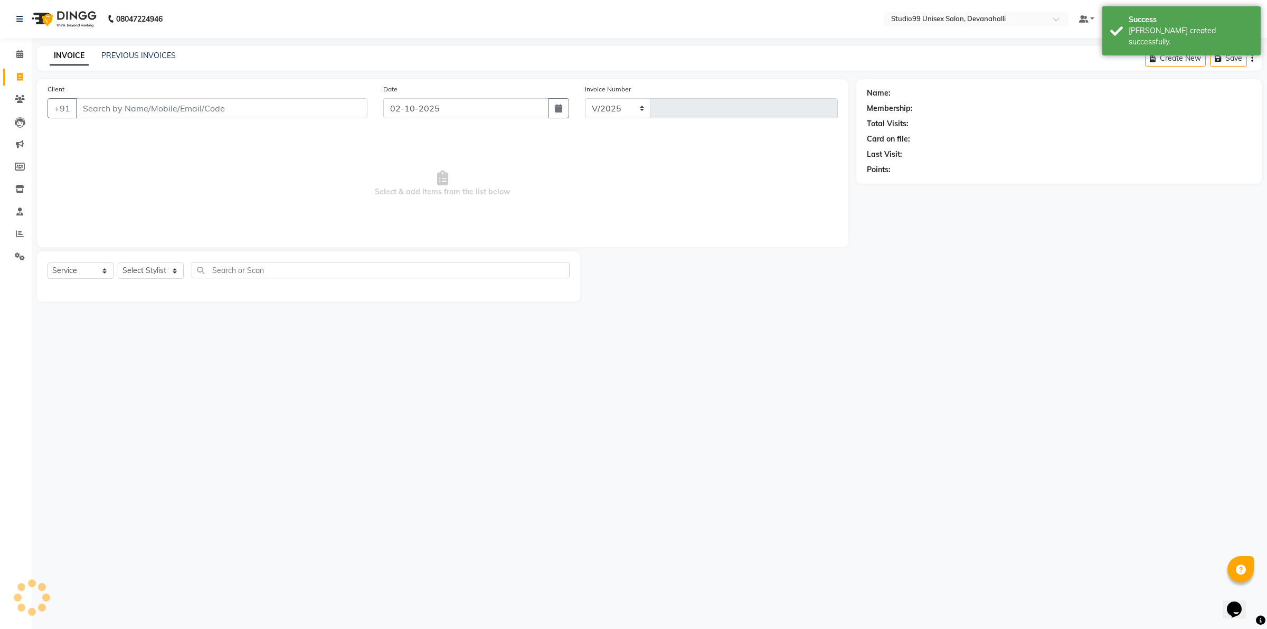
select select "6467"
type input "2464"
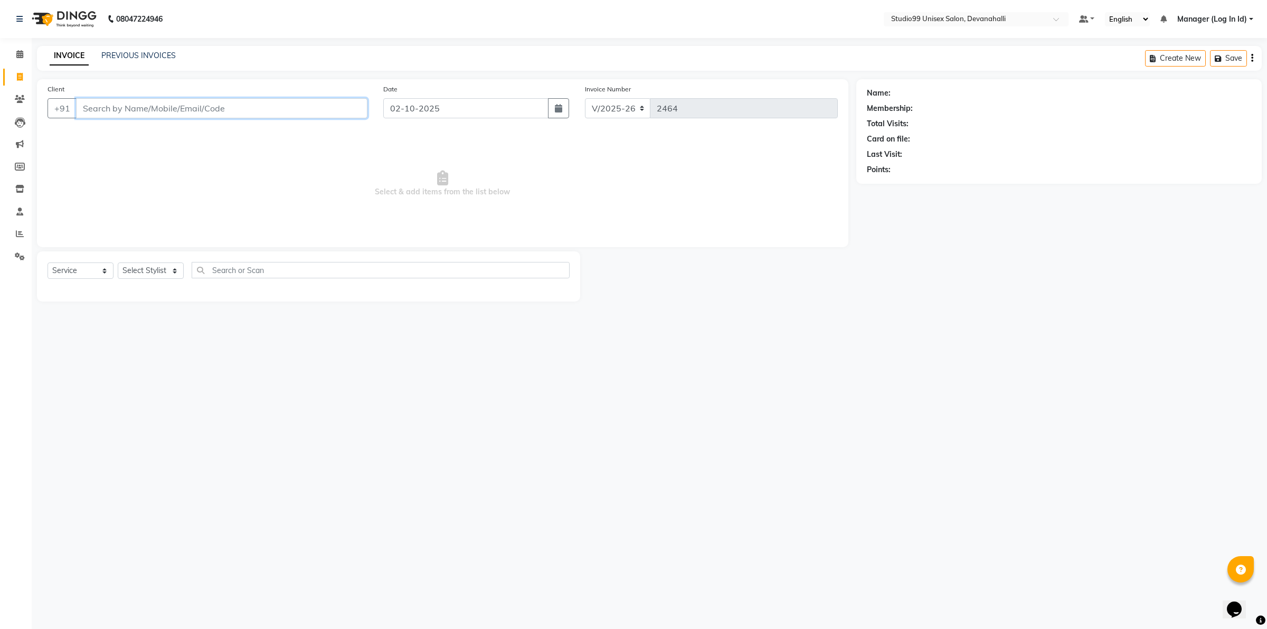
click at [272, 114] on input "Client" at bounding box center [221, 108] width 291 height 20
paste input "9987266447"
type input "9987266447"
select select "1: Object"
click at [159, 273] on select "Select Stylist AANAYA Manager (Log In Id) Neha [PERSON_NAME] [PERSON_NAME] [PER…" at bounding box center [151, 270] width 66 height 16
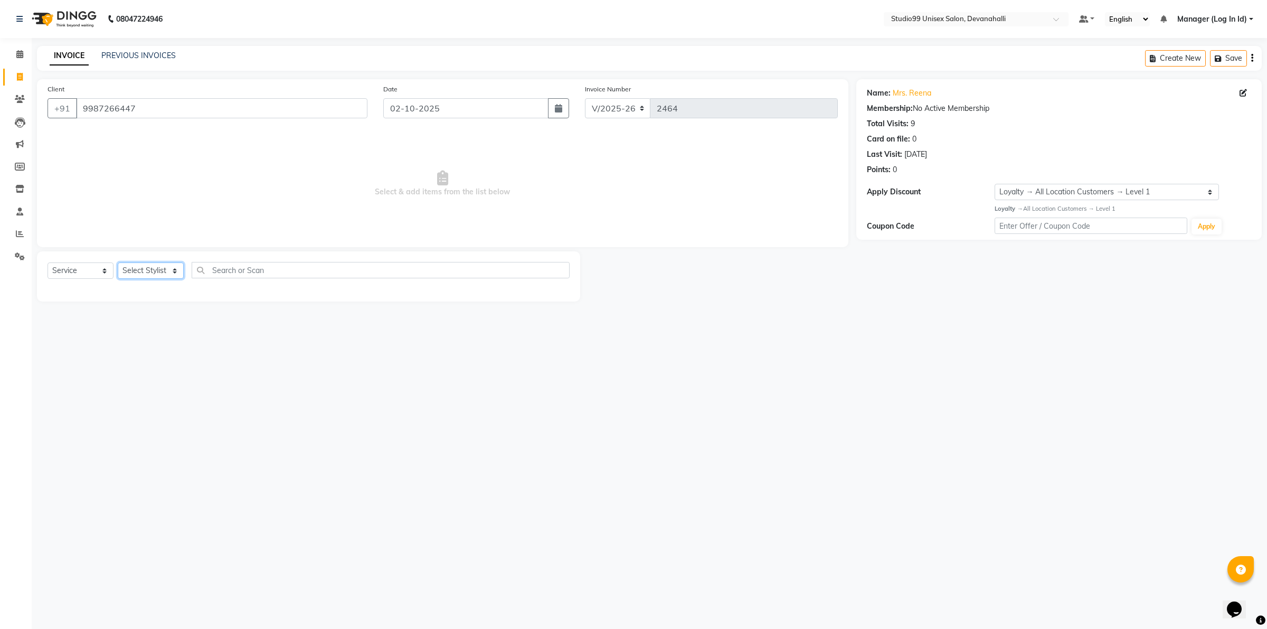
select select "58194"
click at [118, 262] on select "Select Stylist AANAYA Manager (Log In Id) Neha [PERSON_NAME] [PERSON_NAME] [PER…" at bounding box center [151, 270] width 66 height 16
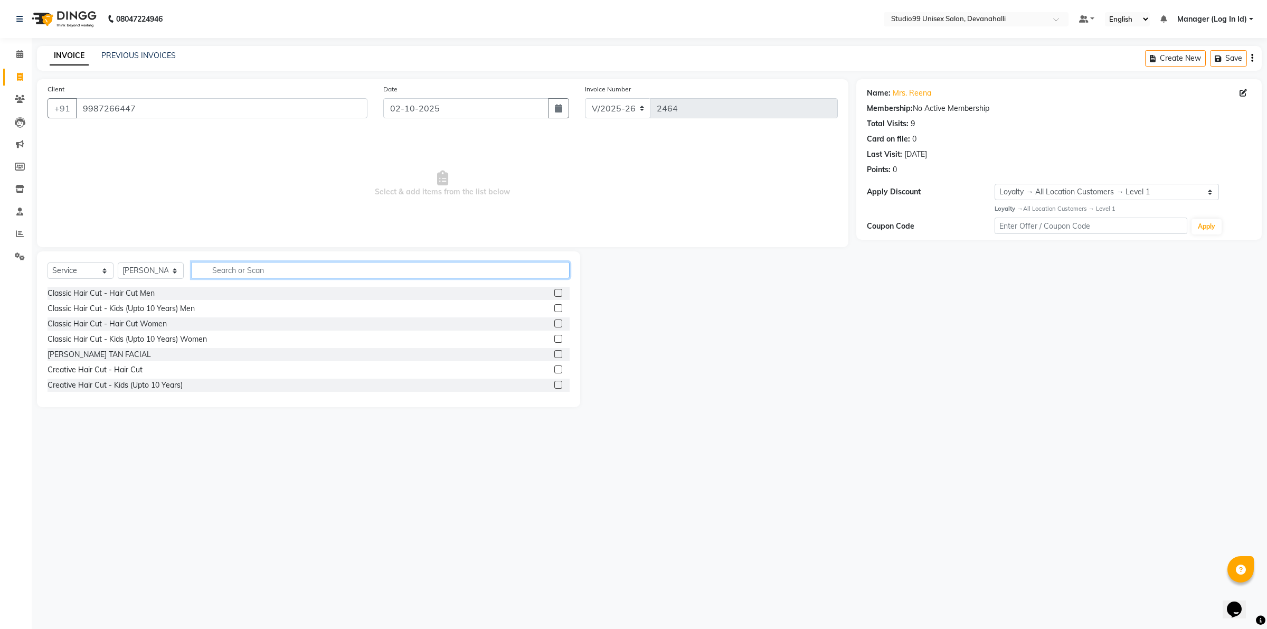
click at [250, 265] on input "text" at bounding box center [381, 270] width 378 height 16
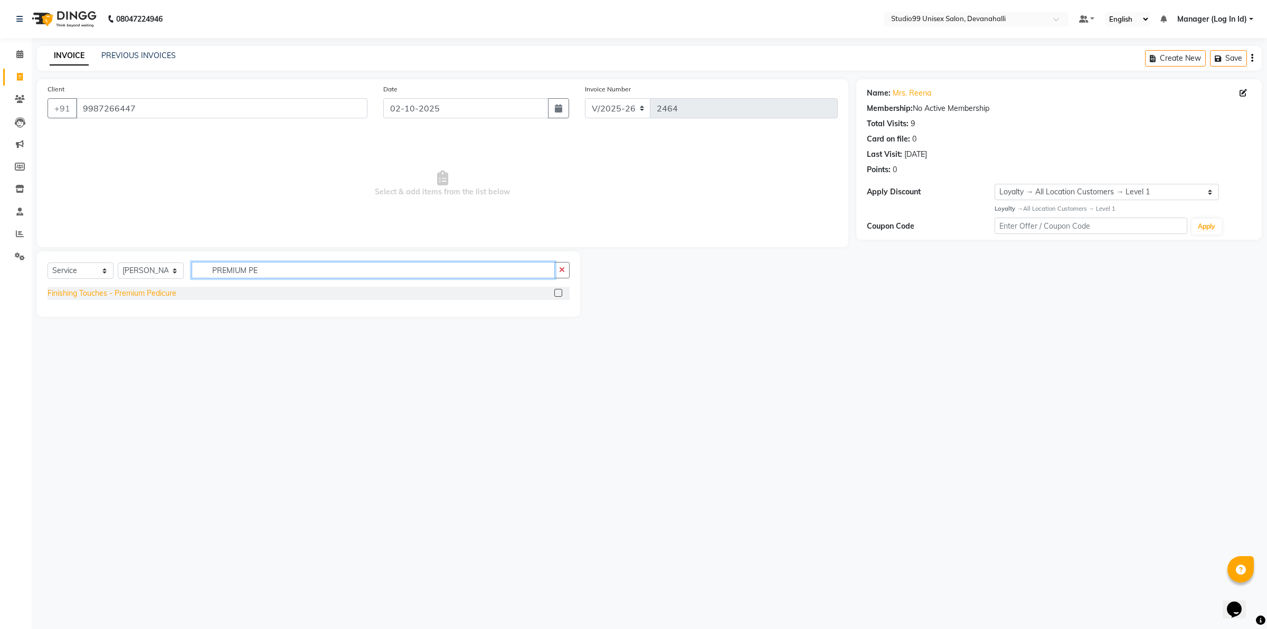
type input "PREMIUM PE"
click at [109, 294] on div "Finishing Touches - Premium Pedicure" at bounding box center [112, 293] width 129 height 11
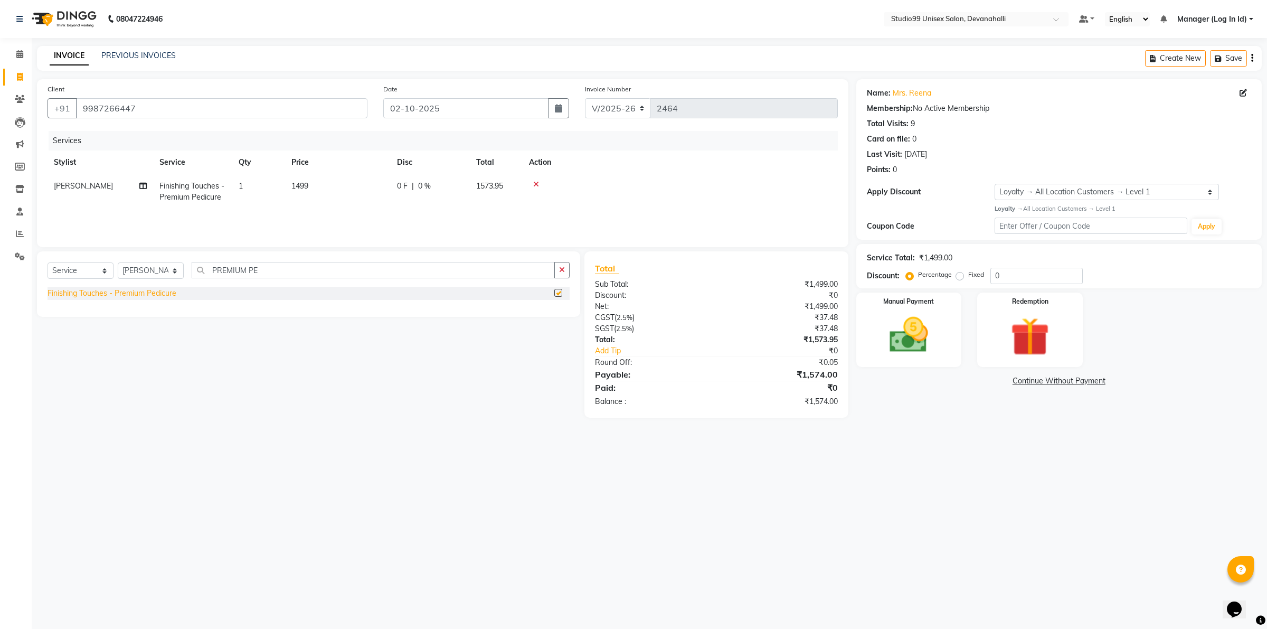
checkbox input "false"
click at [935, 327] on img at bounding box center [908, 334] width 65 height 46
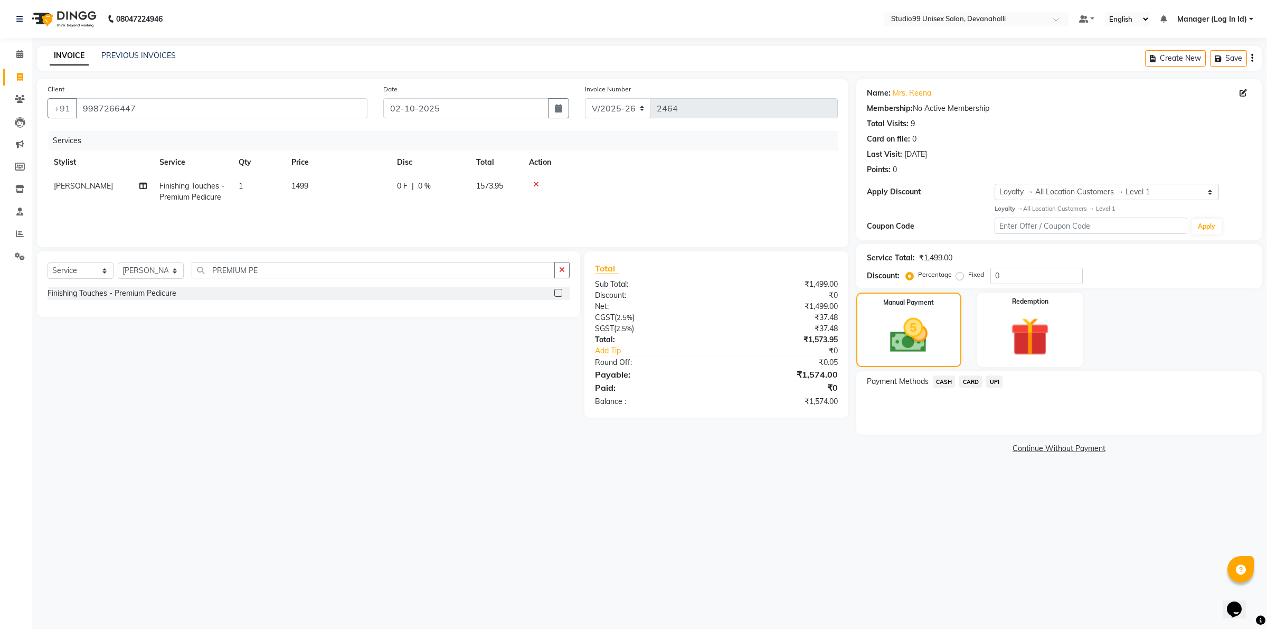
click at [967, 382] on span "CARD" at bounding box center [970, 381] width 23 height 12
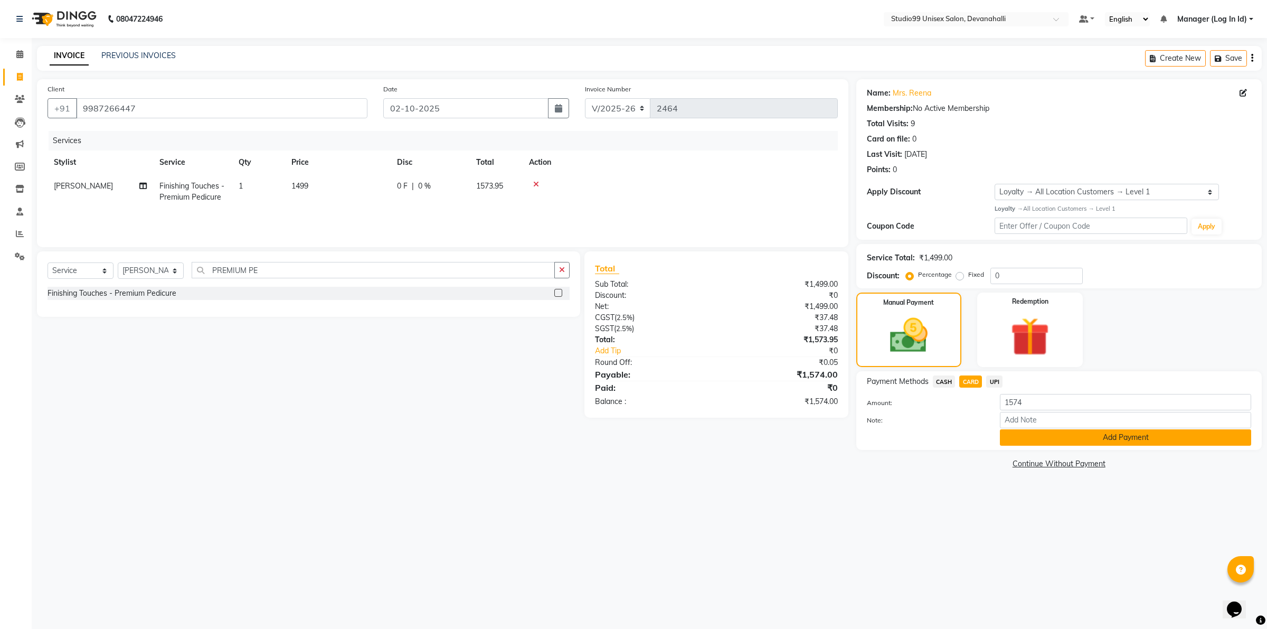
click at [1017, 431] on button "Add Payment" at bounding box center [1125, 437] width 251 height 16
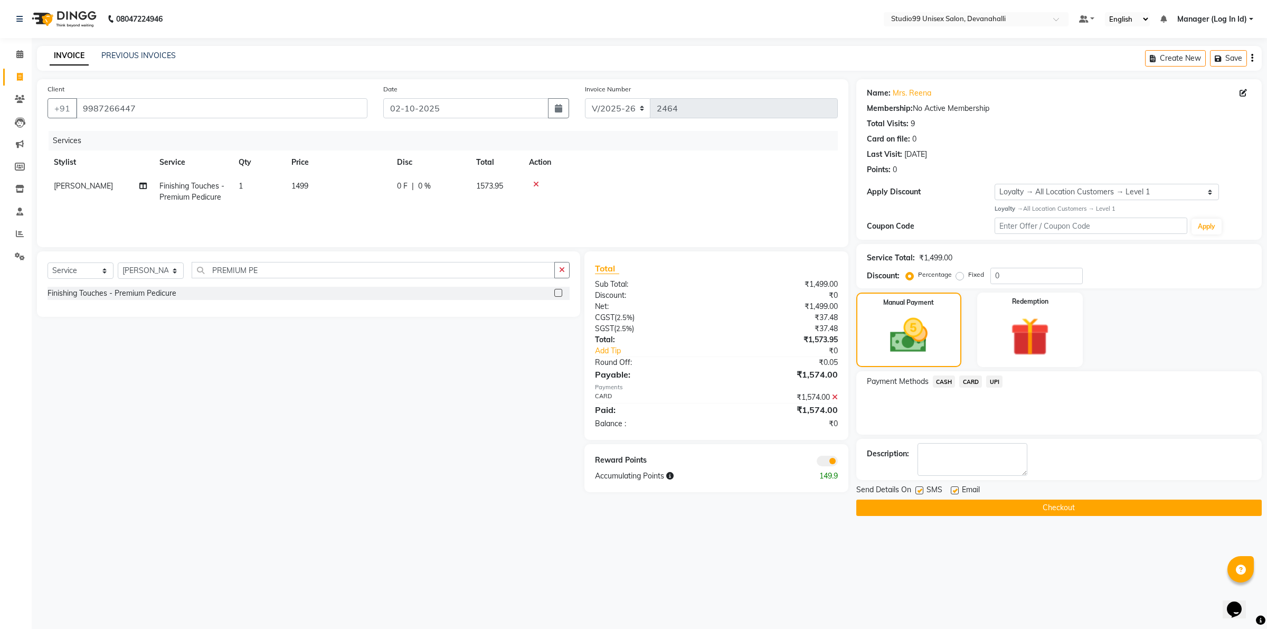
click at [914, 503] on button "Checkout" at bounding box center [1058, 507] width 405 height 16
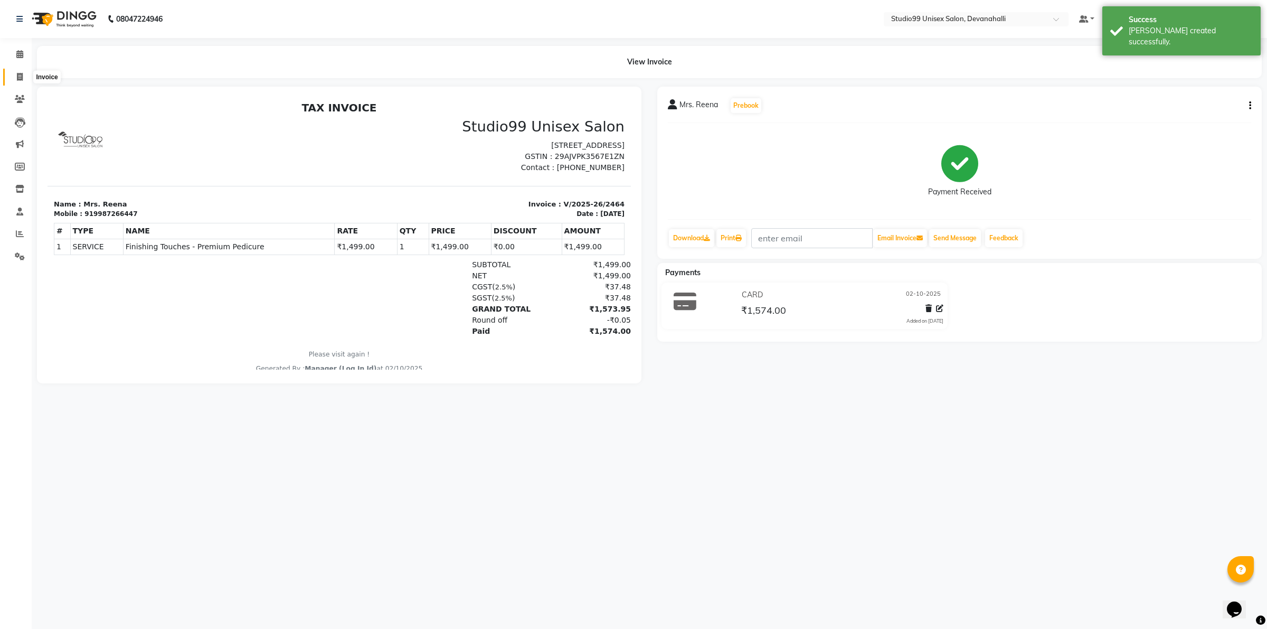
click at [19, 73] on icon at bounding box center [20, 77] width 6 height 8
select select "service"
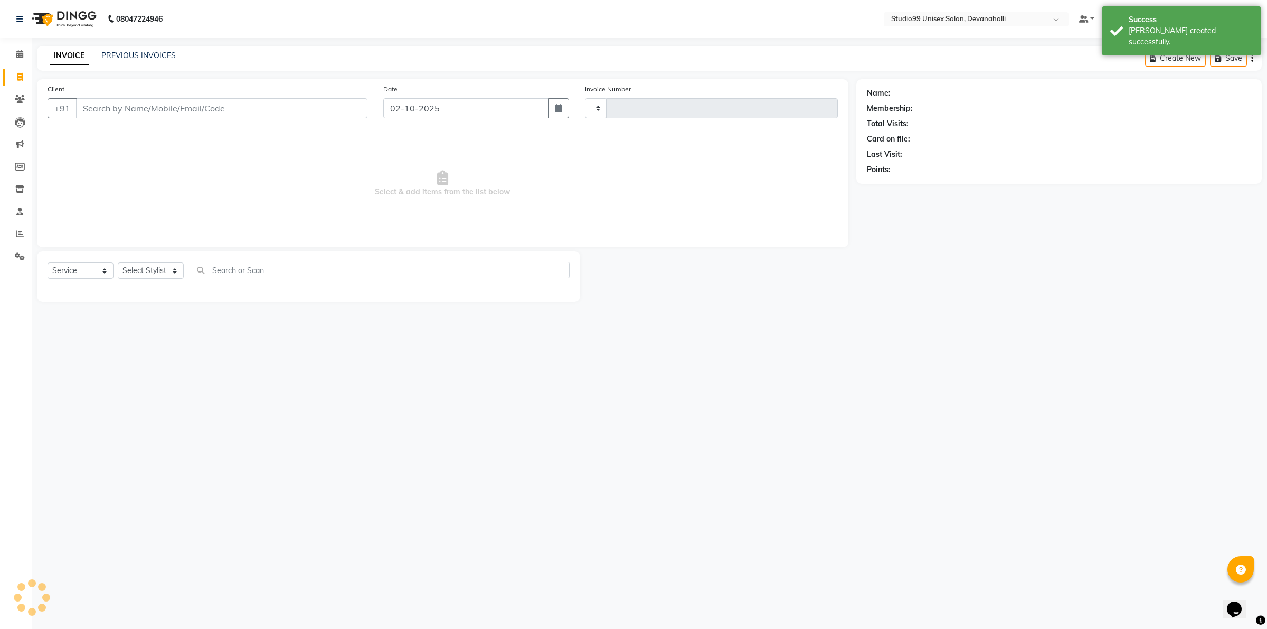
type input "2465"
select select "6467"
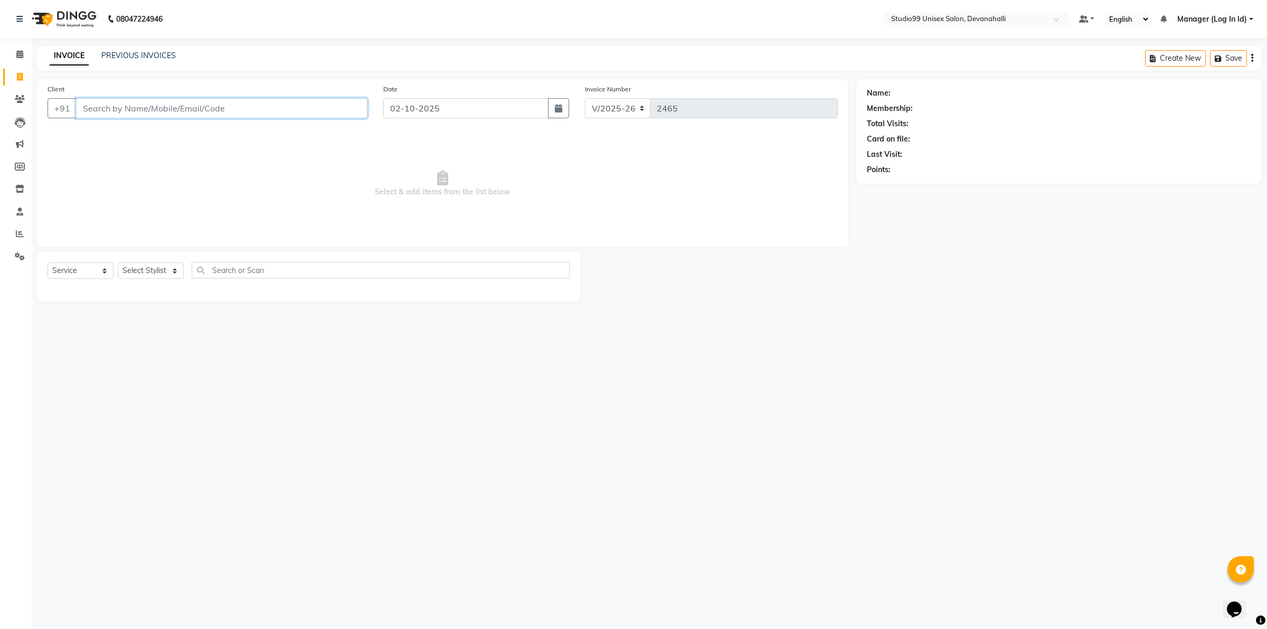
click at [234, 106] on input "Client" at bounding box center [221, 108] width 291 height 20
paste input "9980647774"
type input "9980647774"
select select "1: Object"
drag, startPoint x: 125, startPoint y: 271, endPoint x: 130, endPoint y: 276, distance: 7.1
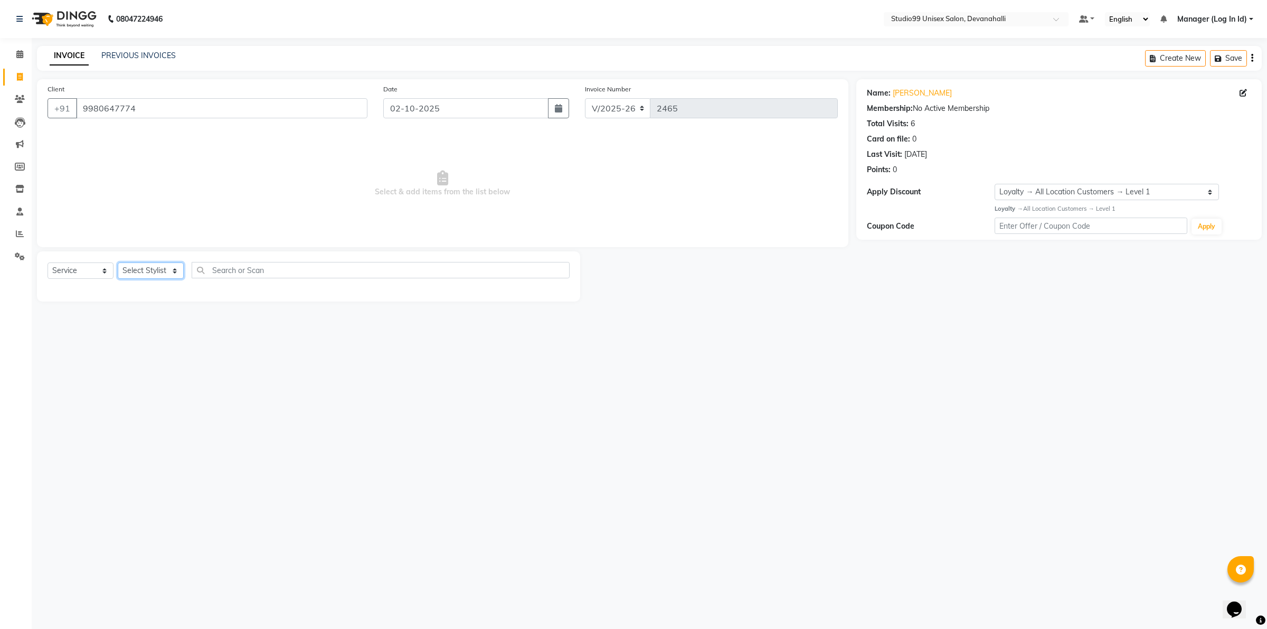
click at [125, 271] on select "Select Stylist AANAYA Manager (Log In Id) Neha [PERSON_NAME] [PERSON_NAME] [PER…" at bounding box center [151, 270] width 66 height 16
select select "91868"
click at [118, 262] on select "Select Stylist AANAYA Manager (Log In Id) Neha [PERSON_NAME] [PERSON_NAME] [PER…" at bounding box center [151, 270] width 66 height 16
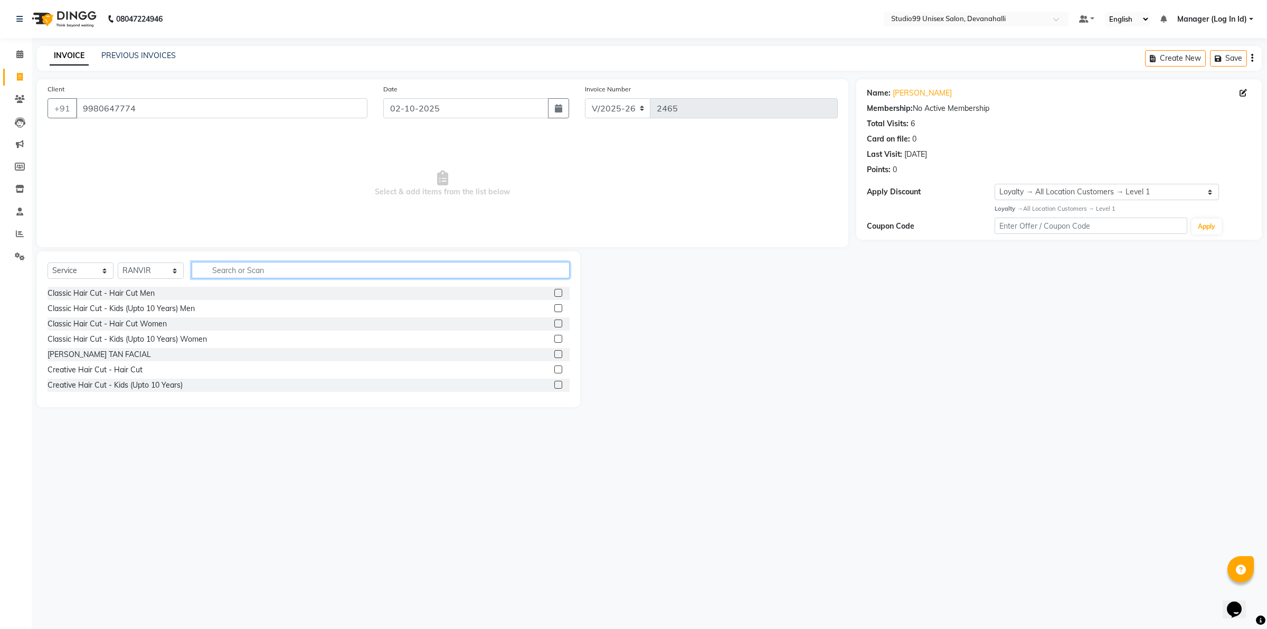
click at [262, 268] on input "text" at bounding box center [381, 270] width 378 height 16
type input "HAI"
click at [160, 381] on div "Creative Hair Cut - Hair Cut [DEMOGRAPHIC_DATA]" at bounding box center [137, 385] width 179 height 11
checkbox input "false"
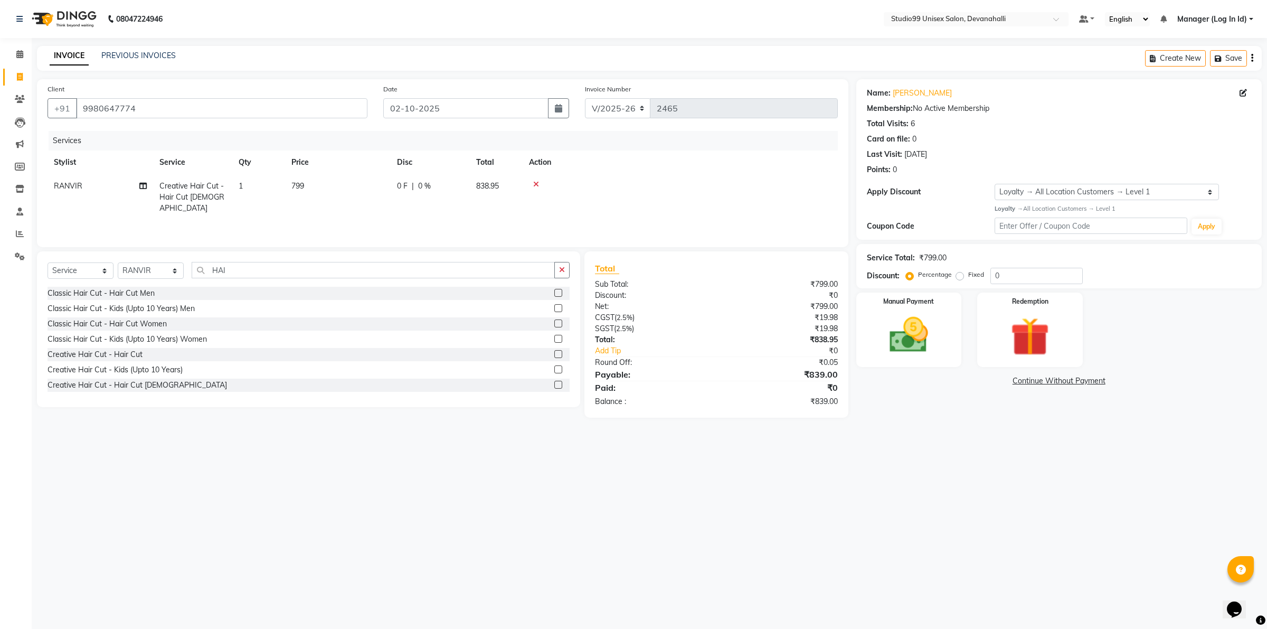
click at [668, 498] on div "08047224946 Select Location × Studio99 Unisex Salon, Devanahalli Default Panel …" at bounding box center [633, 314] width 1267 height 629
click at [947, 337] on div "Manual Payment" at bounding box center [909, 330] width 110 height 78
click at [940, 381] on span "CASH" at bounding box center [944, 381] width 23 height 12
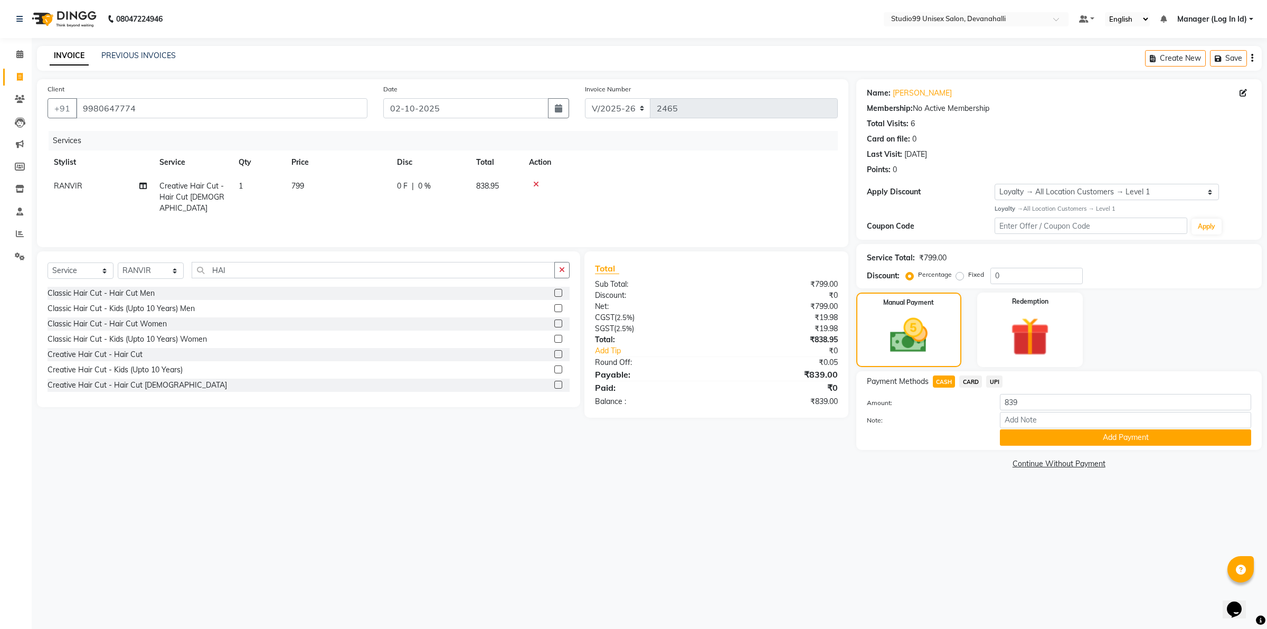
click at [305, 184] on td "799" at bounding box center [338, 197] width 106 height 46
select select "91868"
click at [364, 182] on input "799" at bounding box center [387, 189] width 93 height 16
click at [391, 528] on div "08047224946 Select Location × Studio99 Unisex Salon, Devanahalli Default Panel …" at bounding box center [633, 314] width 1267 height 629
drag, startPoint x: 391, startPoint y: 528, endPoint x: 287, endPoint y: 545, distance: 105.9
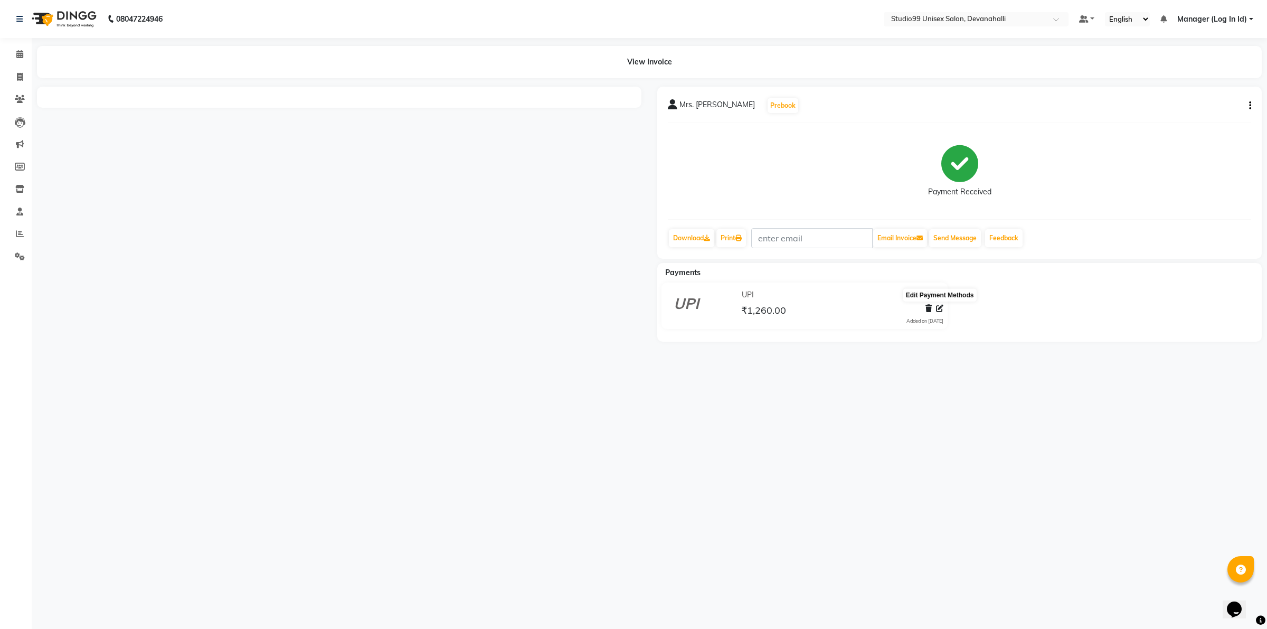
click at [939, 305] on icon at bounding box center [939, 308] width 7 height 7
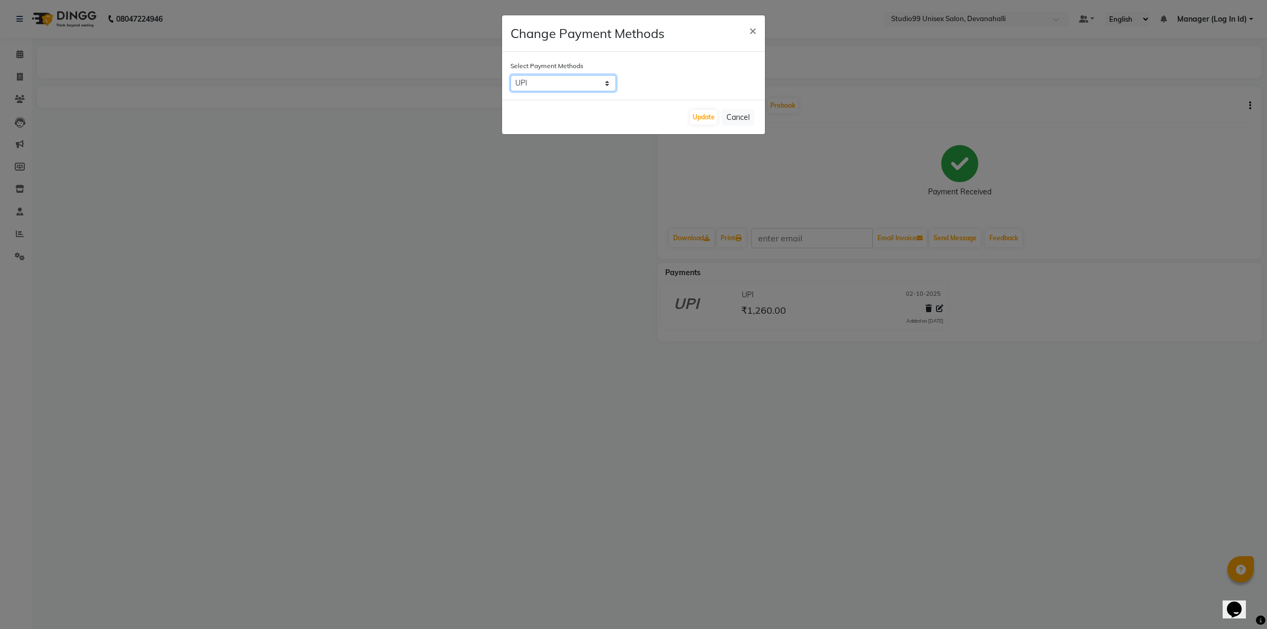
click at [598, 86] on select "CASH CARD UPI" at bounding box center [563, 83] width 106 height 16
select select "1"
click at [510, 75] on select "CASH CARD UPI" at bounding box center [563, 83] width 106 height 16
click at [803, 341] on ngb-modal-window "Change Payment Methods × Select Payment Methods CASH CARD UPI Update Cancel" at bounding box center [633, 314] width 1267 height 629
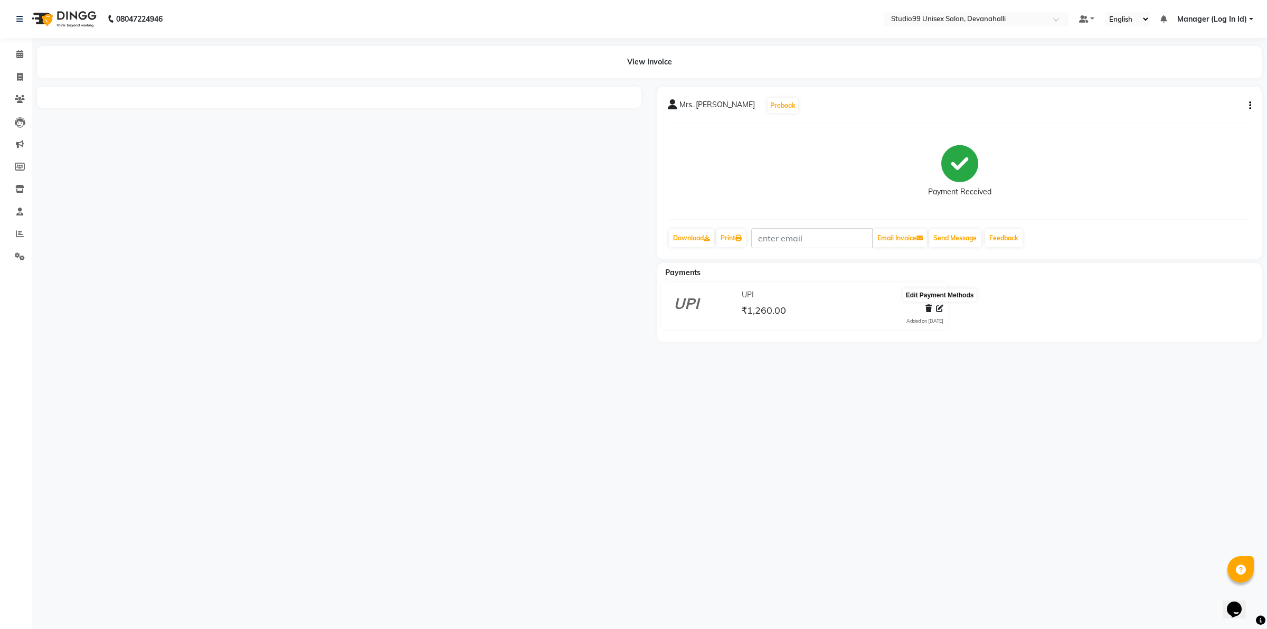
click at [938, 308] on icon at bounding box center [939, 308] width 7 height 7
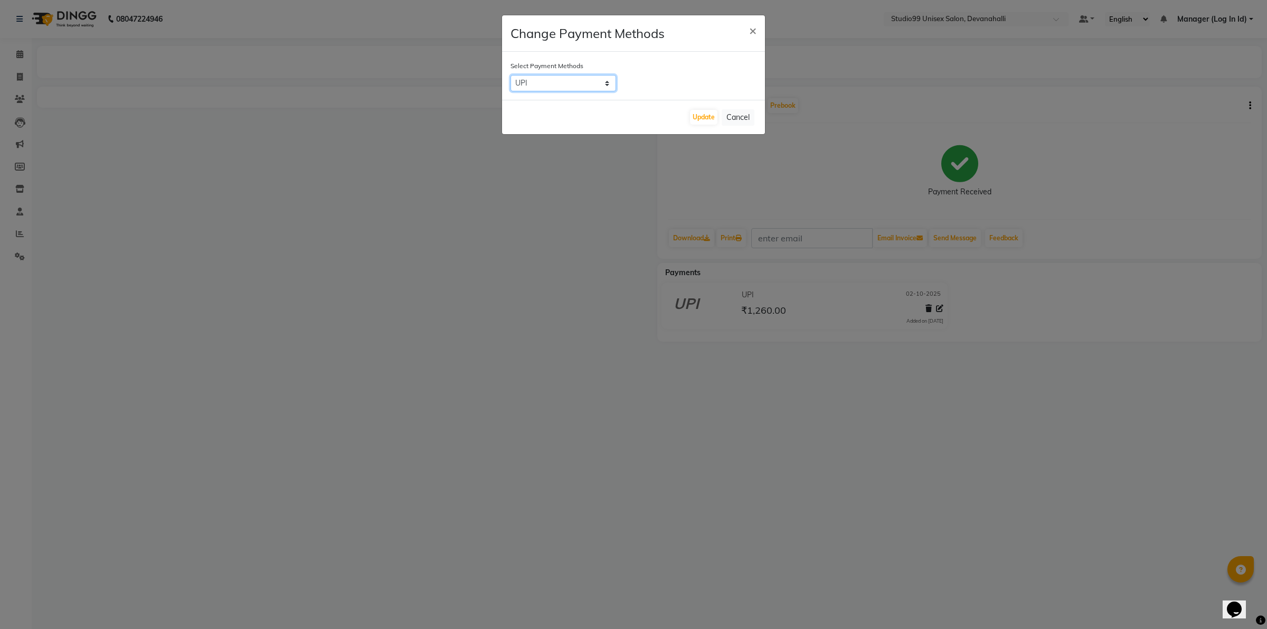
click at [562, 83] on select "CASH CARD UPI" at bounding box center [563, 83] width 106 height 16
select select "1"
click at [510, 75] on select "CASH CARD UPI" at bounding box center [563, 83] width 106 height 16
click at [708, 114] on button "Update" at bounding box center [703, 117] width 27 height 15
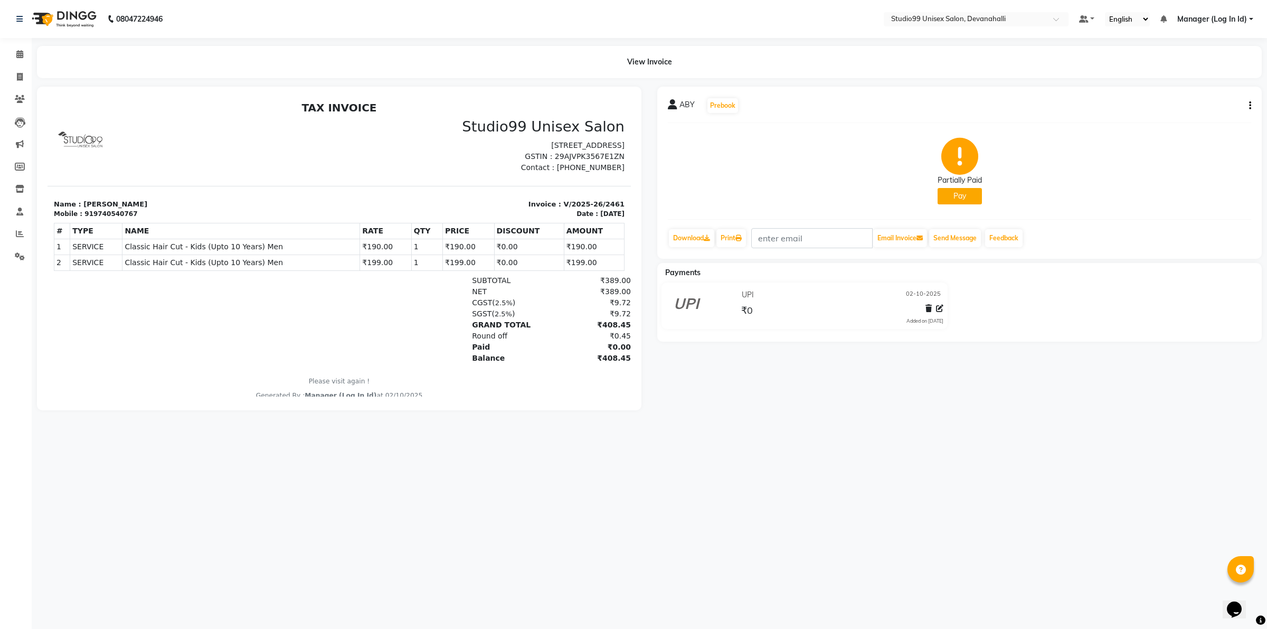
click at [685, 295] on icon at bounding box center [686, 301] width 25 height 25
click at [930, 310] on icon at bounding box center [928, 308] width 6 height 7
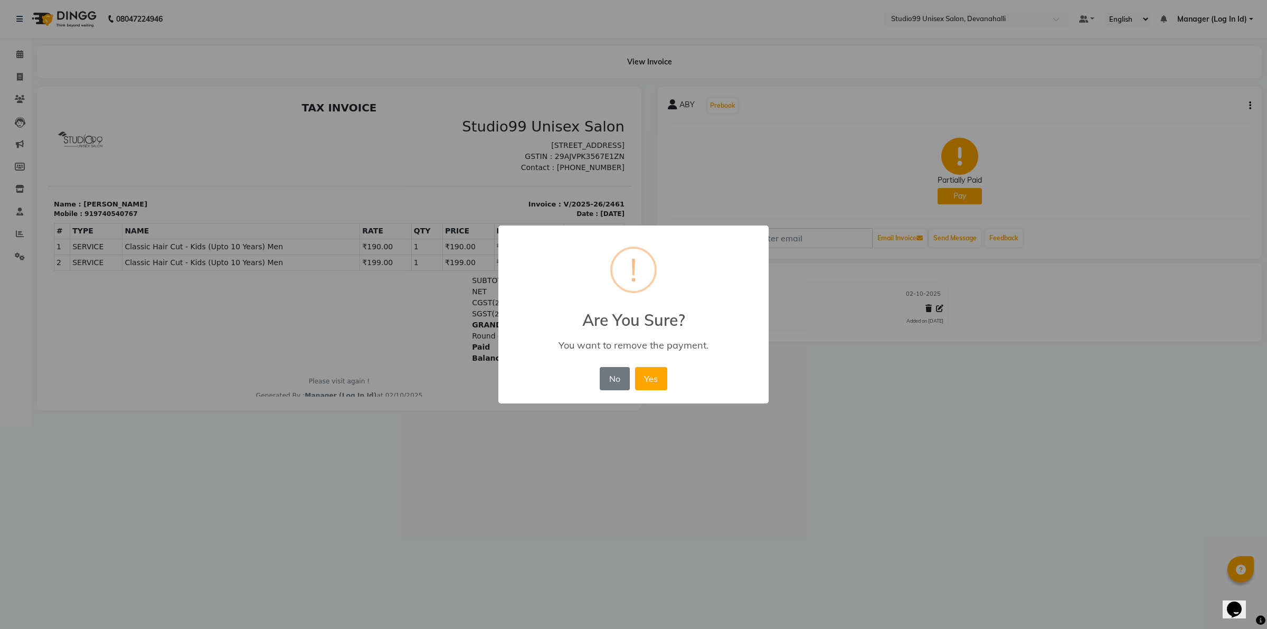
drag, startPoint x: 606, startPoint y: 390, endPoint x: 613, endPoint y: 379, distance: 12.9
click at [606, 387] on button "No" at bounding box center [615, 378] width 30 height 23
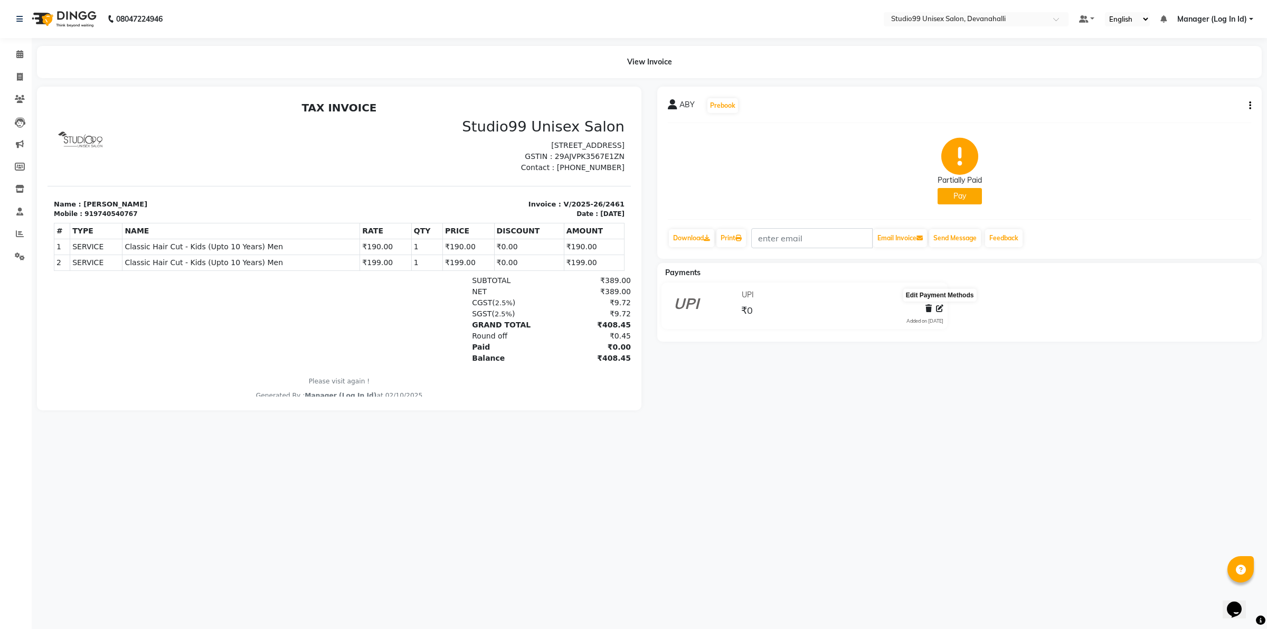
click at [938, 310] on icon at bounding box center [939, 308] width 7 height 7
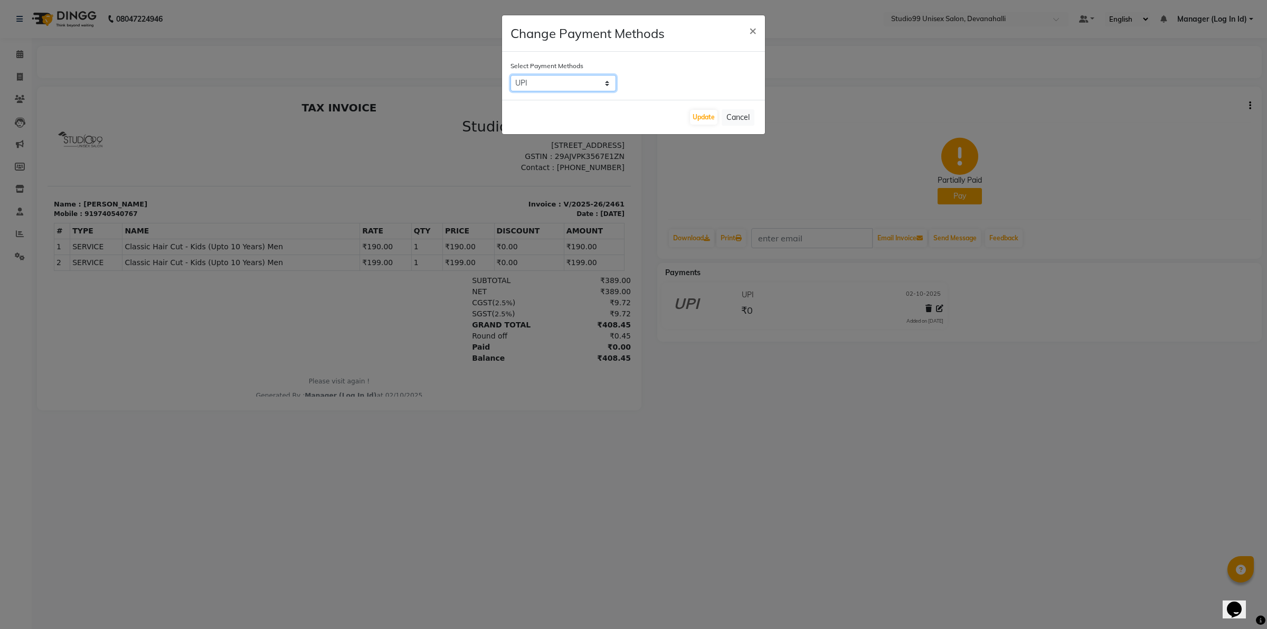
click at [576, 83] on select "CASH CARD UPI" at bounding box center [563, 83] width 106 height 16
select select "1"
click at [510, 75] on select "CASH CARD UPI" at bounding box center [563, 83] width 106 height 16
click at [719, 115] on div "Update Cancel" at bounding box center [633, 117] width 263 height 34
click at [697, 116] on button "Update" at bounding box center [703, 117] width 27 height 15
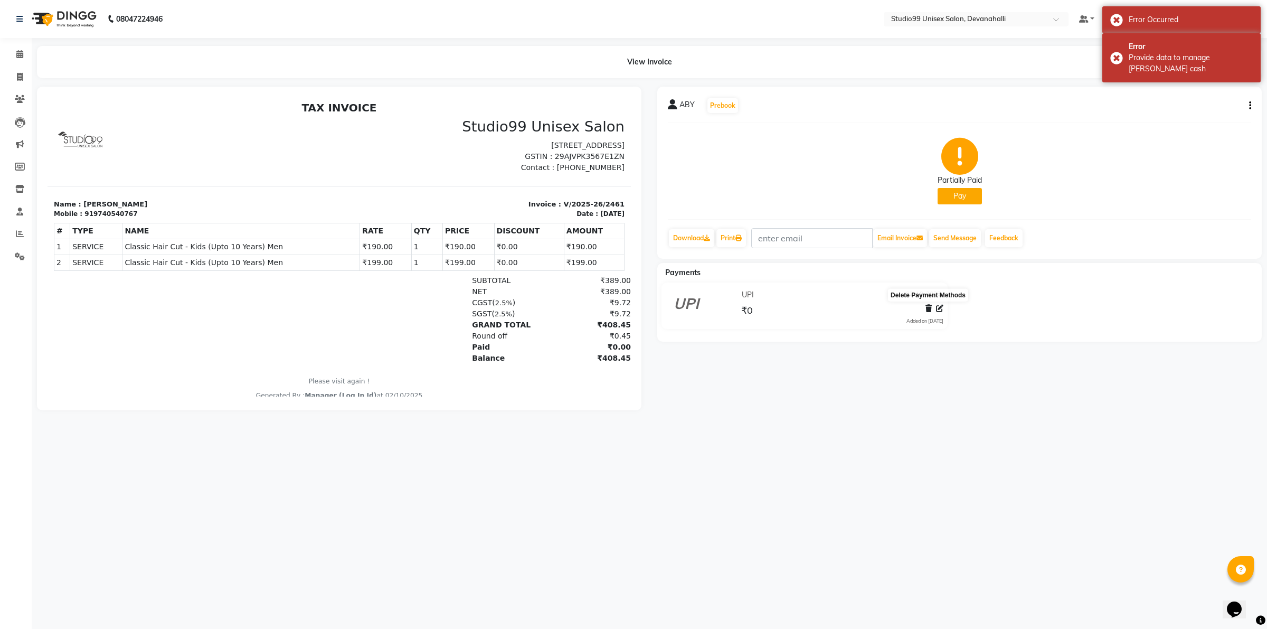
click at [929, 307] on icon at bounding box center [928, 308] width 6 height 7
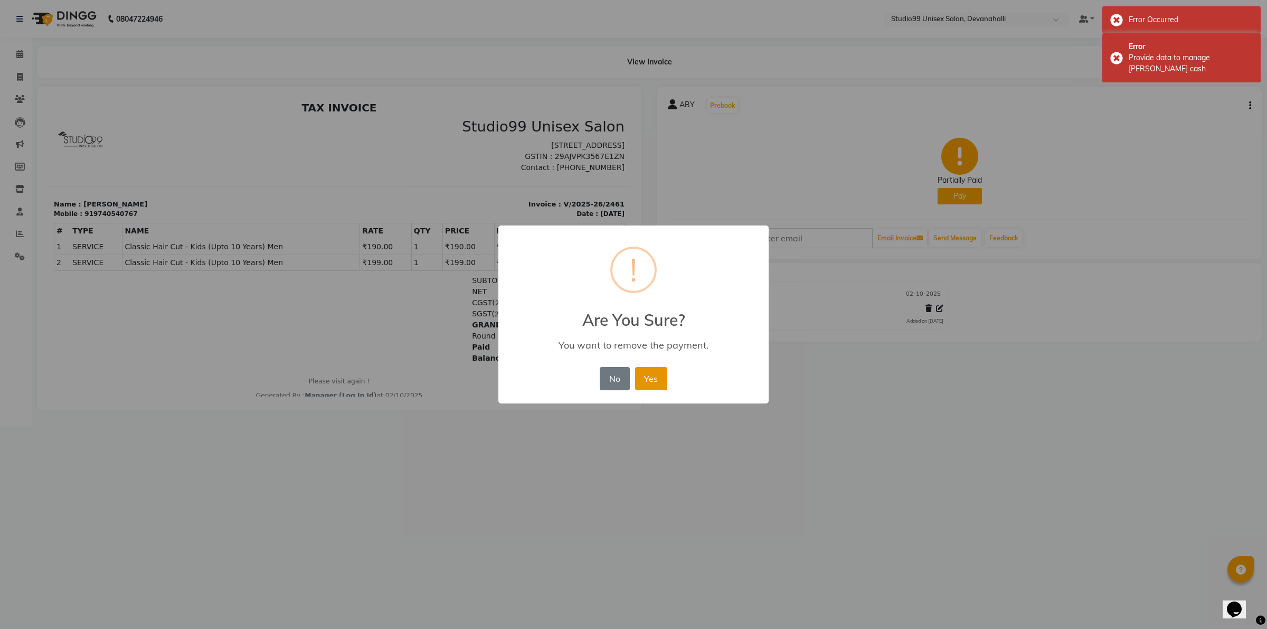
click at [661, 376] on button "Yes" at bounding box center [651, 378] width 32 height 23
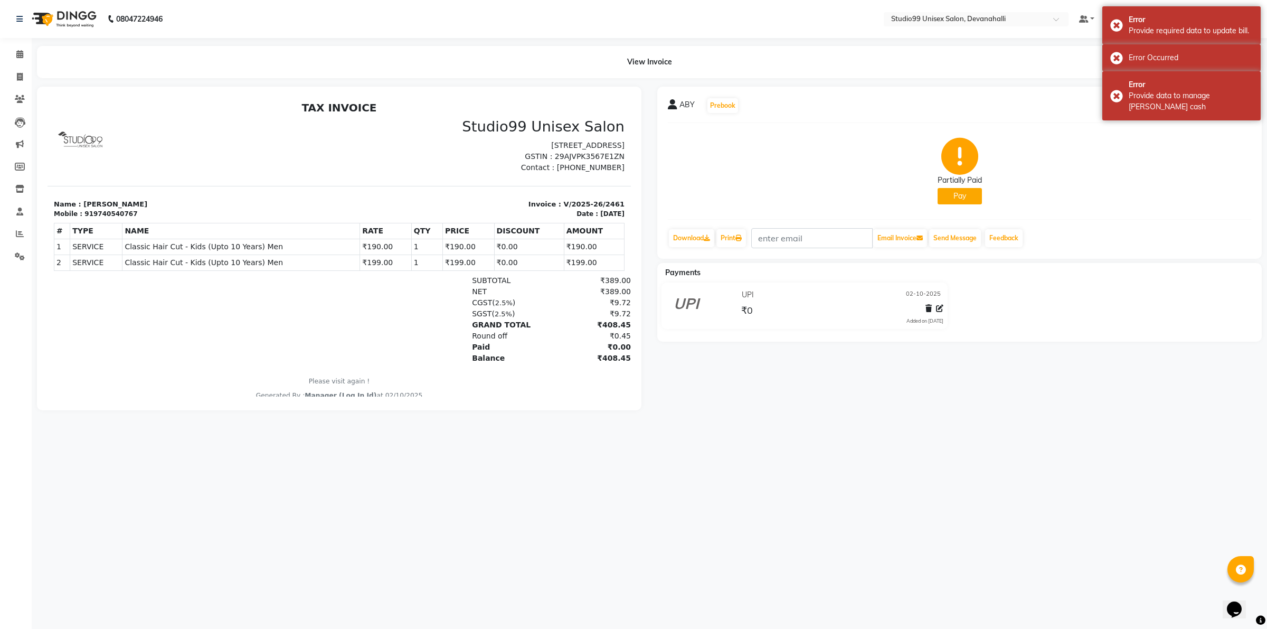
click at [874, 358] on div "ABY Prebook Partially Paid Pay Download Print Email Invoice Send Message Feedba…" at bounding box center [959, 249] width 620 height 324
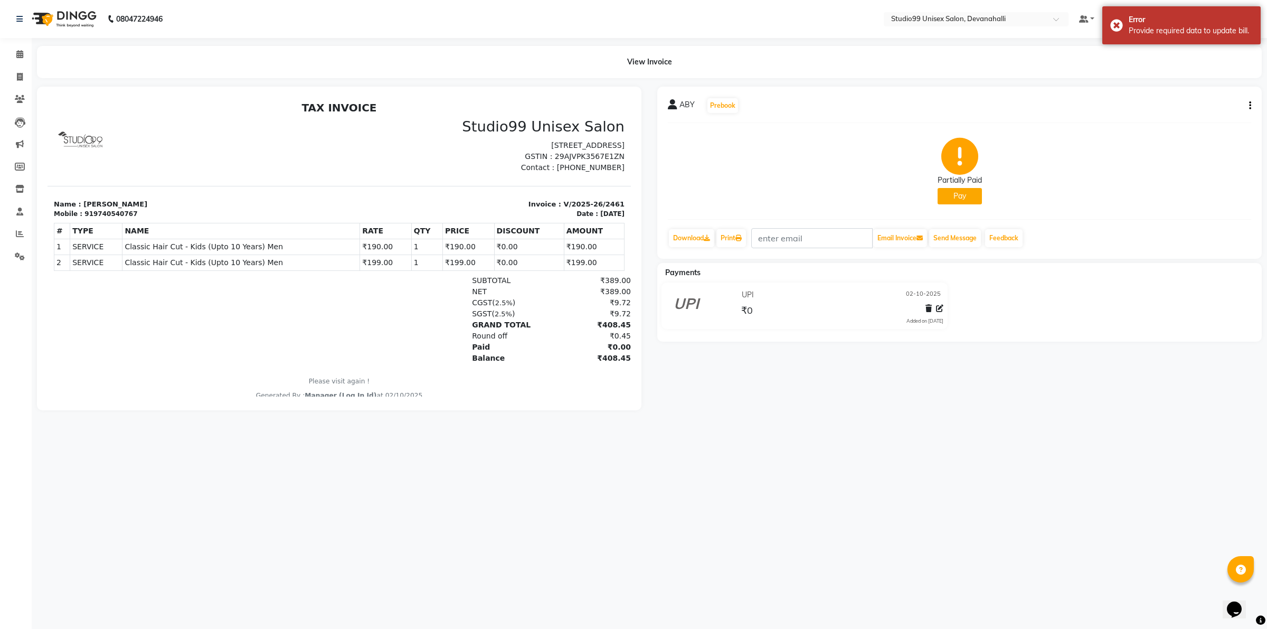
click at [737, 399] on div "ABY Prebook Partially Paid Pay Download Print Email Invoice Send Message Feedba…" at bounding box center [959, 249] width 620 height 324
click at [940, 311] on icon at bounding box center [939, 308] width 7 height 7
select select "8"
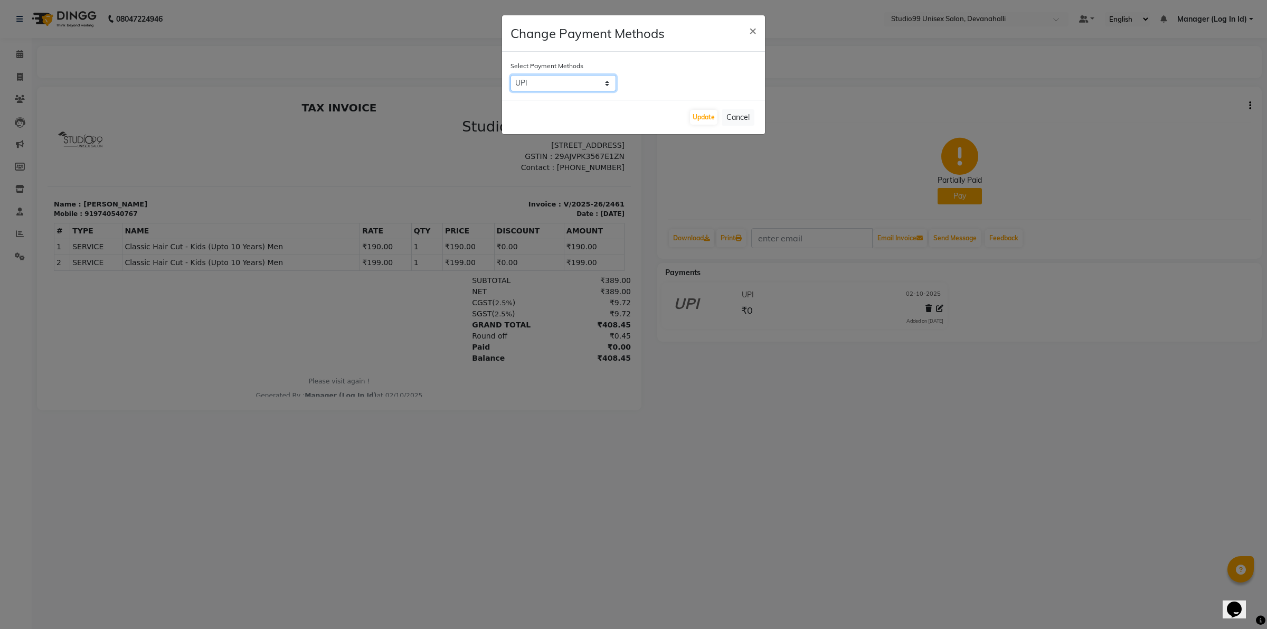
click at [577, 86] on select "CASH CARD UPI" at bounding box center [563, 83] width 106 height 16
click at [510, 75] on select "CASH CARD UPI" at bounding box center [563, 83] width 106 height 16
click at [782, 296] on ngb-modal-window "Change Payment Methods × Select Payment Methods CASH CARD UPI Update Cancel" at bounding box center [633, 314] width 1267 height 629
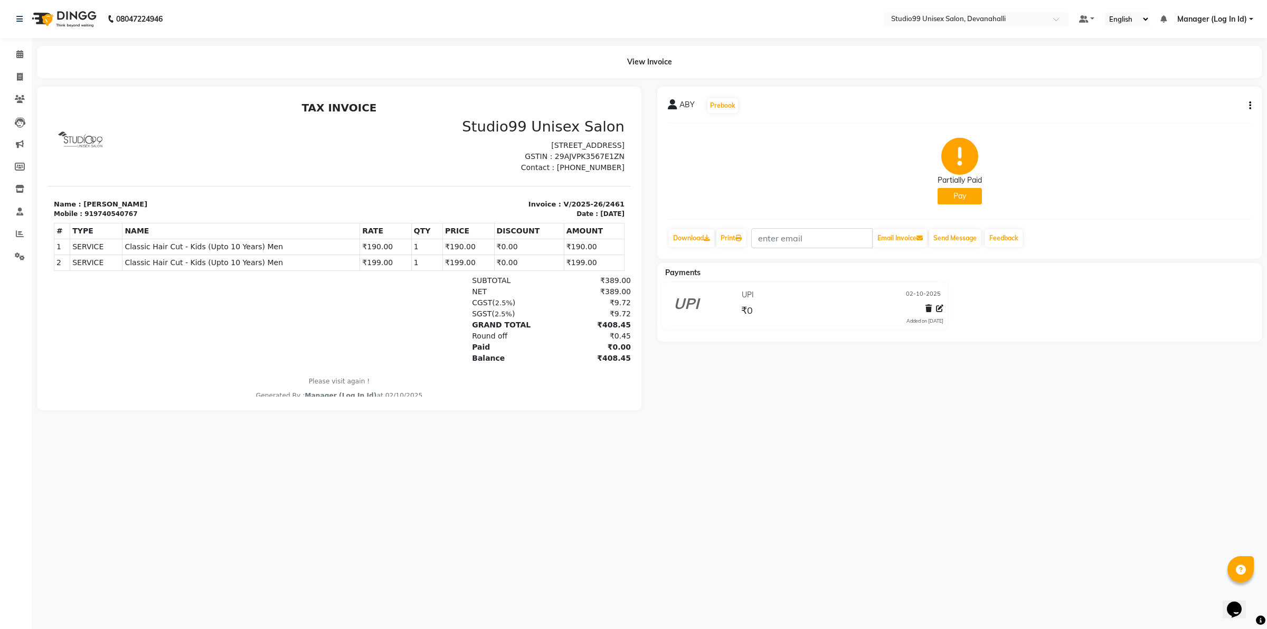
click at [517, 361] on div "Balance" at bounding box center [507, 358] width 82 height 11
click at [597, 357] on div "₹408.45" at bounding box center [589, 358] width 82 height 11
click at [928, 305] on icon at bounding box center [928, 308] width 6 height 7
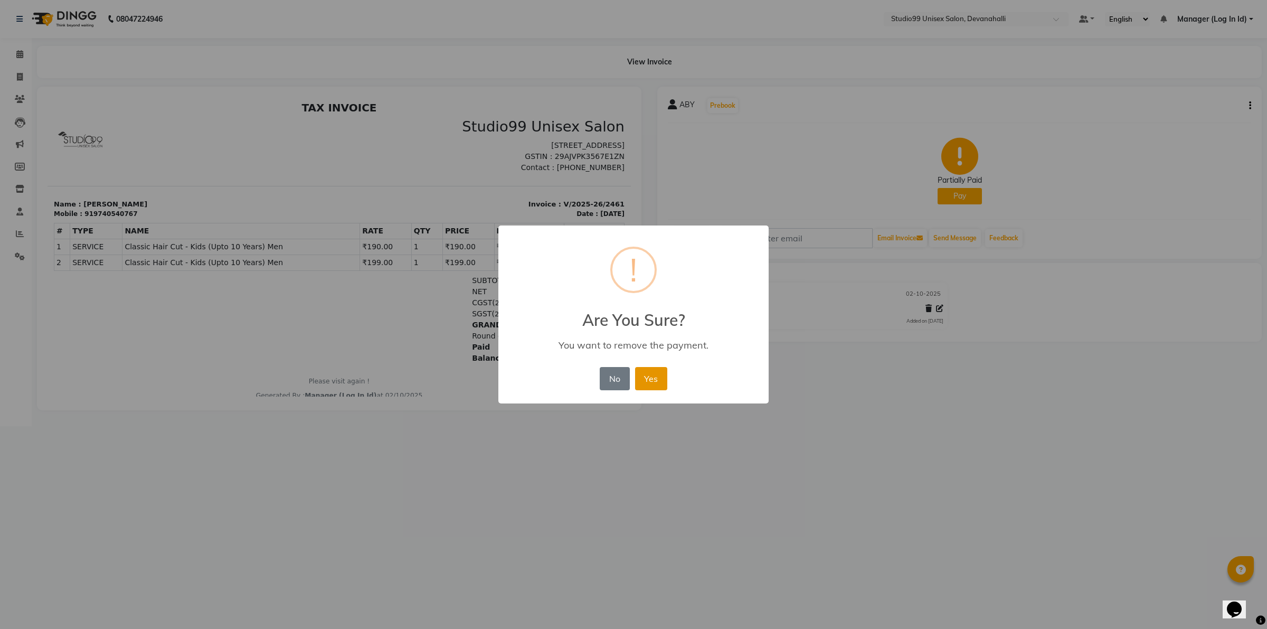
click at [639, 375] on button "Yes" at bounding box center [651, 378] width 32 height 23
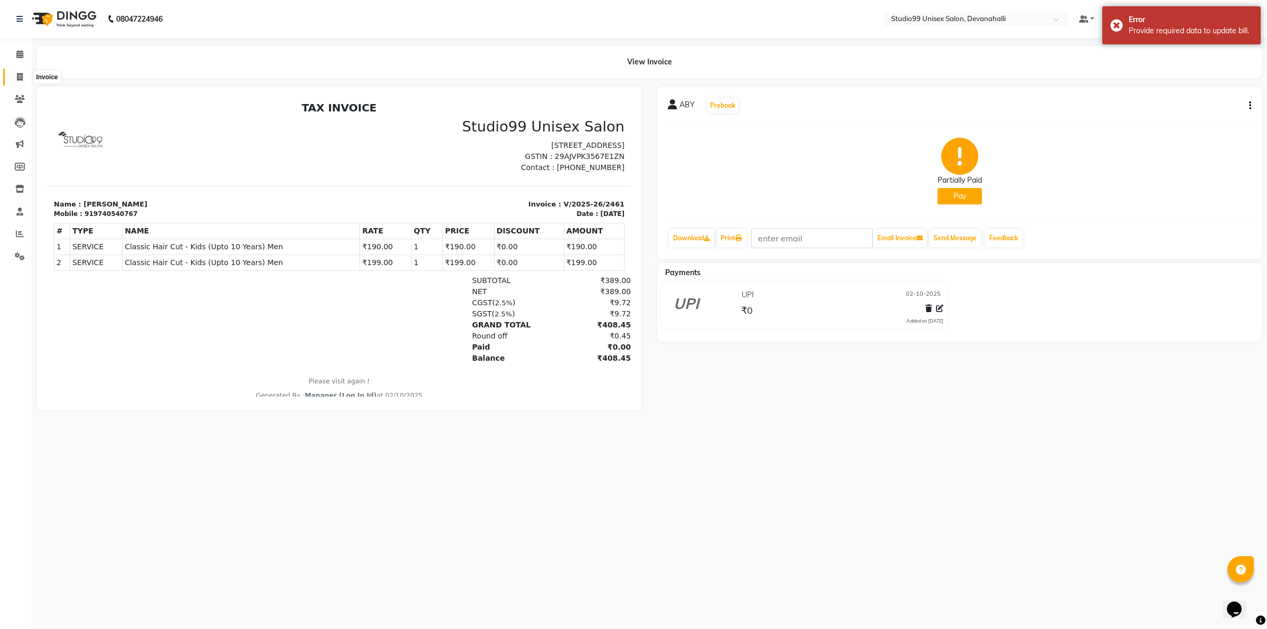
click at [17, 77] on icon at bounding box center [20, 77] width 6 height 8
select select "service"
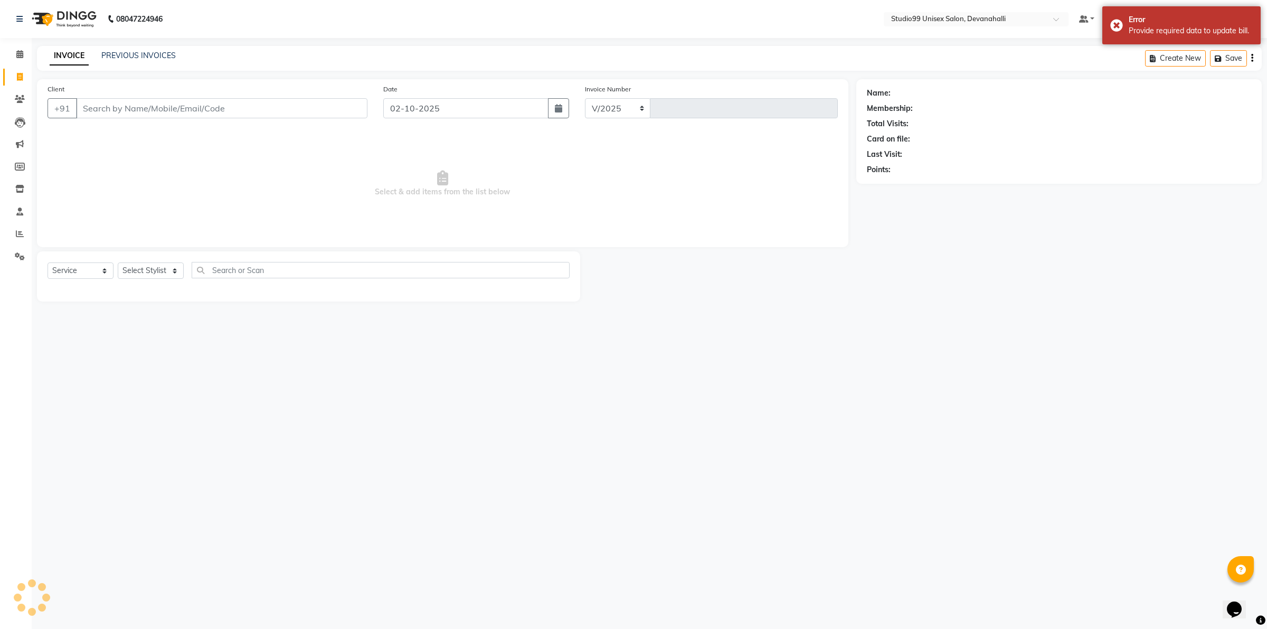
select select "6467"
type input "2462"
click at [140, 103] on input "Client" at bounding box center [221, 108] width 291 height 20
paste input "9740540767"
type input "9740540767"
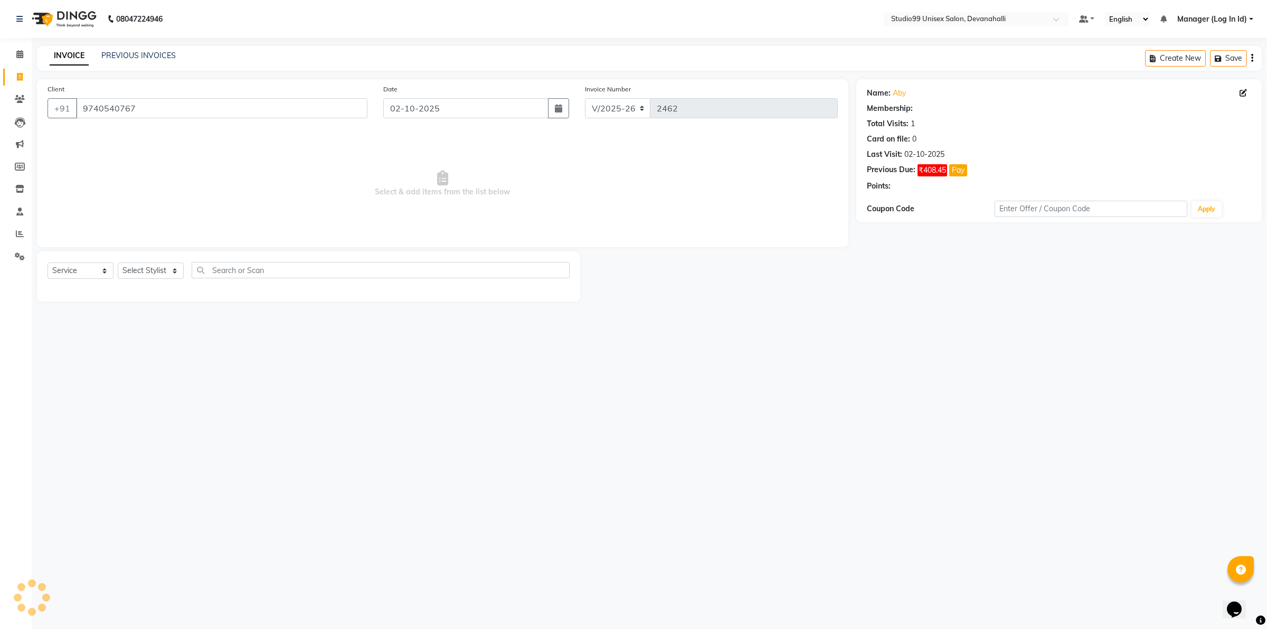
select select "1: Object"
click at [159, 272] on select "Select Stylist AANAYA Manager (Log In Id) Neha [PERSON_NAME] [PERSON_NAME] [PER…" at bounding box center [151, 270] width 66 height 16
select select "92763"
click at [118, 262] on select "Select Stylist AANAYA Manager (Log In Id) Neha [PERSON_NAME] [PERSON_NAME] [PER…" at bounding box center [151, 270] width 66 height 16
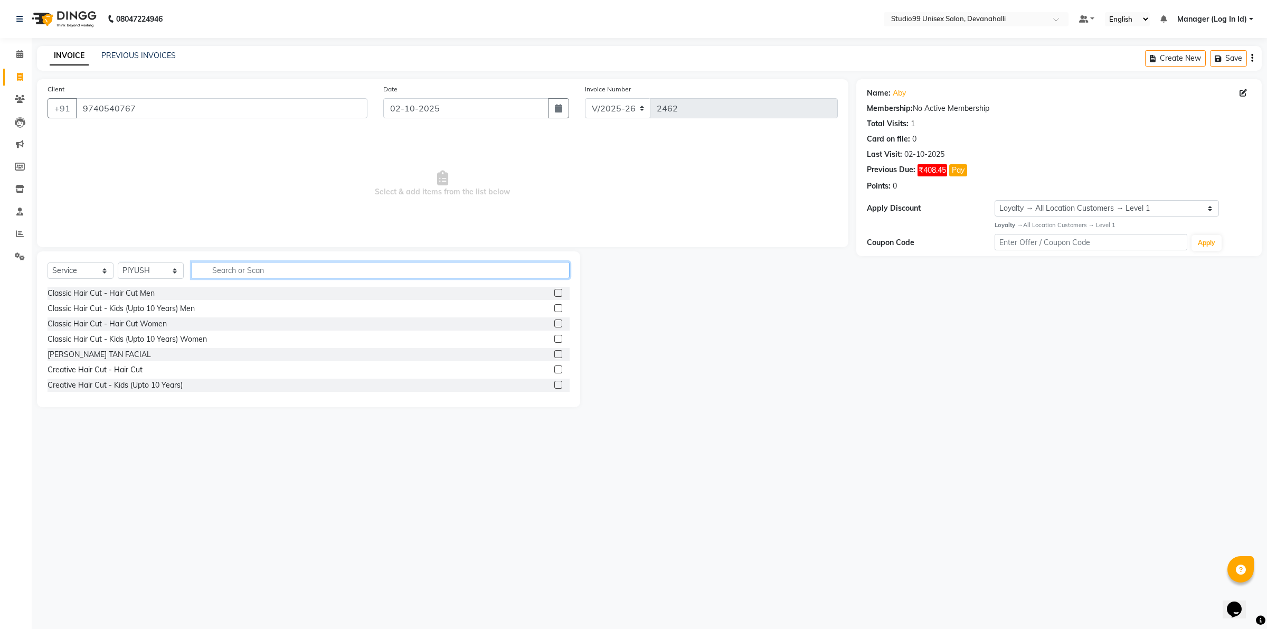
drag, startPoint x: 240, startPoint y: 265, endPoint x: 238, endPoint y: 270, distance: 5.4
click at [238, 270] on input "text" at bounding box center [381, 270] width 378 height 16
type input "KID"
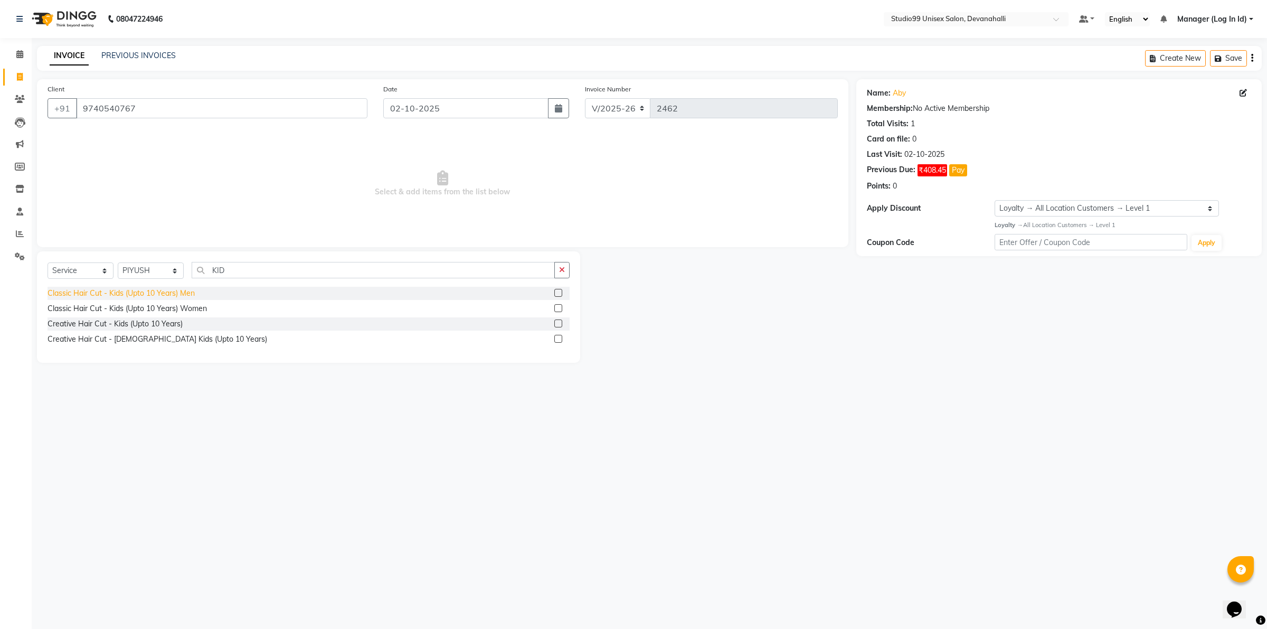
click at [154, 295] on div "Classic Hair Cut - Kids (Upto 10 Years) Men" at bounding box center [121, 293] width 147 height 11
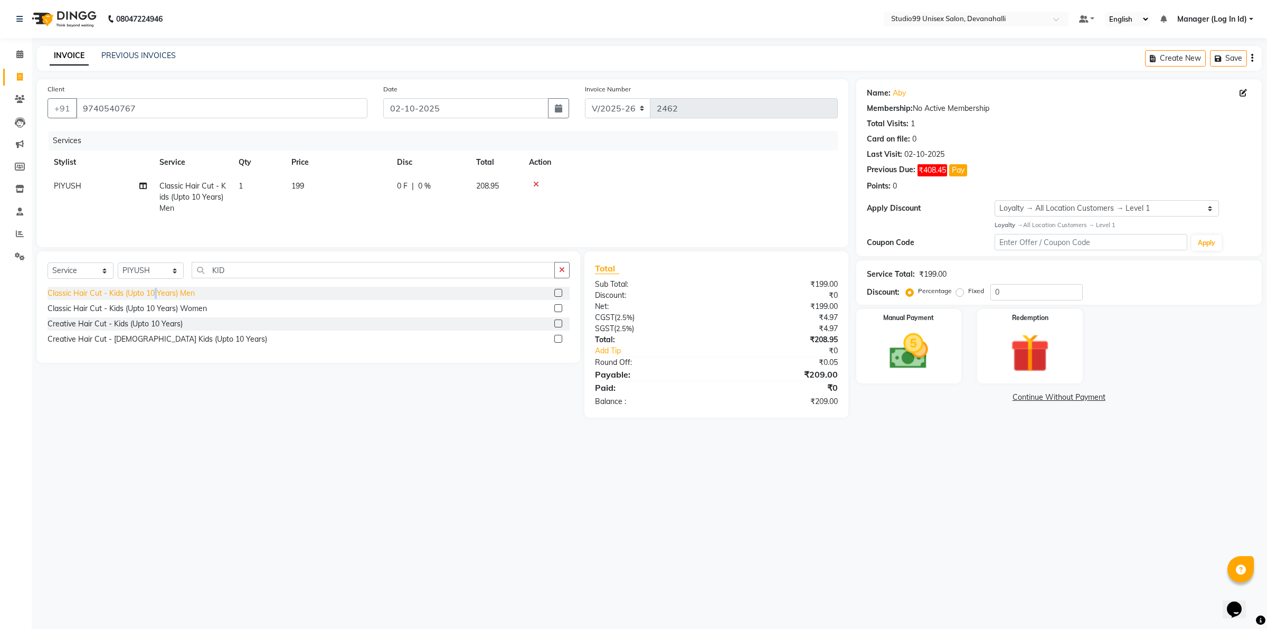
click at [154, 295] on div "Classic Hair Cut - Kids (Upto 10 Years) Men" at bounding box center [121, 293] width 147 height 11
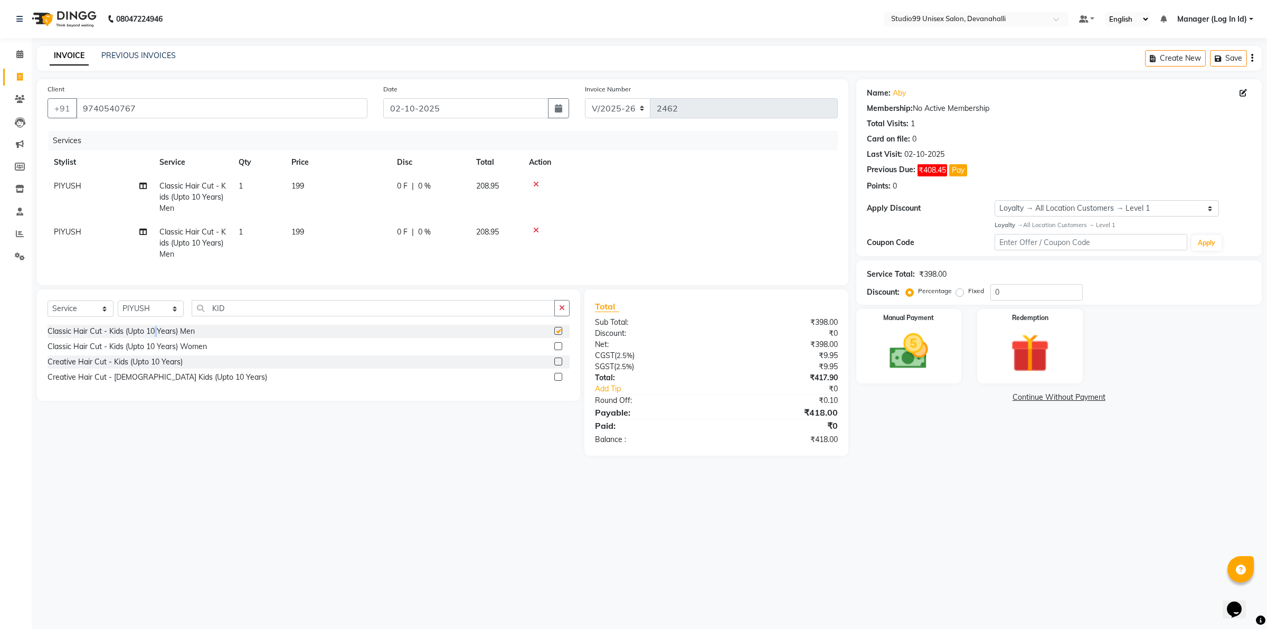
checkbox input "false"
click at [911, 344] on img at bounding box center [908, 351] width 65 height 46
click at [991, 400] on span "UPI" at bounding box center [994, 398] width 16 height 12
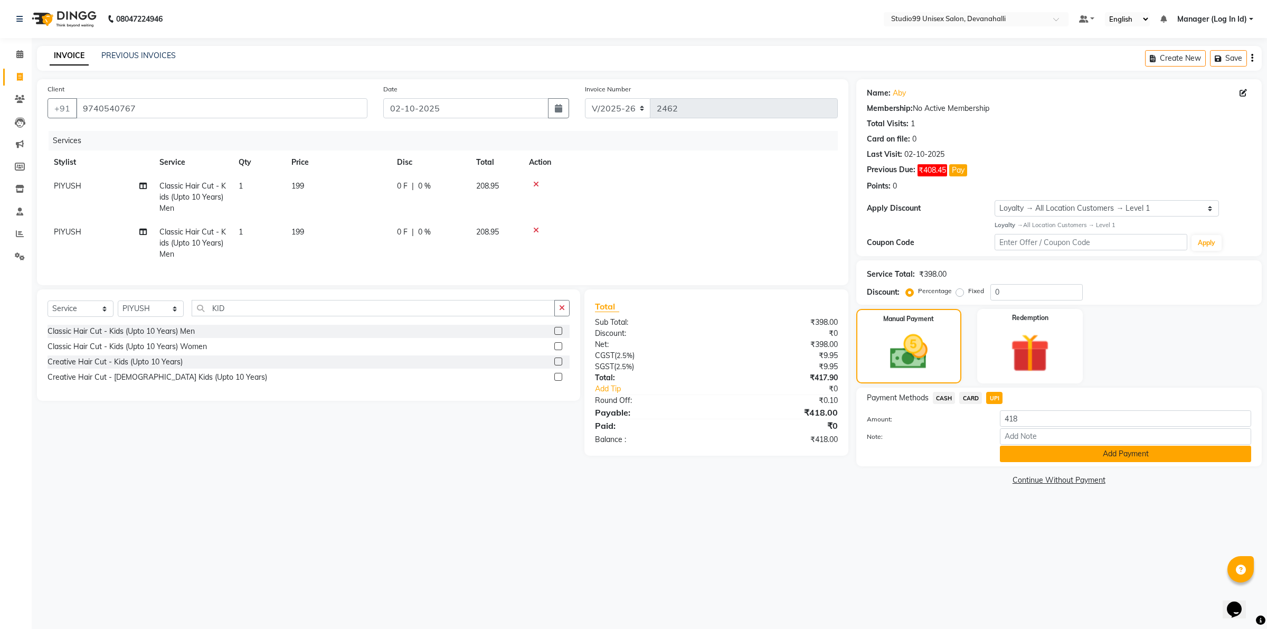
click at [1059, 458] on button "Add Payment" at bounding box center [1125, 454] width 251 height 16
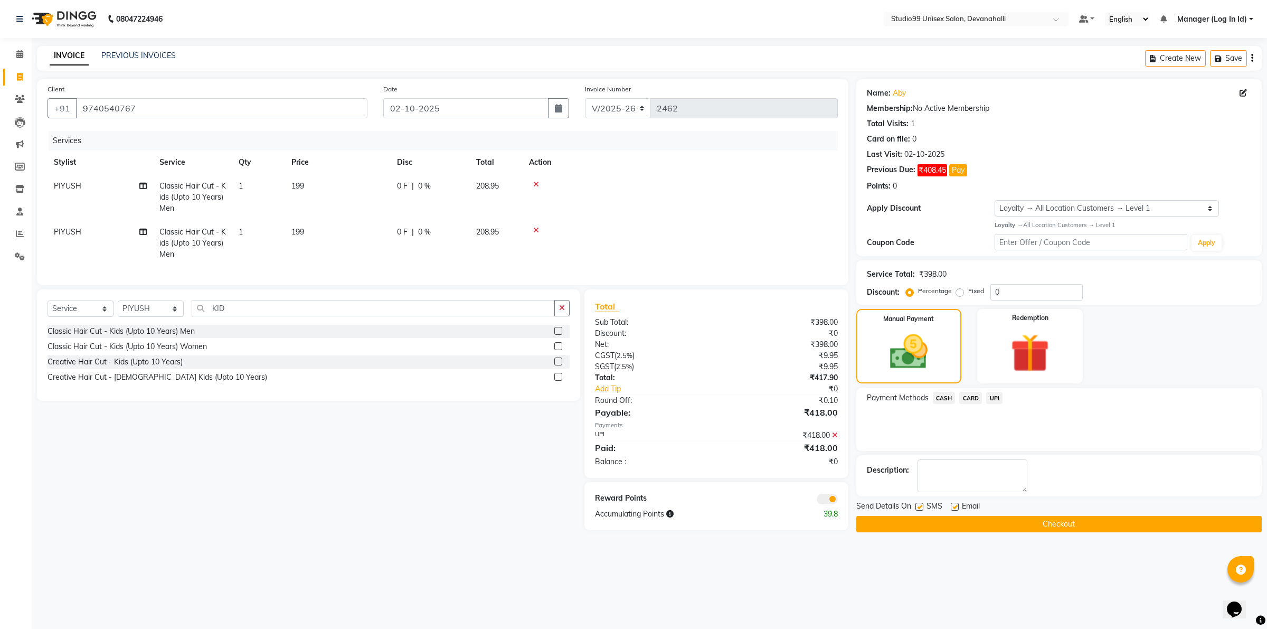
click at [941, 524] on button "Checkout" at bounding box center [1058, 524] width 405 height 16
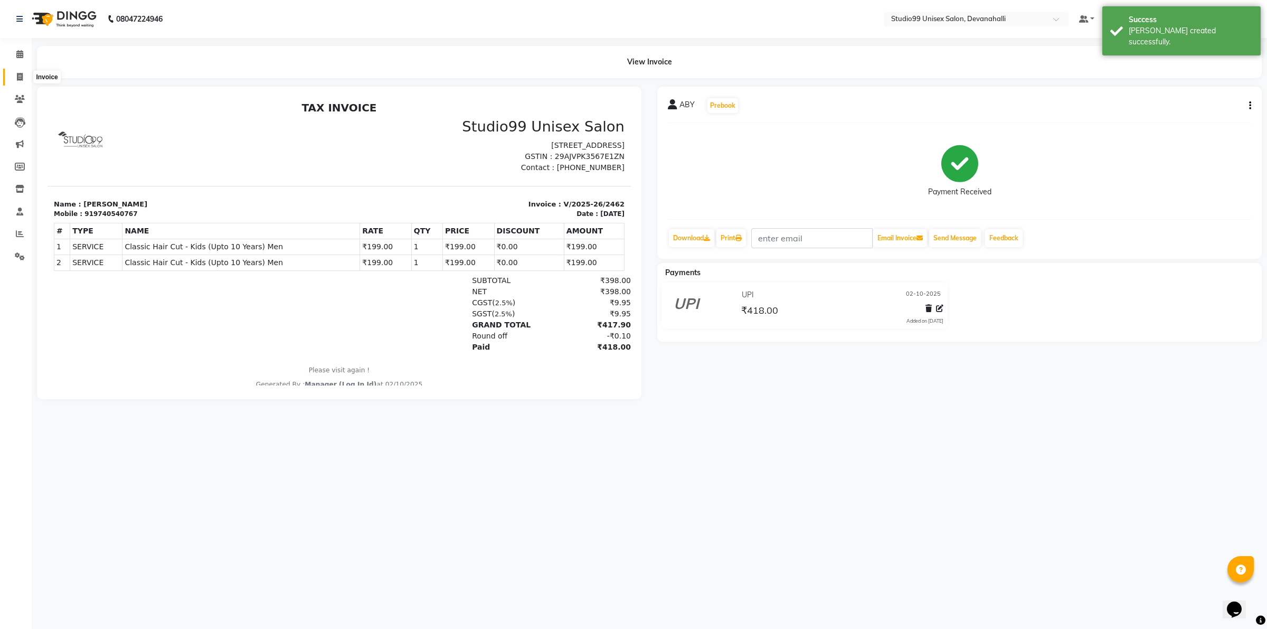
click at [12, 74] on span at bounding box center [20, 77] width 18 height 12
select select "6467"
select select "service"
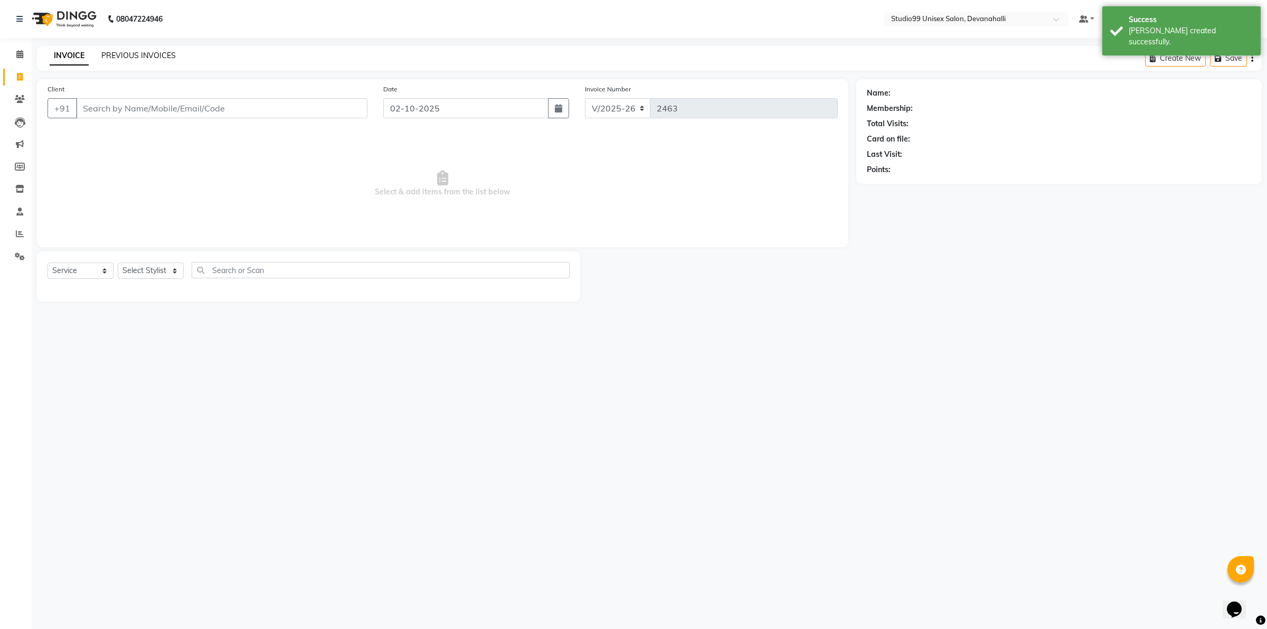
click at [132, 59] on link "PREVIOUS INVOICES" at bounding box center [138, 56] width 74 height 10
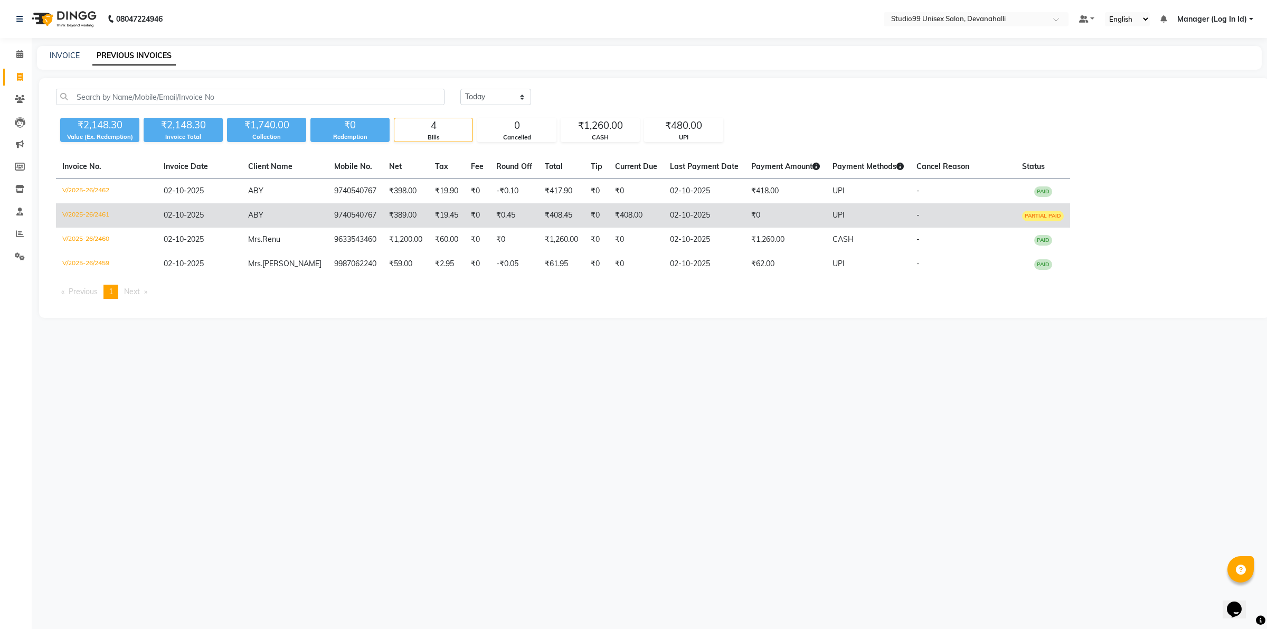
drag, startPoint x: 1023, startPoint y: 215, endPoint x: 792, endPoint y: 205, distance: 230.9
click at [792, 205] on td "₹0" at bounding box center [785, 215] width 81 height 24
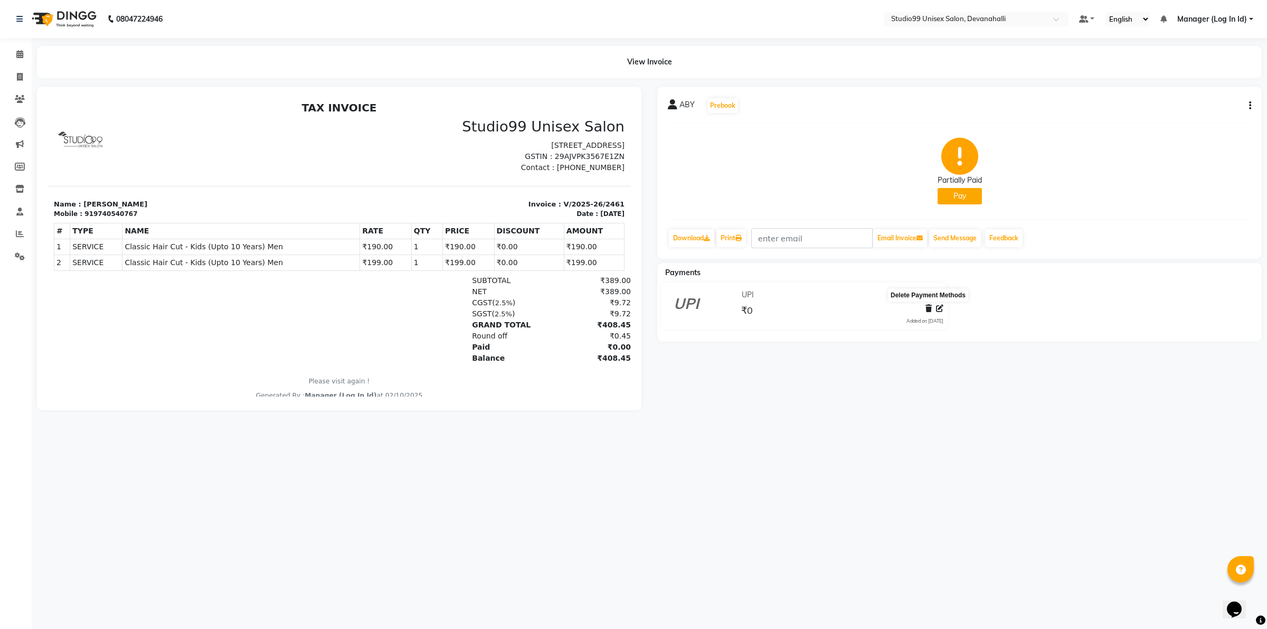
click at [926, 307] on icon at bounding box center [928, 308] width 6 height 7
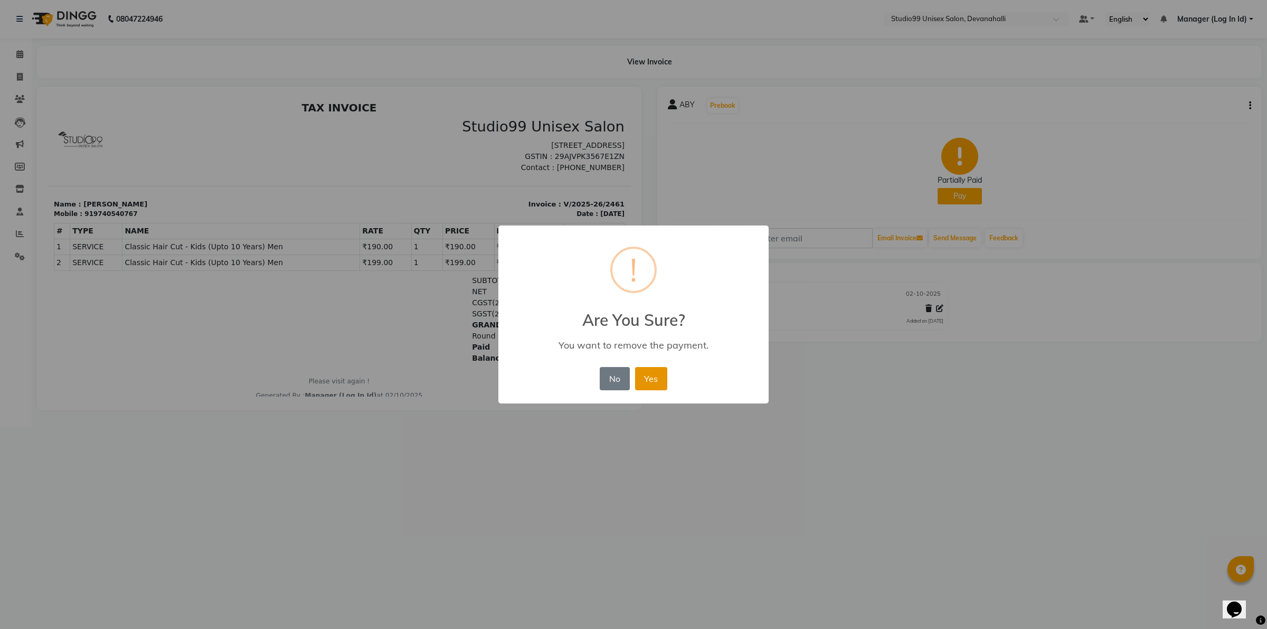
click at [643, 379] on button "Yes" at bounding box center [651, 378] width 32 height 23
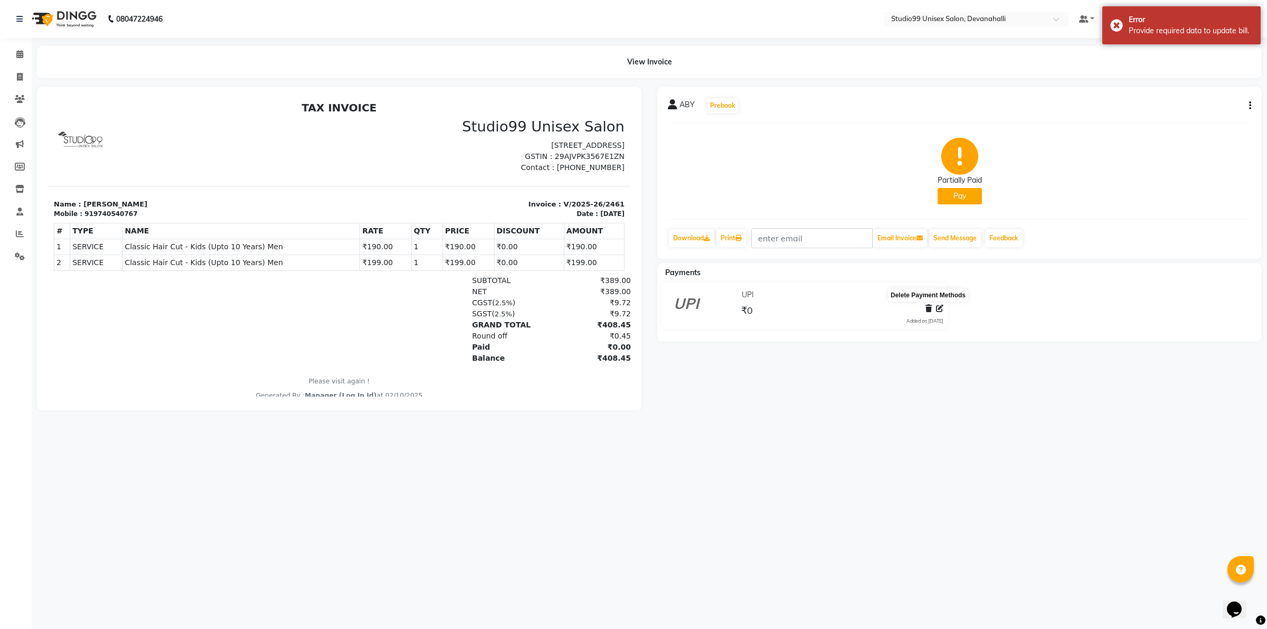
click at [925, 311] on icon at bounding box center [928, 308] width 6 height 7
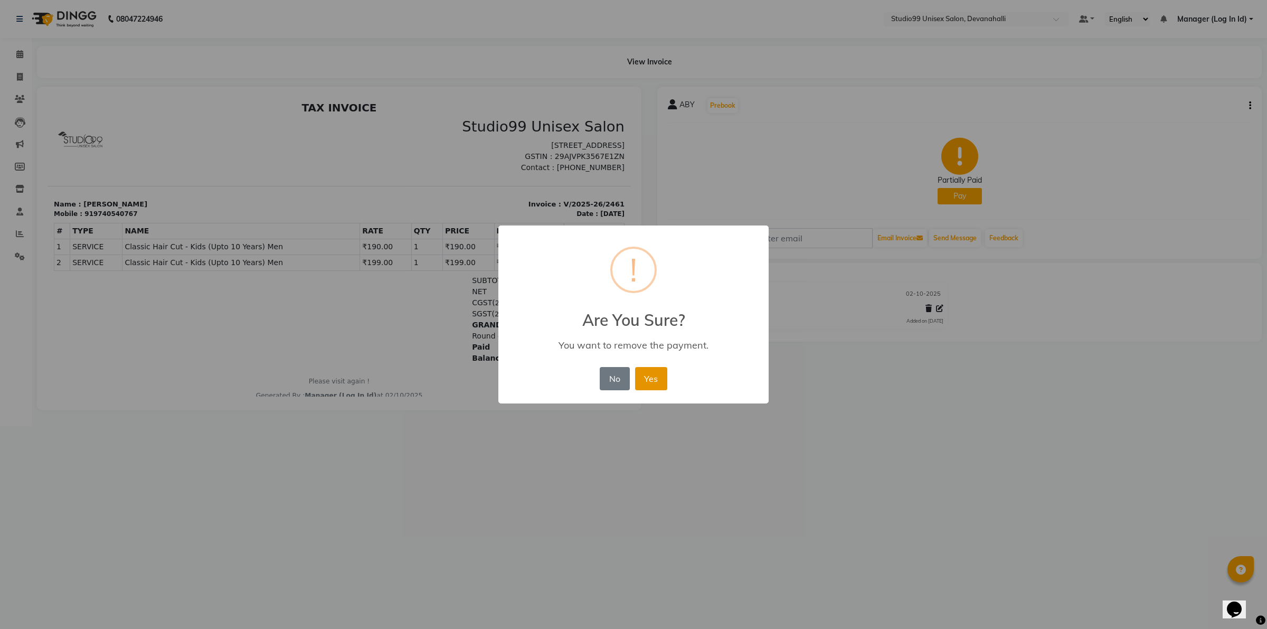
click at [664, 375] on button "Yes" at bounding box center [651, 378] width 32 height 23
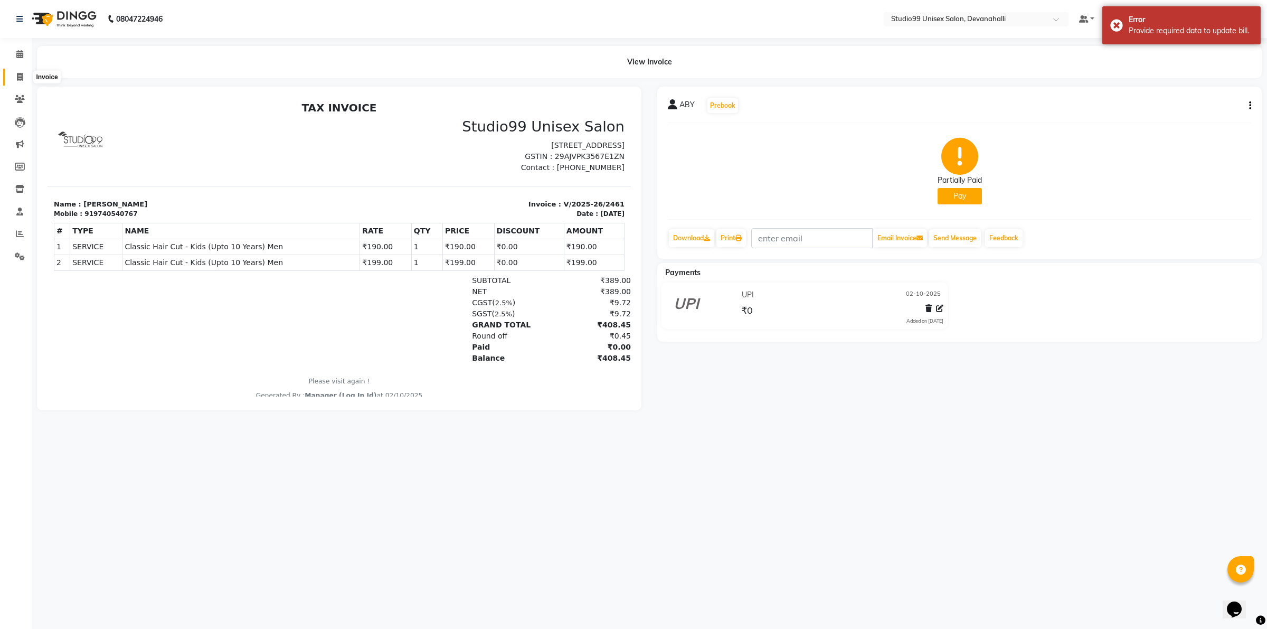
click at [17, 80] on icon at bounding box center [20, 77] width 6 height 8
select select "service"
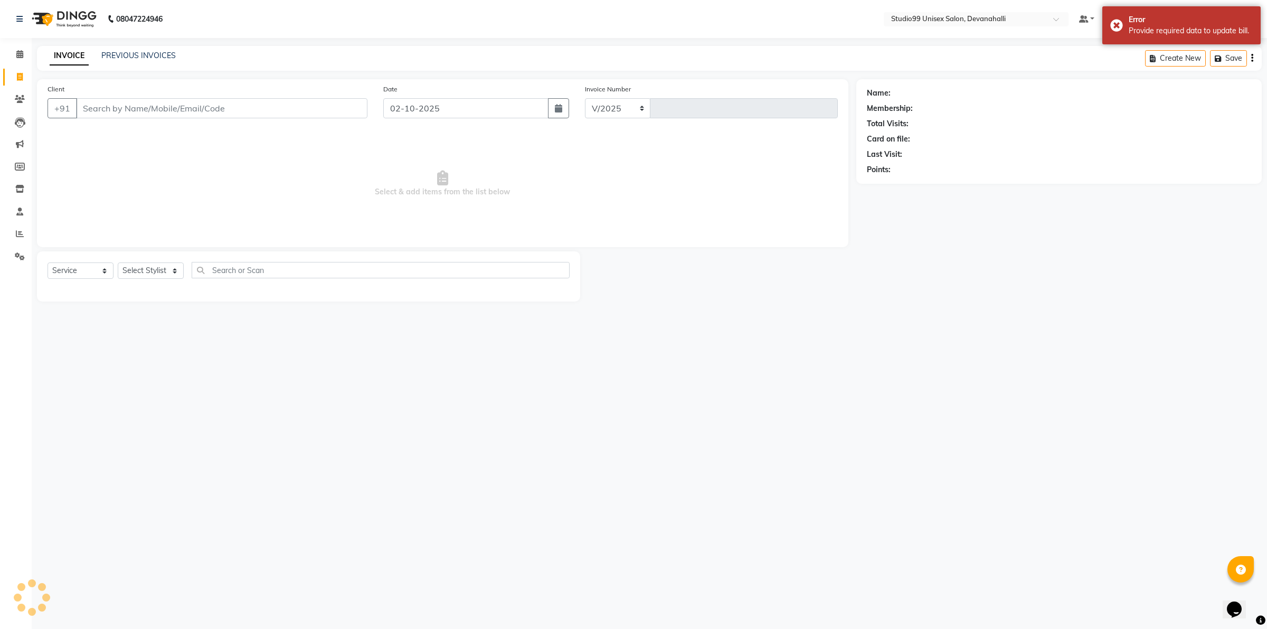
select select "6467"
type input "2463"
